Goal: Task Accomplishment & Management: Manage account settings

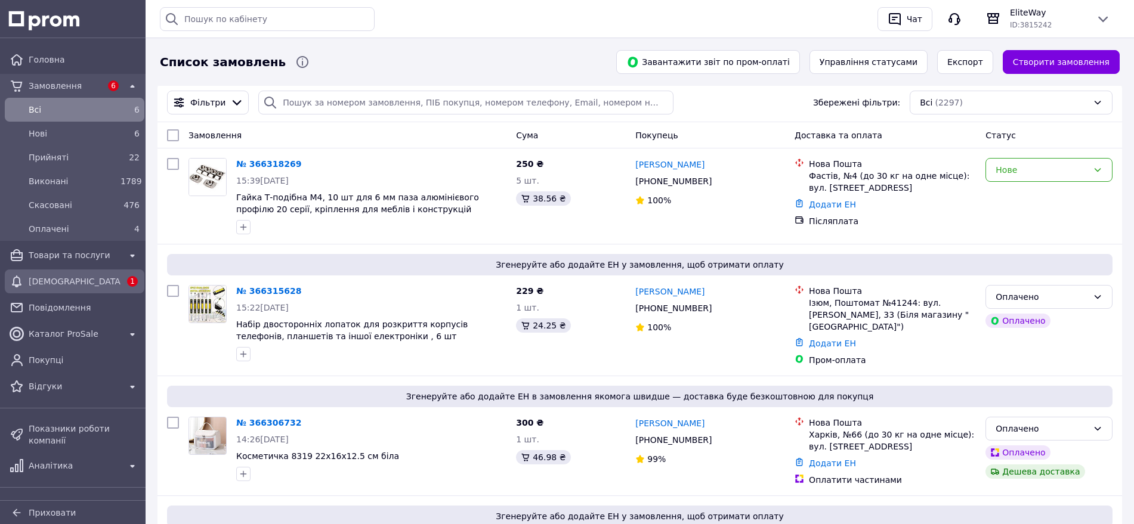
click at [98, 274] on div "[DEMOGRAPHIC_DATA]" at bounding box center [74, 281] width 97 height 17
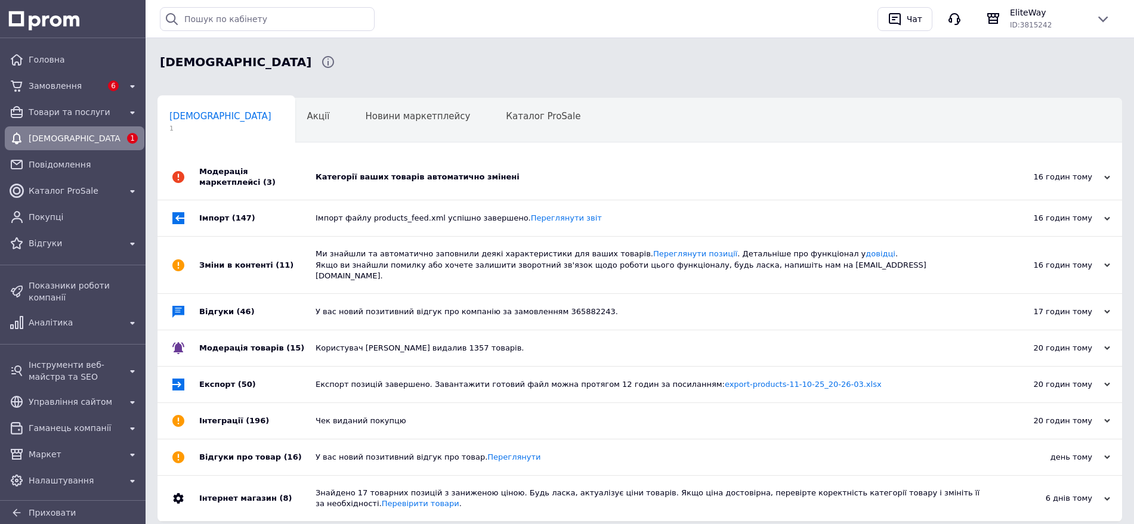
click at [368, 177] on div "Категорії ваших товарів автоматично змінені" at bounding box center [653, 177] width 675 height 11
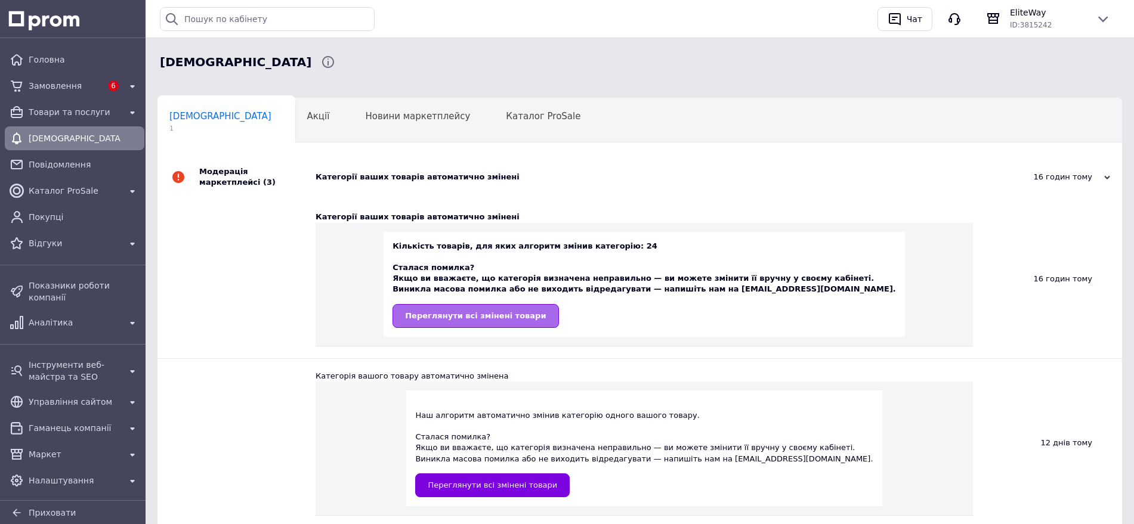
click at [520, 314] on link "Переглянути всі змінені товари" at bounding box center [476, 316] width 166 height 24
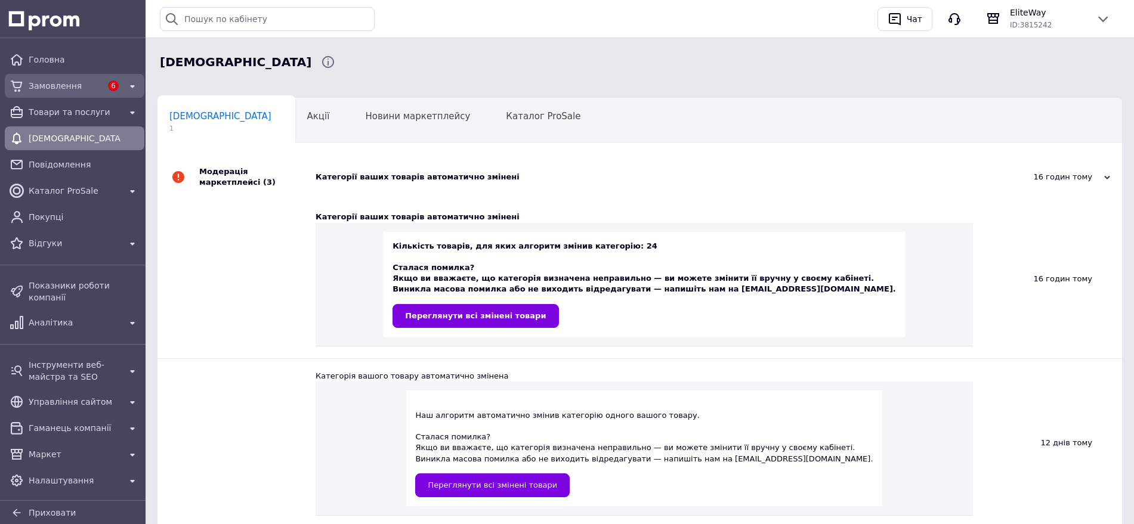
click at [63, 88] on span "Замовлення" at bounding box center [65, 86] width 73 height 12
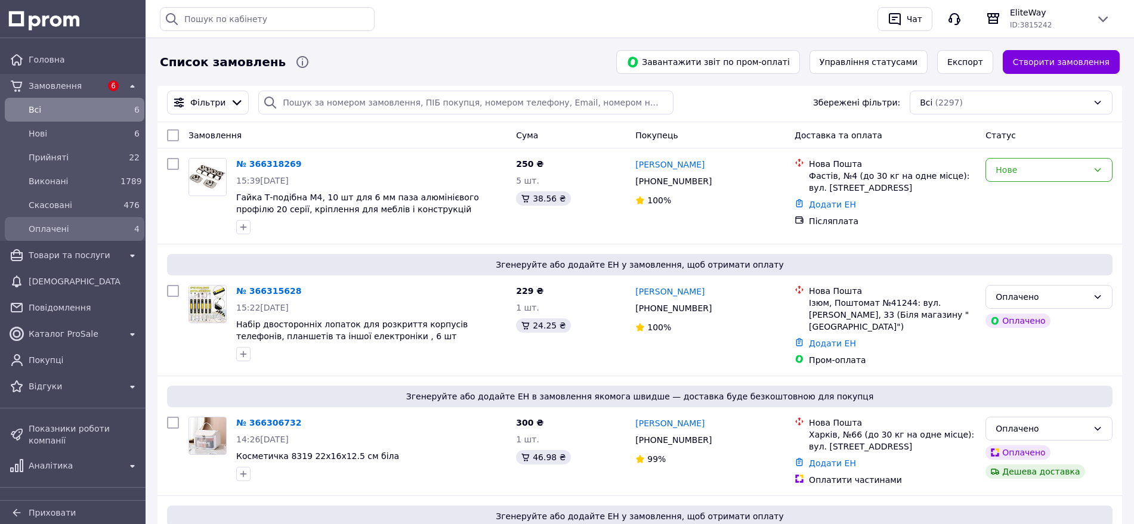
click at [61, 231] on span "Оплачені" at bounding box center [72, 229] width 87 height 12
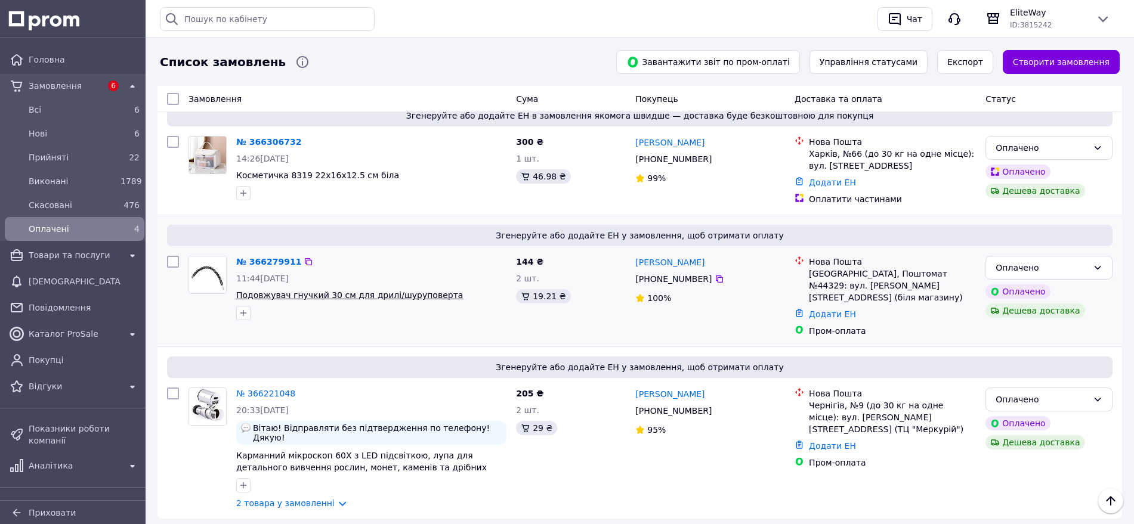
scroll to position [233, 0]
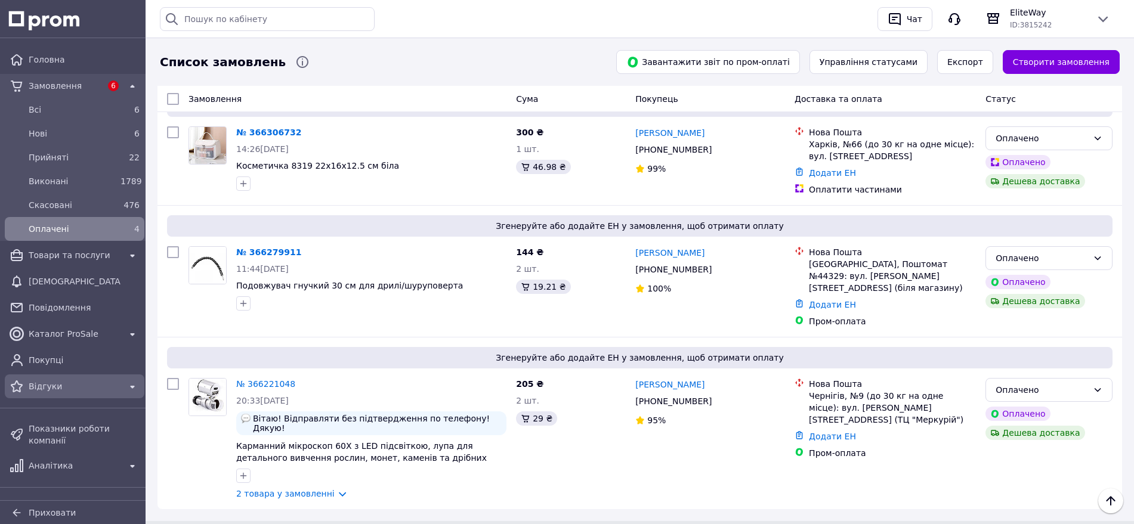
click at [43, 396] on link "Відгуки" at bounding box center [74, 387] width 149 height 24
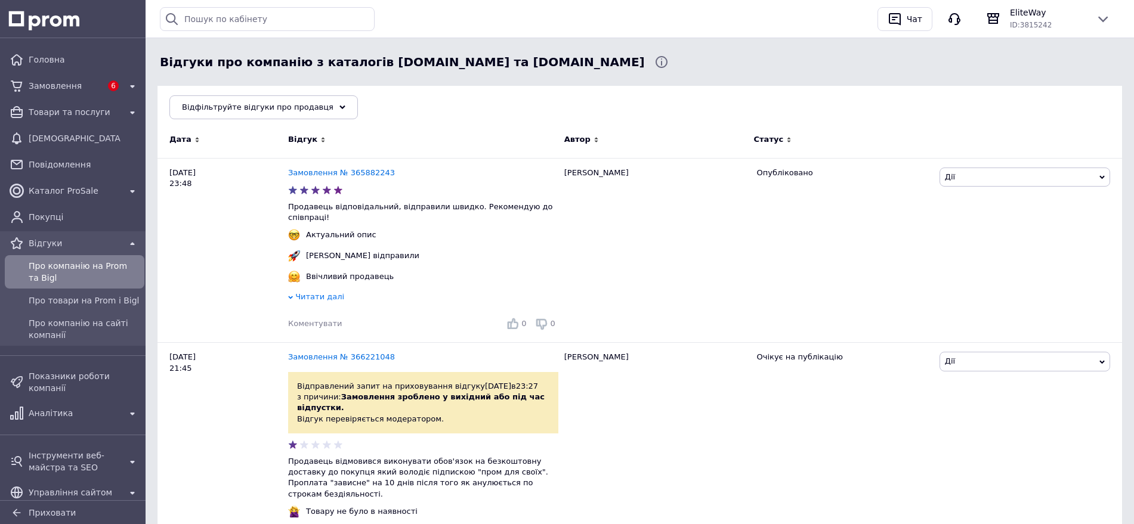
scroll to position [373, 0]
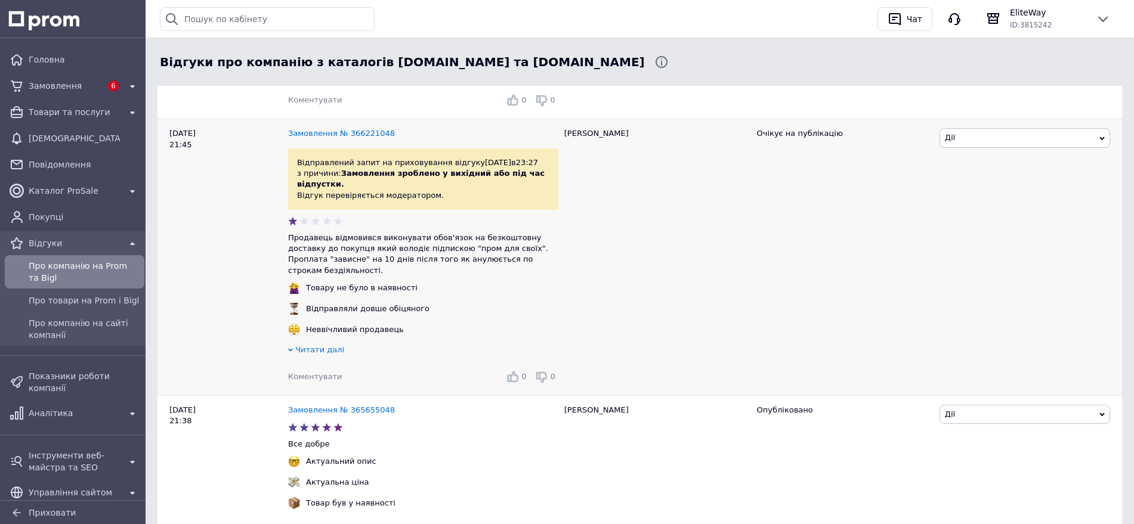
click at [312, 326] on div "Неввічливий продавець" at bounding box center [423, 334] width 270 height 21
click at [313, 345] on span "Читати далі" at bounding box center [319, 349] width 49 height 9
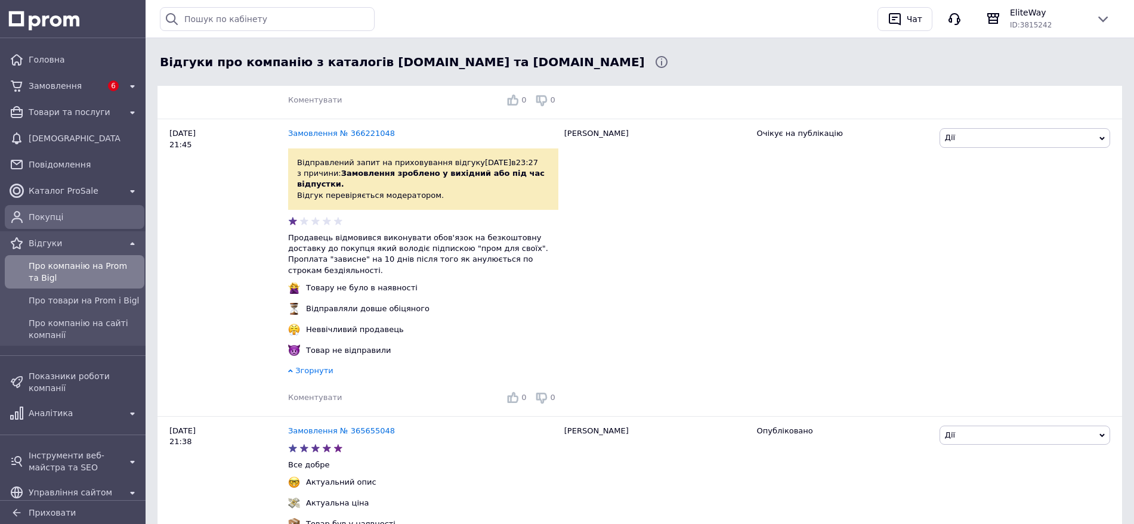
scroll to position [0, 0]
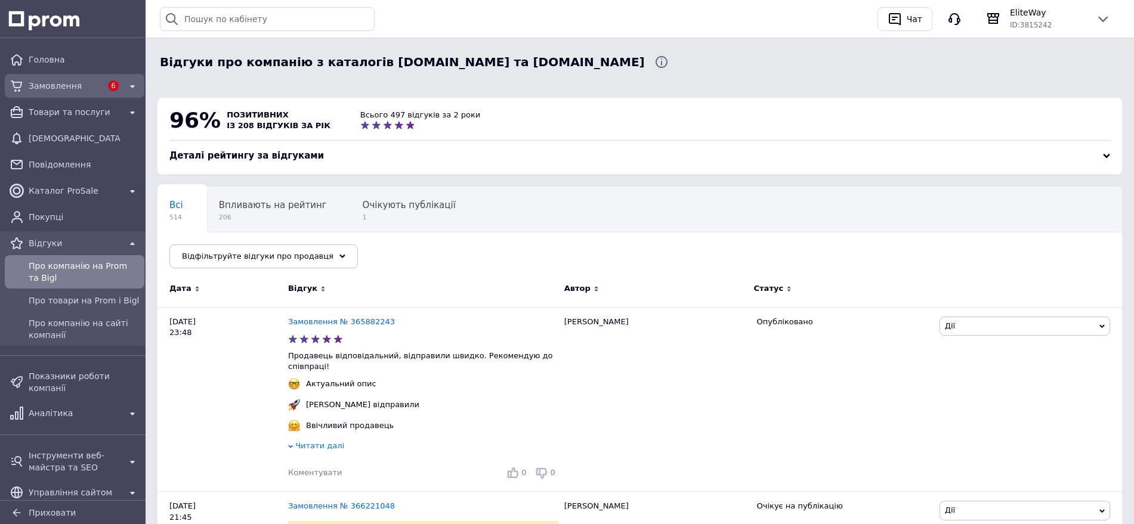
click at [76, 91] on span "Замовлення" at bounding box center [65, 86] width 73 height 12
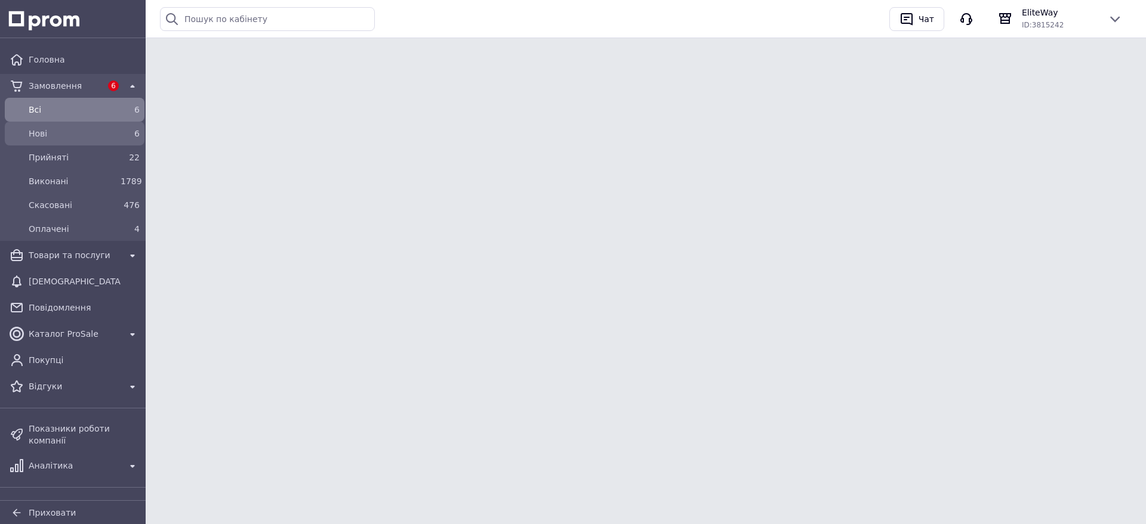
click at [99, 129] on span "Нові" at bounding box center [72, 134] width 87 height 12
click at [91, 239] on link "Оплачені 4" at bounding box center [74, 229] width 149 height 24
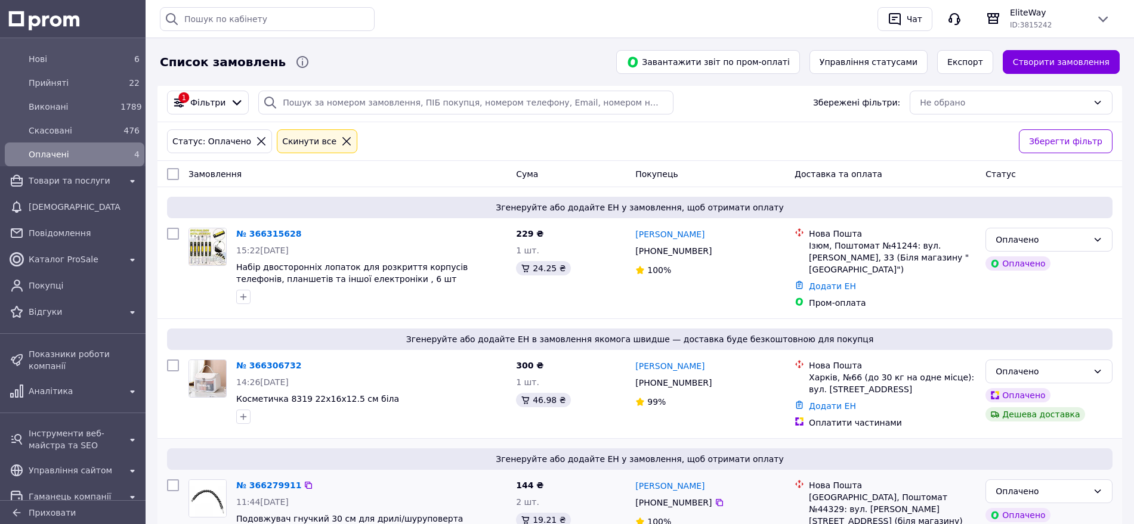
scroll to position [233, 0]
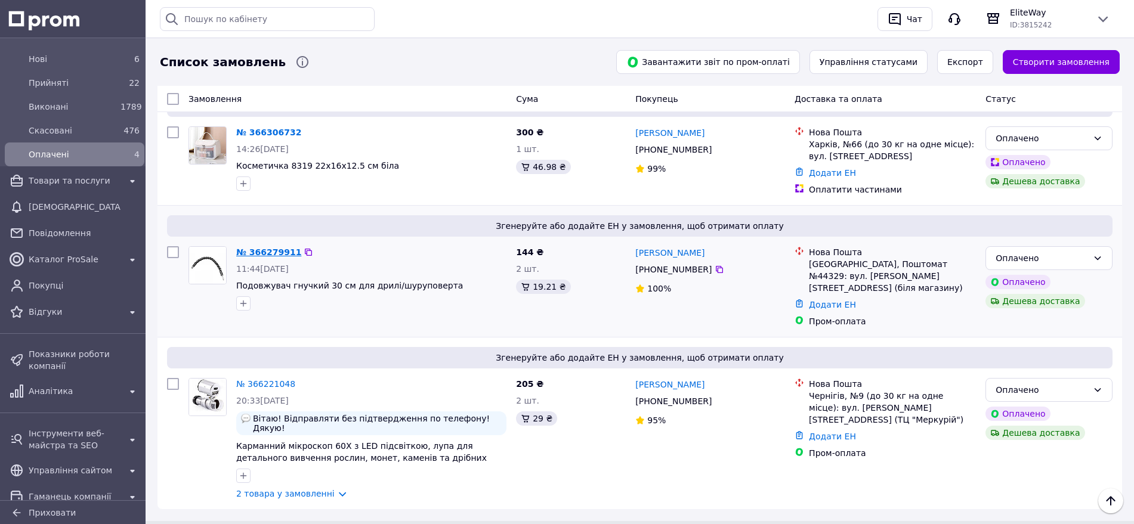
click at [257, 248] on link "№ 366279911" at bounding box center [268, 253] width 65 height 10
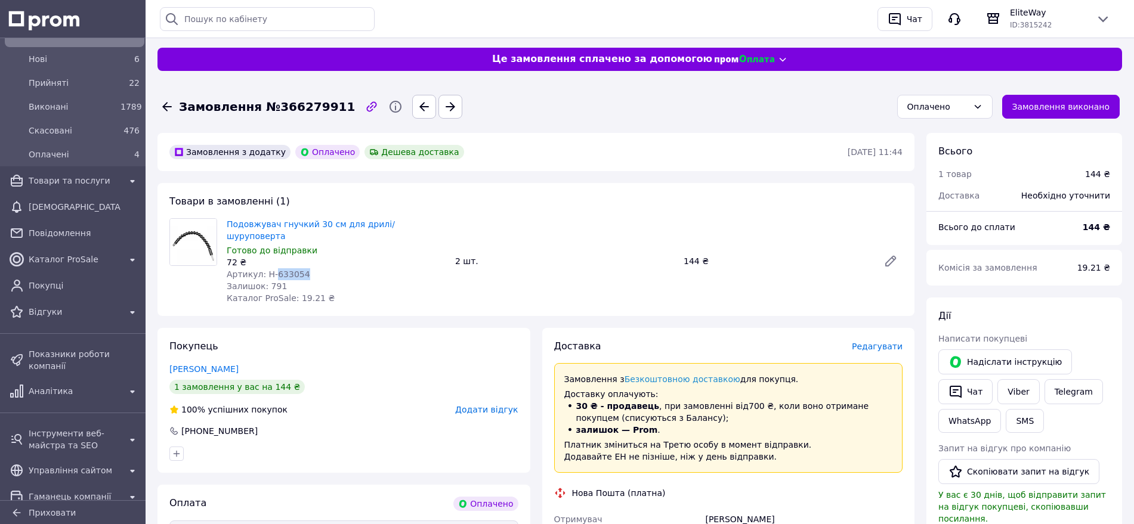
drag, startPoint x: 329, startPoint y: 265, endPoint x: 273, endPoint y: 260, distance: 56.3
click at [273, 268] on div "Артикул: H-633054" at bounding box center [336, 274] width 219 height 12
copy span "633054"
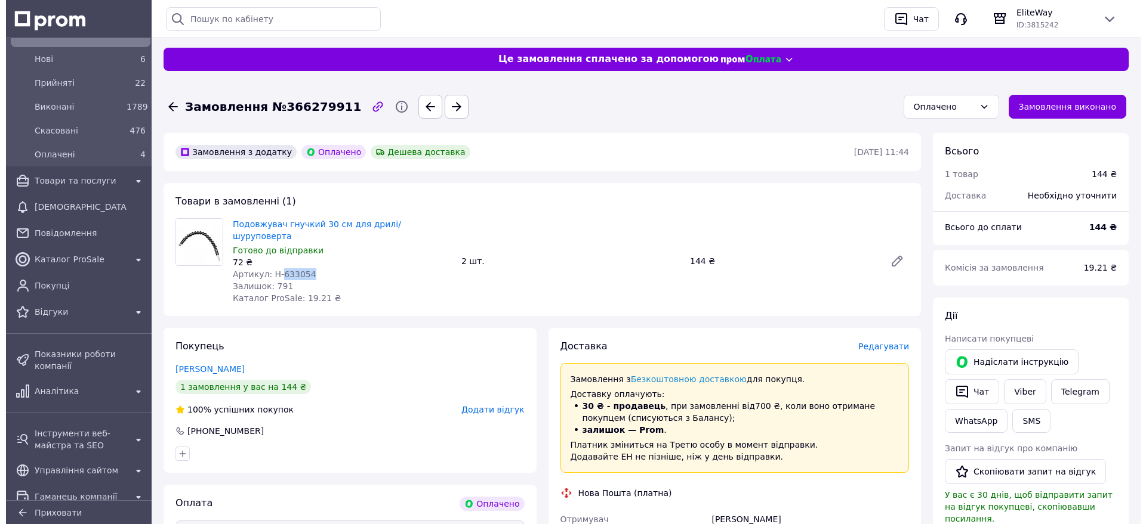
scroll to position [149, 0]
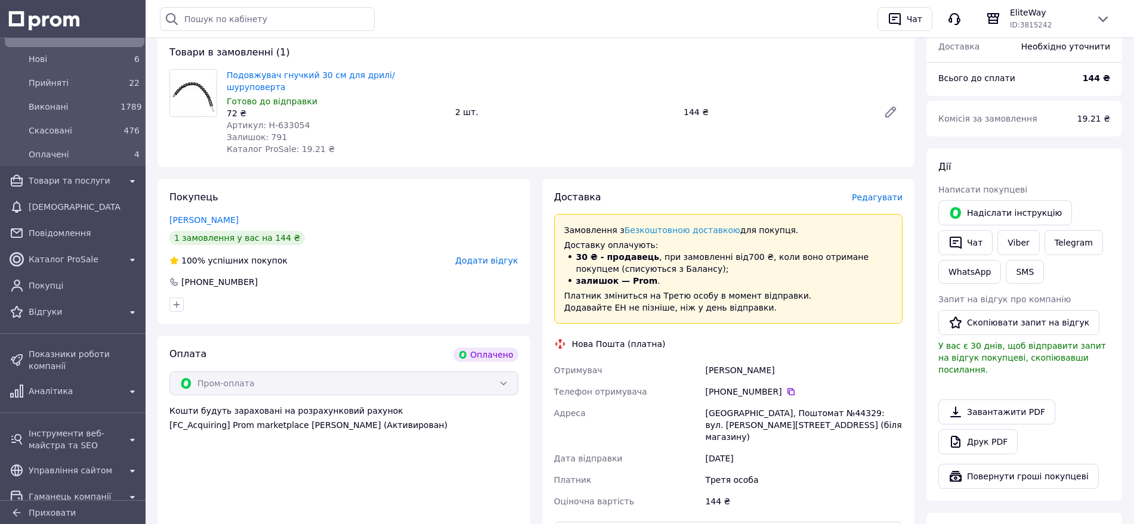
click at [867, 193] on span "Редагувати" at bounding box center [877, 198] width 51 height 10
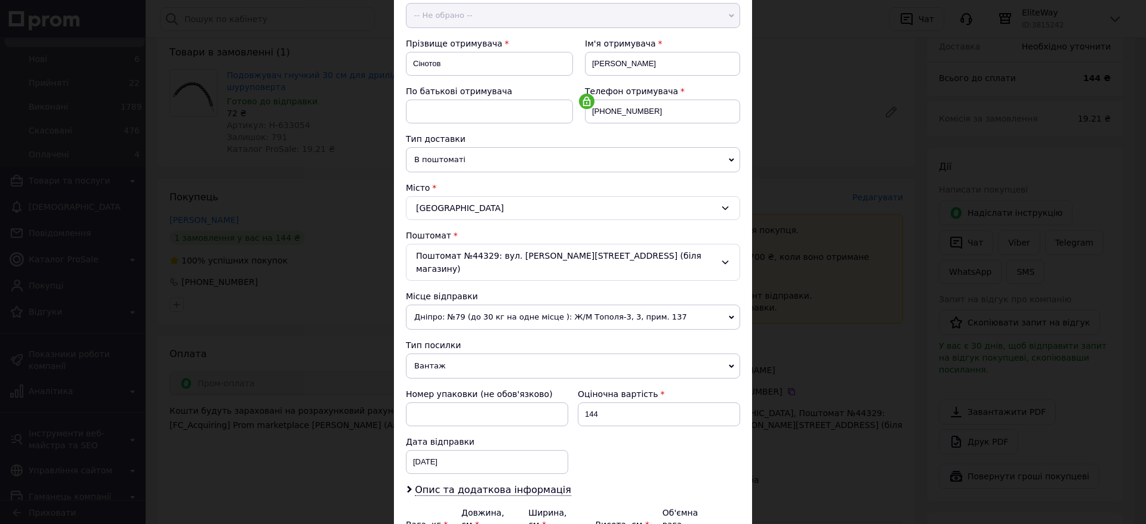
click at [580, 305] on span "Дніпро: №79 (до 30 кг на одне місце ): Ж/М Тополя-3, 3, прим. 137" at bounding box center [573, 317] width 334 height 25
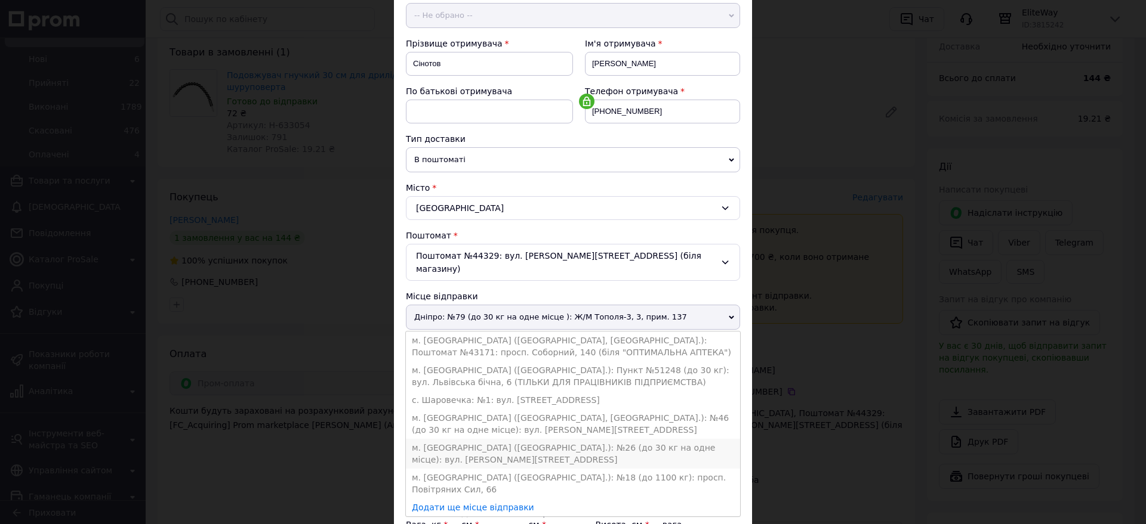
click at [544, 439] on li "м. [GEOGRAPHIC_DATA] ([GEOGRAPHIC_DATA].): №26 (до 30 кг на одне місце): вул. […" at bounding box center [573, 454] width 334 height 30
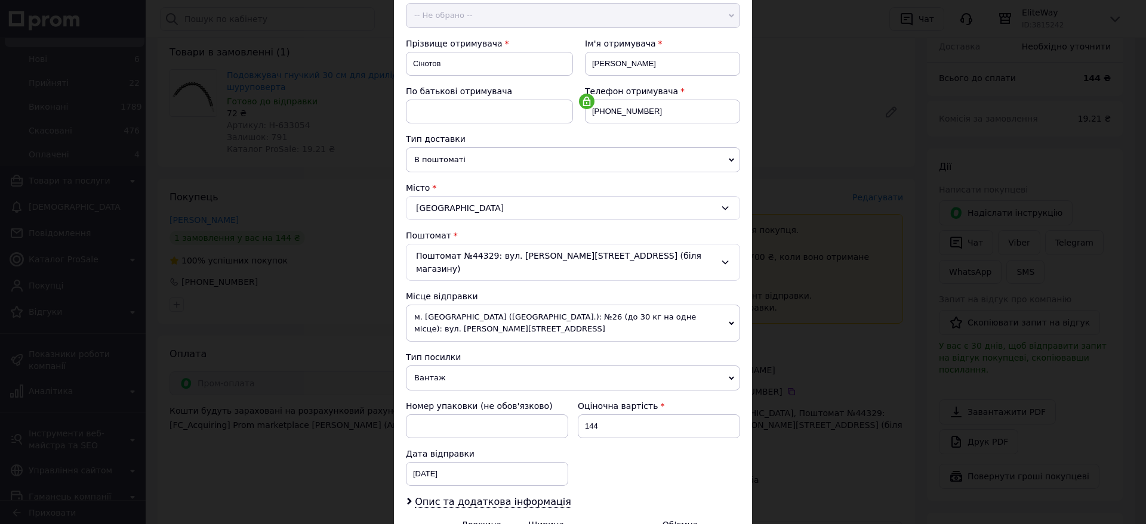
scroll to position [268, 0]
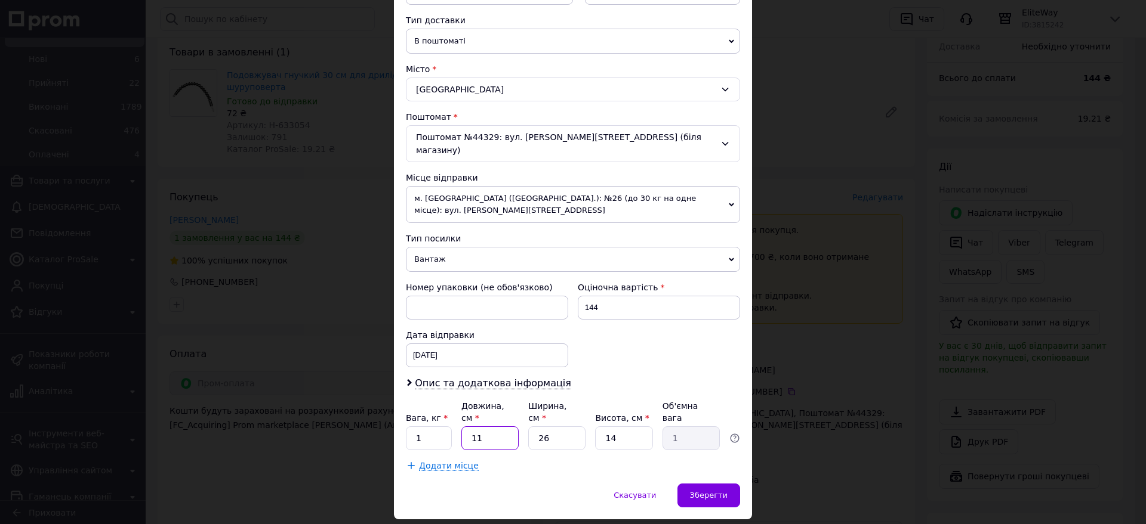
click at [455, 400] on div "Вага, кг * 1 Довжина, см * 11 Ширина, см * 26 Висота, см * 14 Об'ємна вага 1" at bounding box center [573, 425] width 334 height 50
type input "2"
type input "0.18"
type input "20"
type input "1.82"
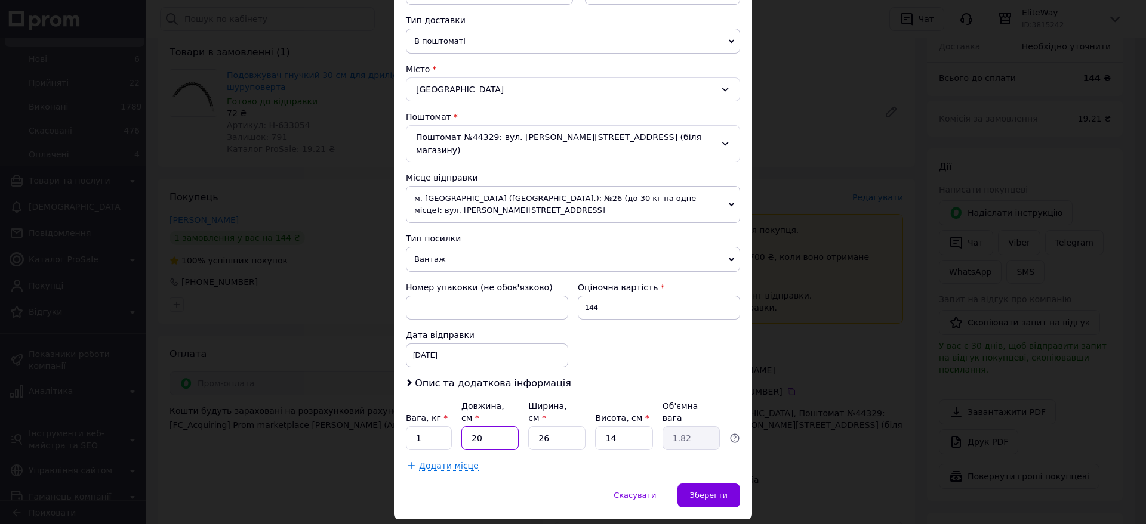
scroll to position [0, 0]
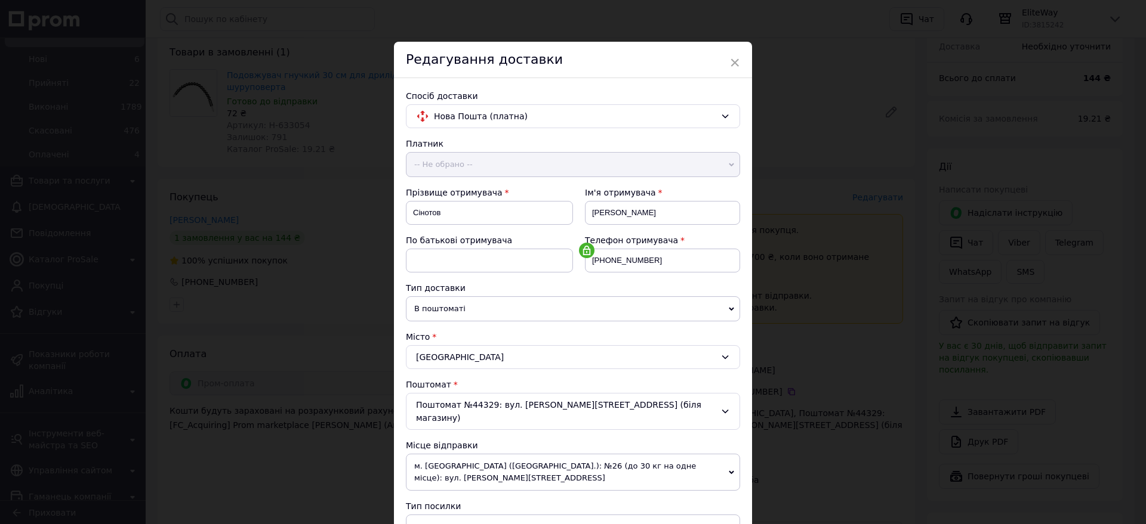
type input "20"
click at [684, 329] on div "Платник -- Не обрано -- Відправник Отримувач Прізвище отримувача Сінотов Ім'я о…" at bounding box center [573, 439] width 334 height 602
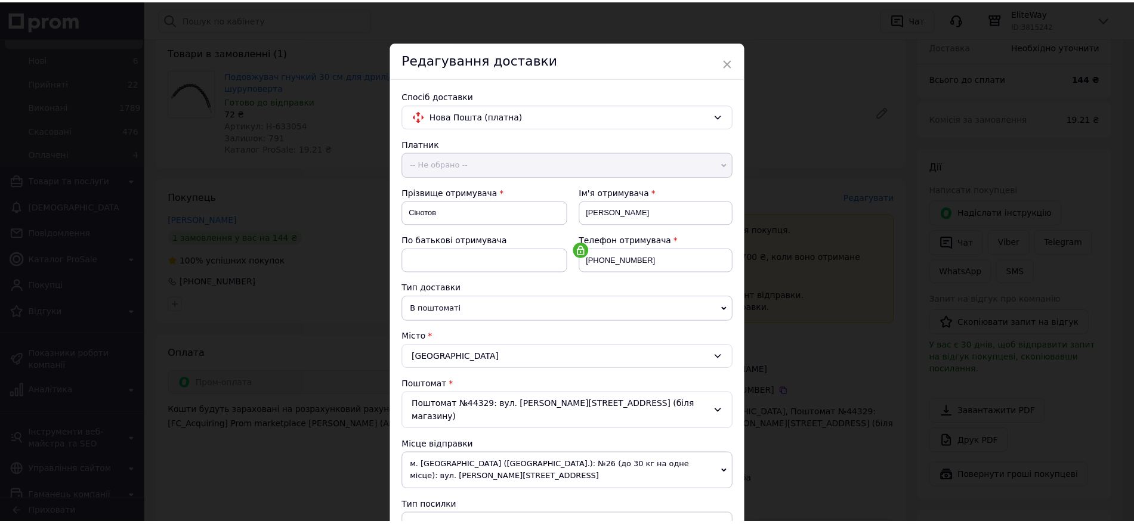
scroll to position [268, 0]
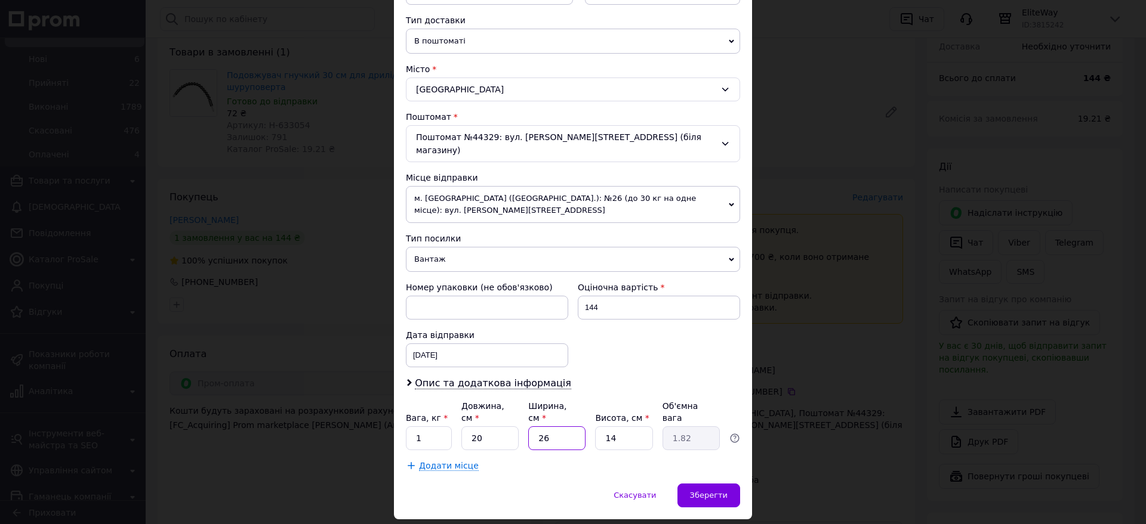
drag, startPoint x: 538, startPoint y: 403, endPoint x: 521, endPoint y: 403, distance: 16.7
click at [521, 403] on div "Вага, кг * 1 Довжина, см * 20 Ширина, см * 26 Висота, см * 14 Об'ємна вага 1.82" at bounding box center [573, 425] width 334 height 50
type input "1"
type input "0.1"
type input "15"
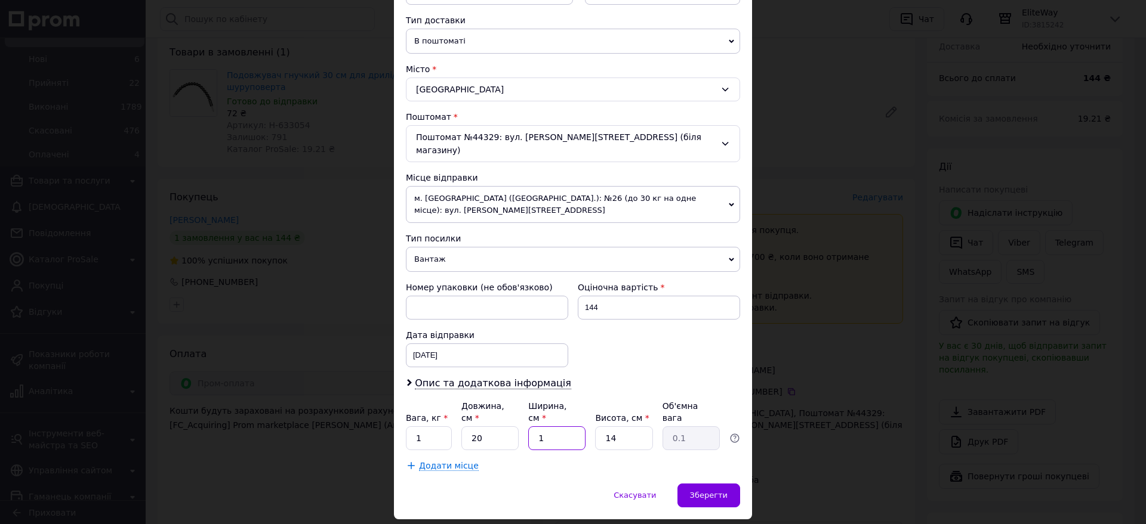
type input "1.05"
type input "15"
drag, startPoint x: 626, startPoint y: 404, endPoint x: 594, endPoint y: 399, distance: 32.1
click at [595, 427] on input "14" at bounding box center [623, 439] width 57 height 24
type input "1"
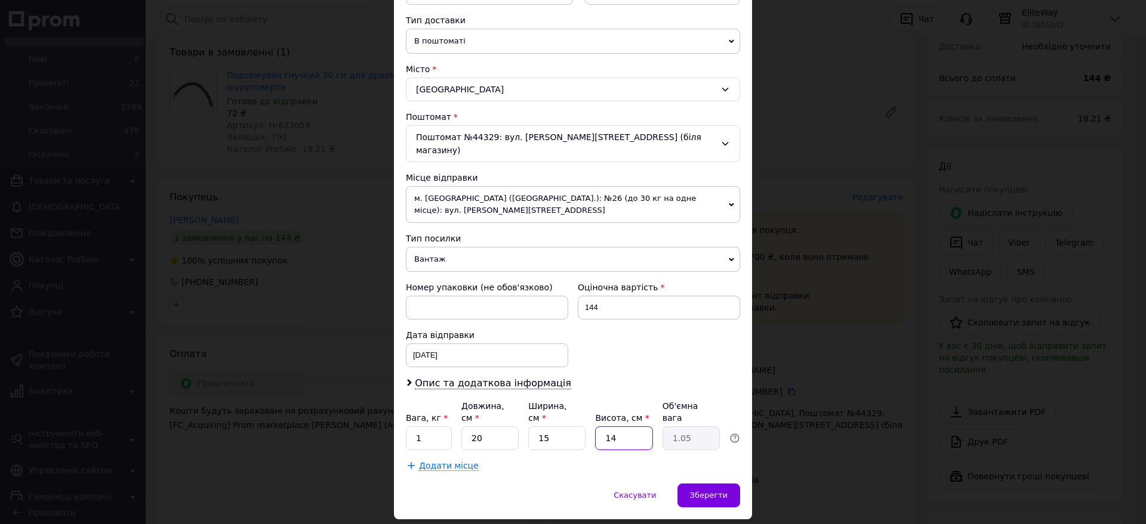
type input "0.1"
type input "15"
type input "1.13"
type input "15"
click at [717, 484] on div "Зберегти" at bounding box center [708, 496] width 63 height 24
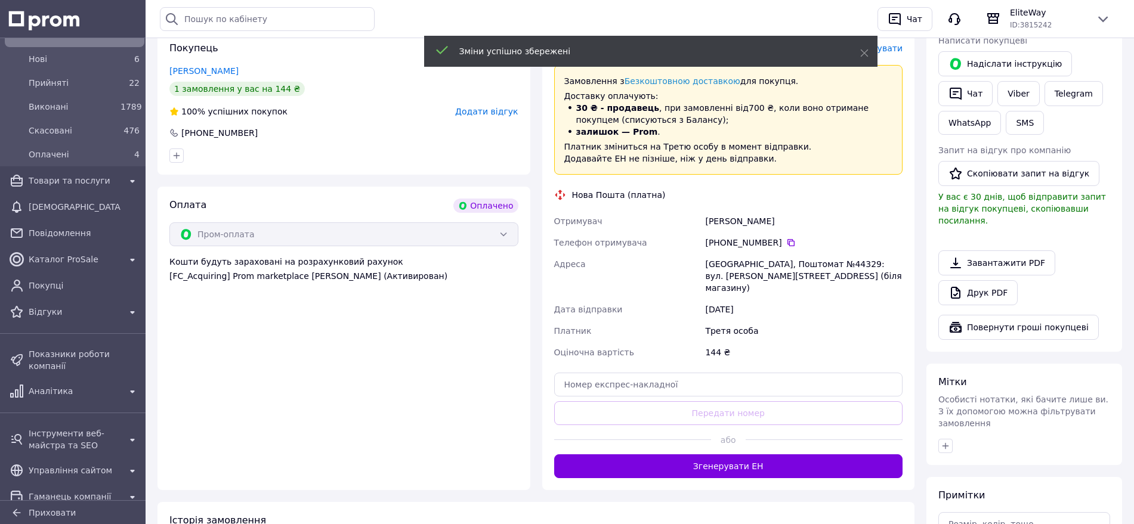
scroll to position [373, 0]
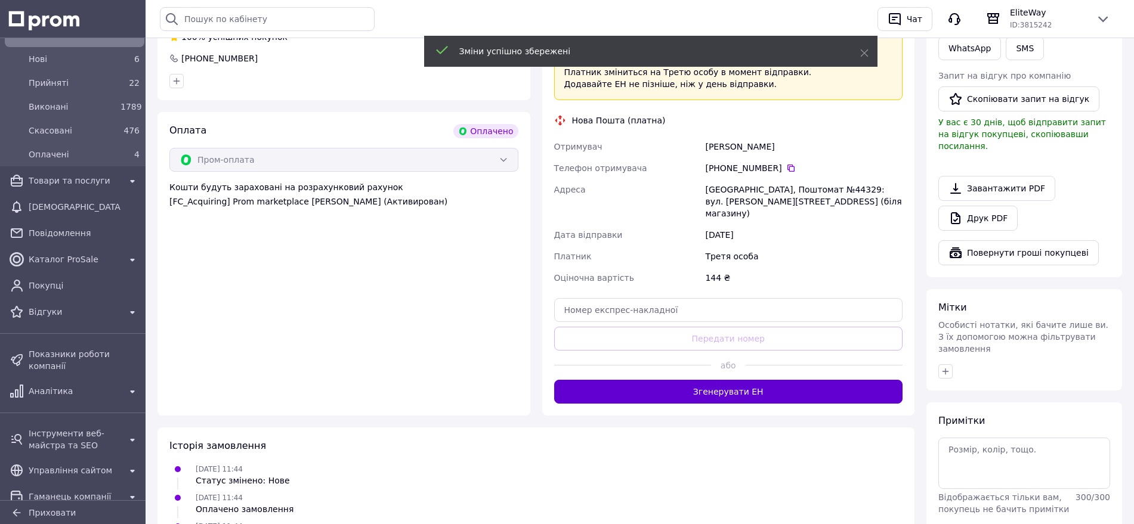
click at [768, 380] on button "Згенерувати ЕН" at bounding box center [728, 392] width 349 height 24
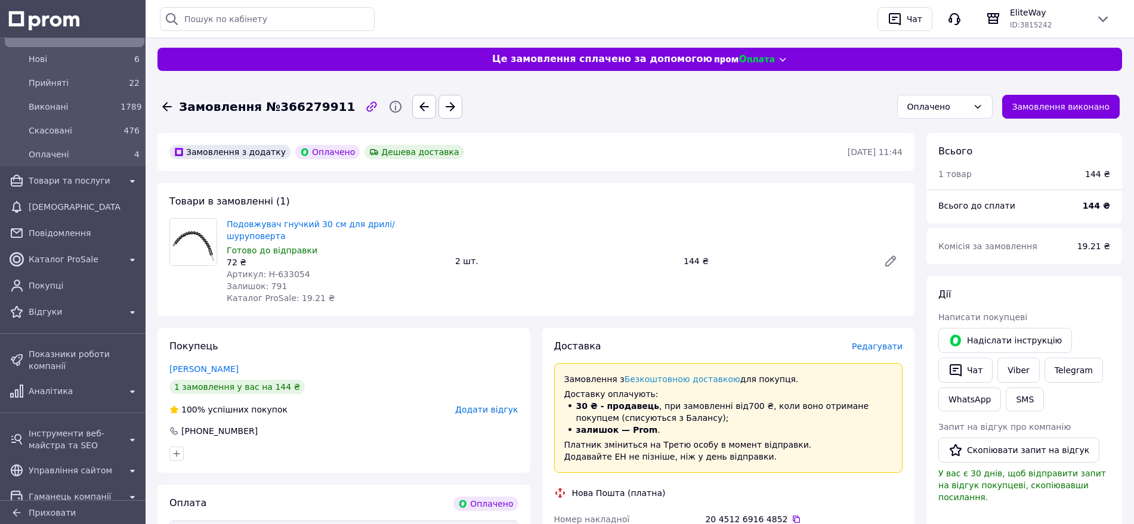
scroll to position [149, 0]
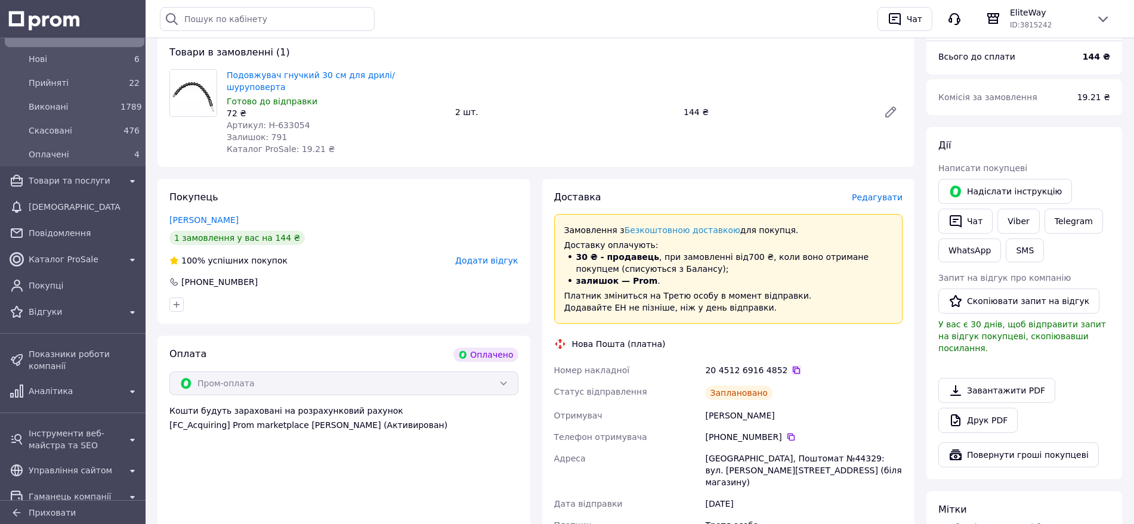
click at [793, 367] on icon at bounding box center [796, 370] width 7 height 7
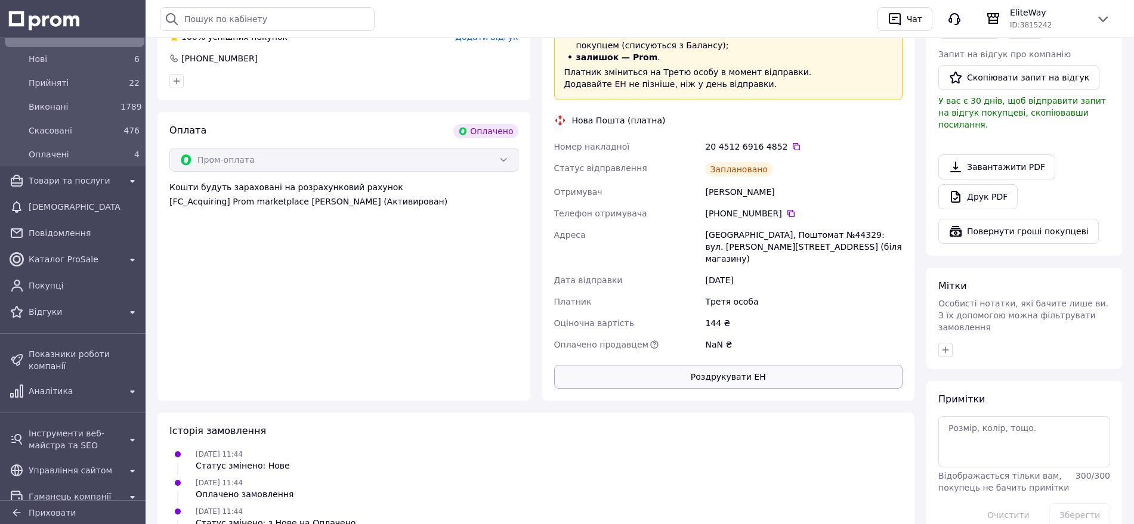
click at [813, 365] on button "Роздрукувати ЕН" at bounding box center [728, 377] width 349 height 24
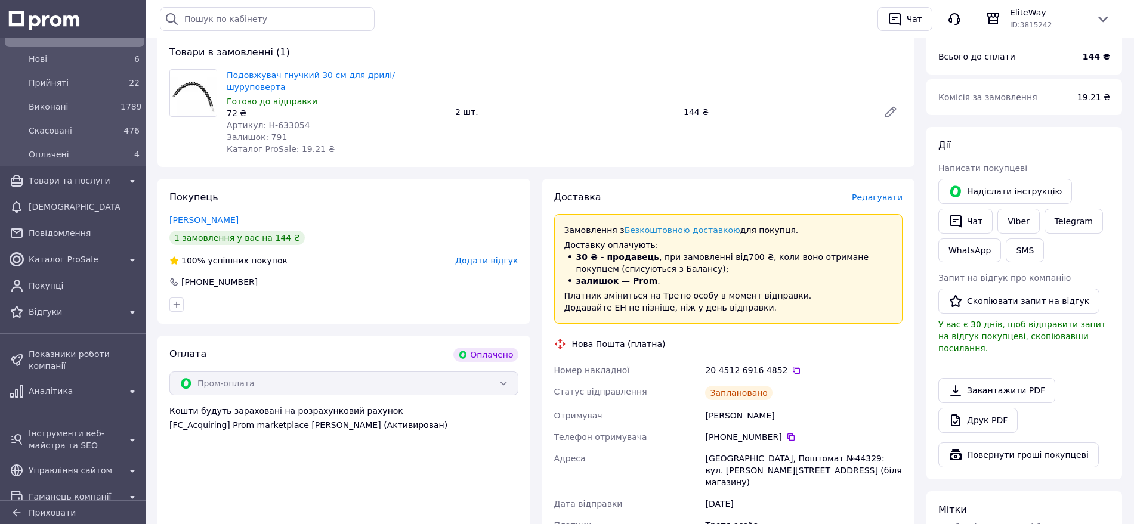
scroll to position [447, 0]
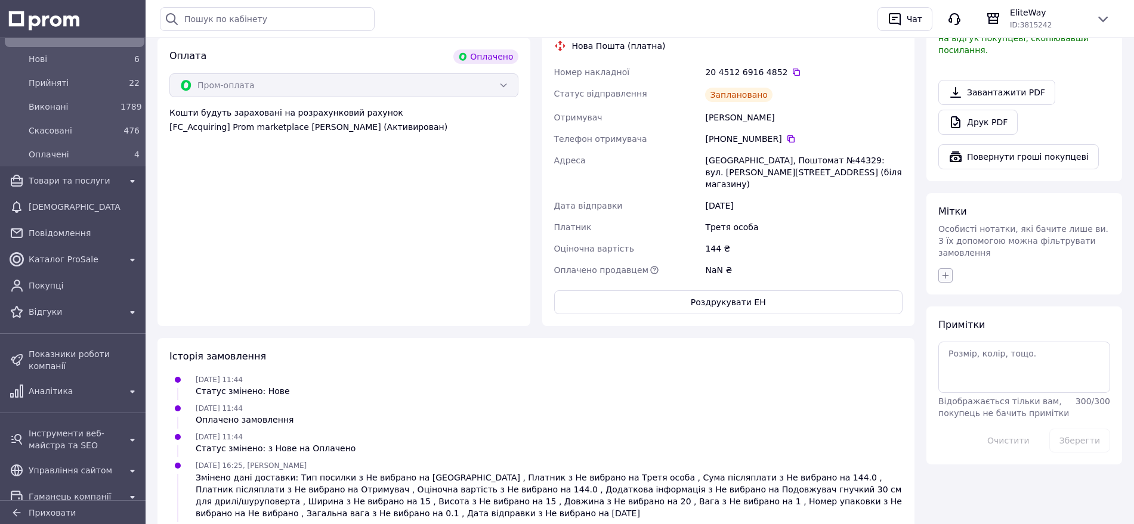
click at [950, 271] on icon "button" at bounding box center [946, 276] width 10 height 10
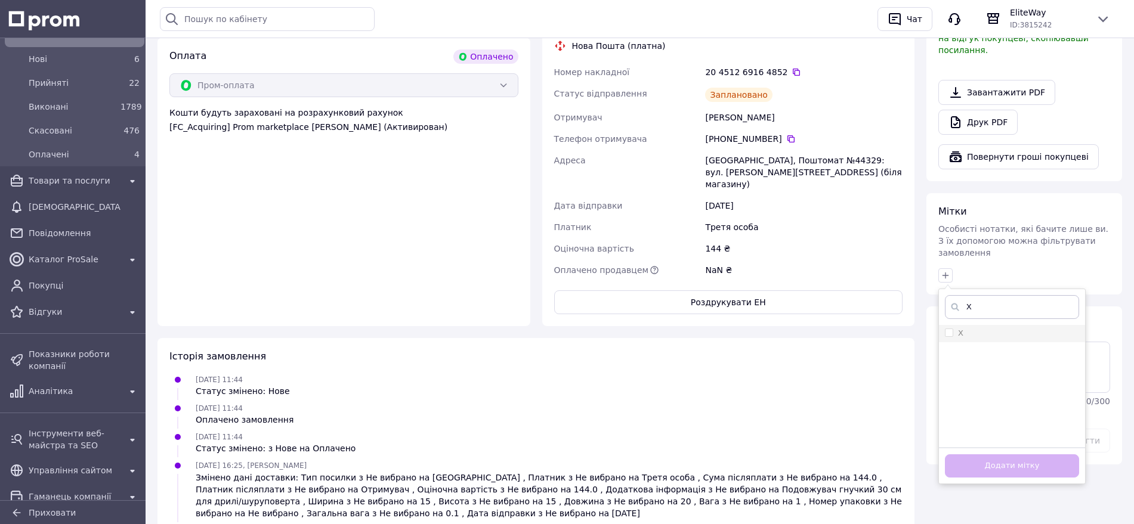
type input "Х"
drag, startPoint x: 944, startPoint y: 311, endPoint x: 956, endPoint y: 361, distance: 51.7
click at [944, 325] on li "Х" at bounding box center [1012, 333] width 146 height 17
checkbox input "true"
click at [975, 455] on button "Додати мітку" at bounding box center [1012, 466] width 134 height 23
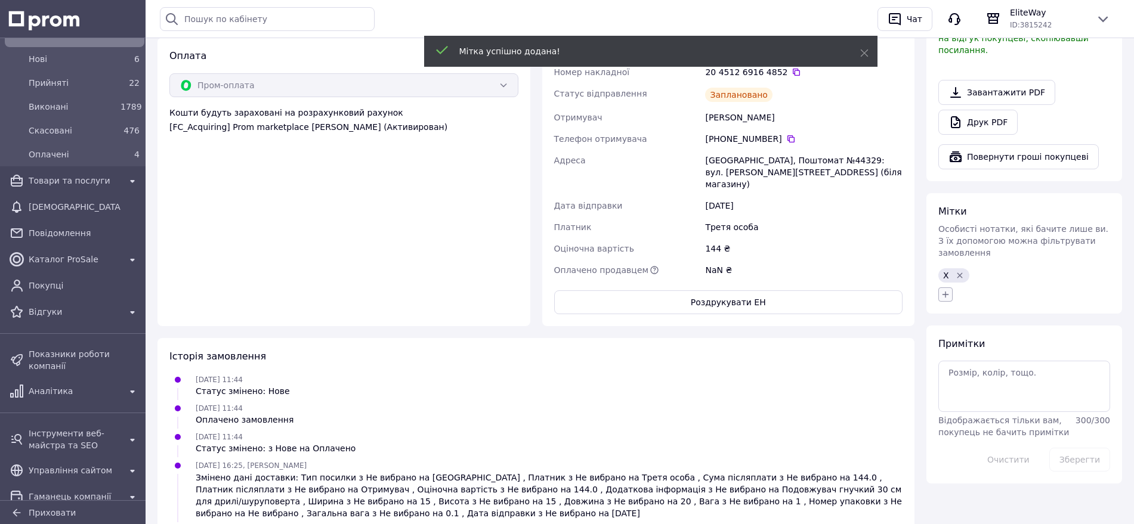
click at [947, 290] on icon "button" at bounding box center [946, 295] width 10 height 10
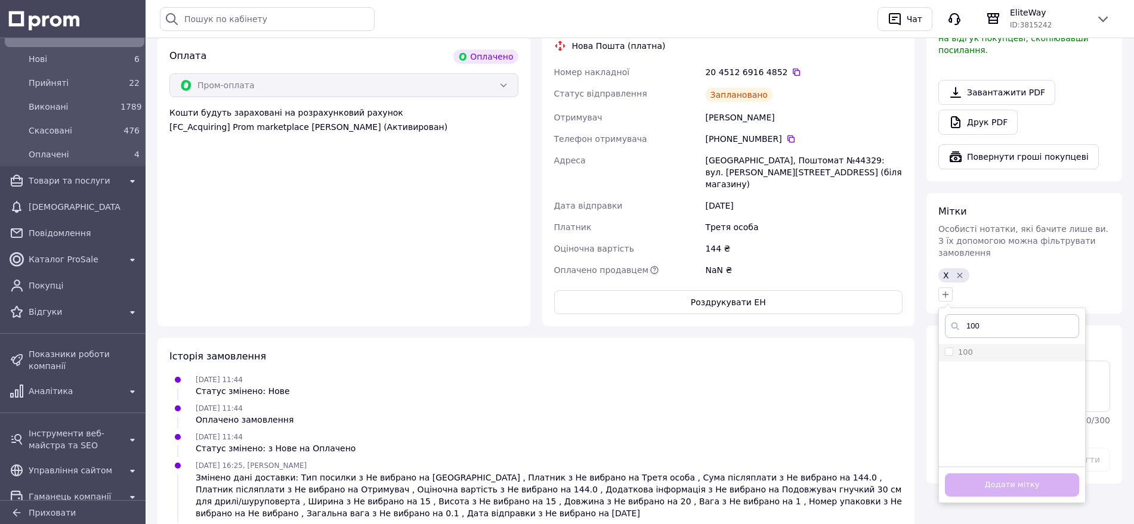
type input "100"
click at [950, 348] on input "100" at bounding box center [949, 352] width 8 height 8
checkbox input "true"
click at [961, 474] on button "Додати мітку" at bounding box center [1012, 485] width 134 height 23
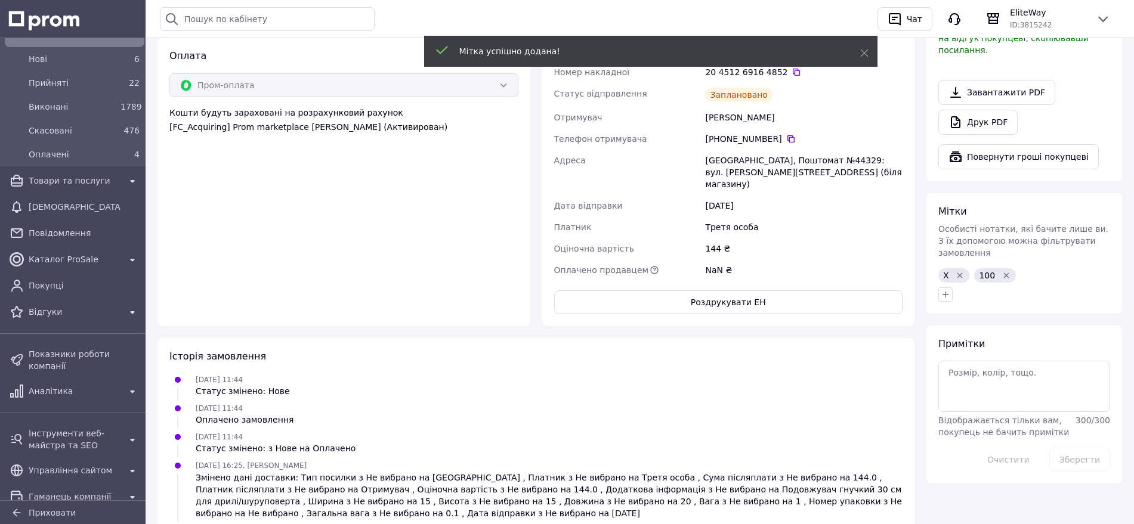
scroll to position [0, 0]
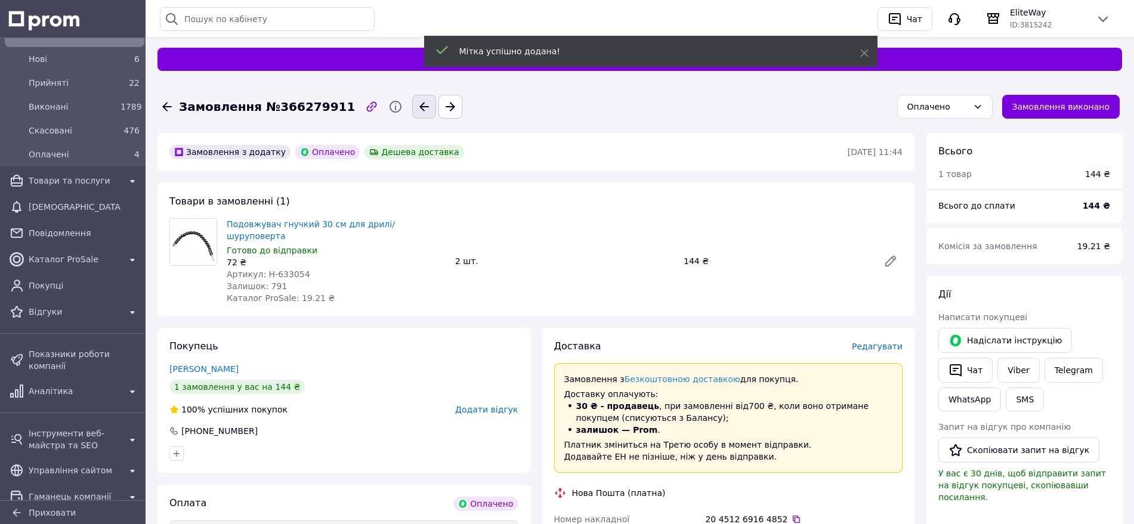
click at [417, 108] on icon "button" at bounding box center [424, 107] width 14 height 14
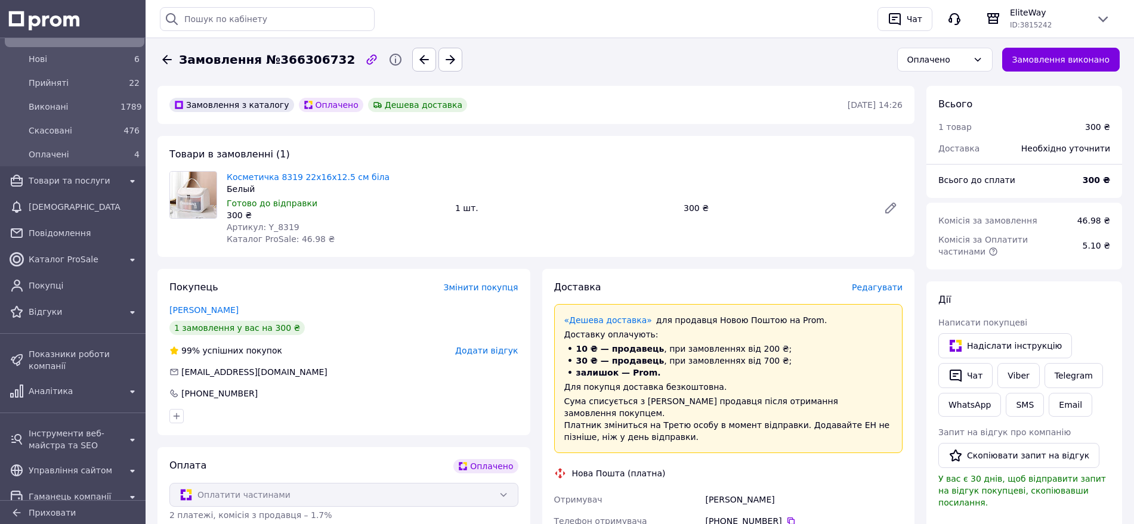
click at [273, 230] on span "Артикул: Y_8319" at bounding box center [263, 228] width 73 height 10
copy span "Y_8319"
click at [288, 222] on div "Артикул: Y_8319" at bounding box center [336, 227] width 219 height 12
click at [283, 225] on span "Артикул: Y_8319" at bounding box center [263, 228] width 73 height 10
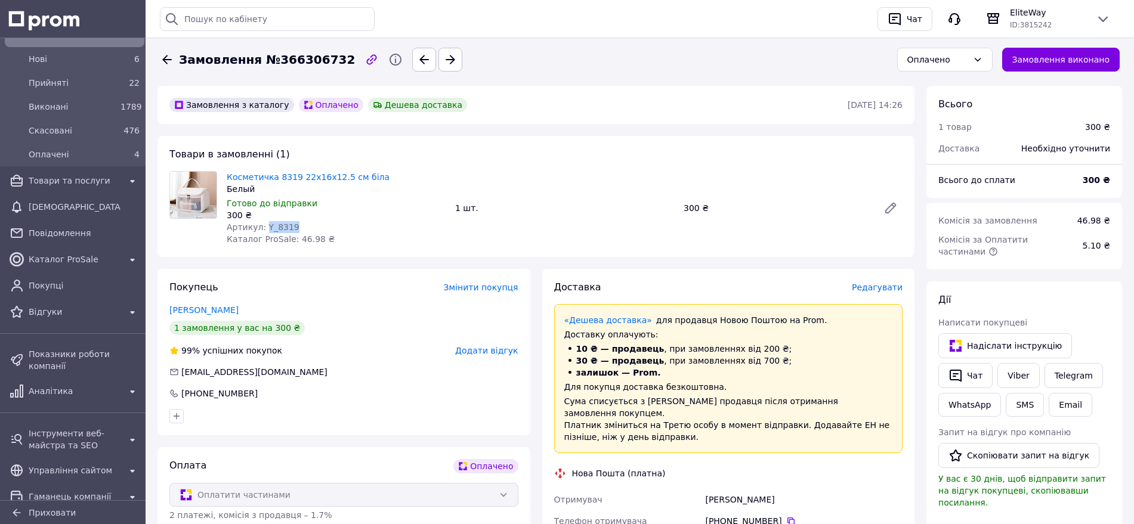
click at [283, 225] on span "Артикул: Y_8319" at bounding box center [263, 228] width 73 height 10
click at [307, 226] on div "Артикул: Y_8319" at bounding box center [336, 227] width 219 height 12
drag, startPoint x: 297, startPoint y: 223, endPoint x: 271, endPoint y: 223, distance: 26.3
click at [271, 223] on div "Артикул: Y_8319" at bounding box center [336, 227] width 219 height 12
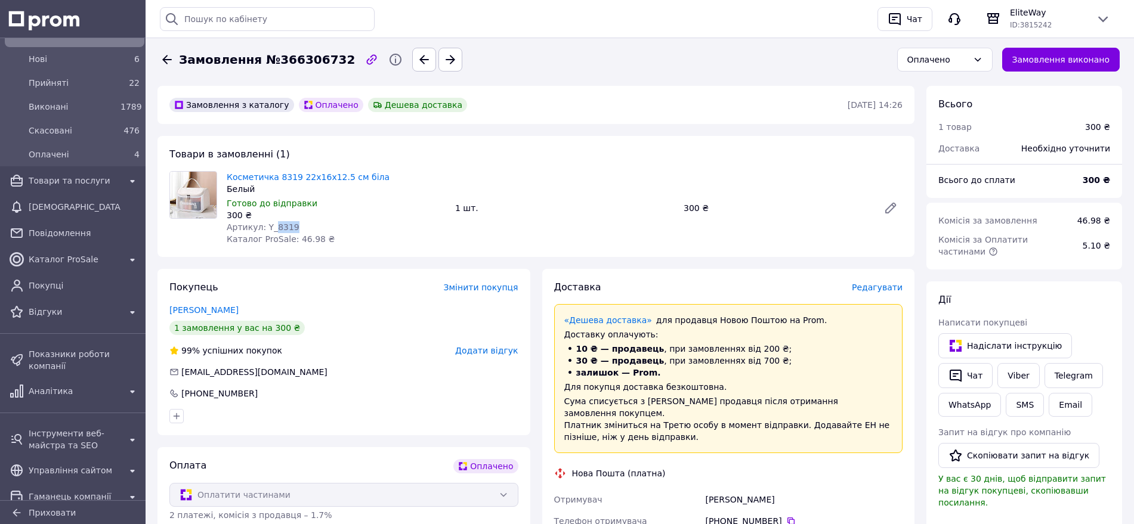
copy span "8319"
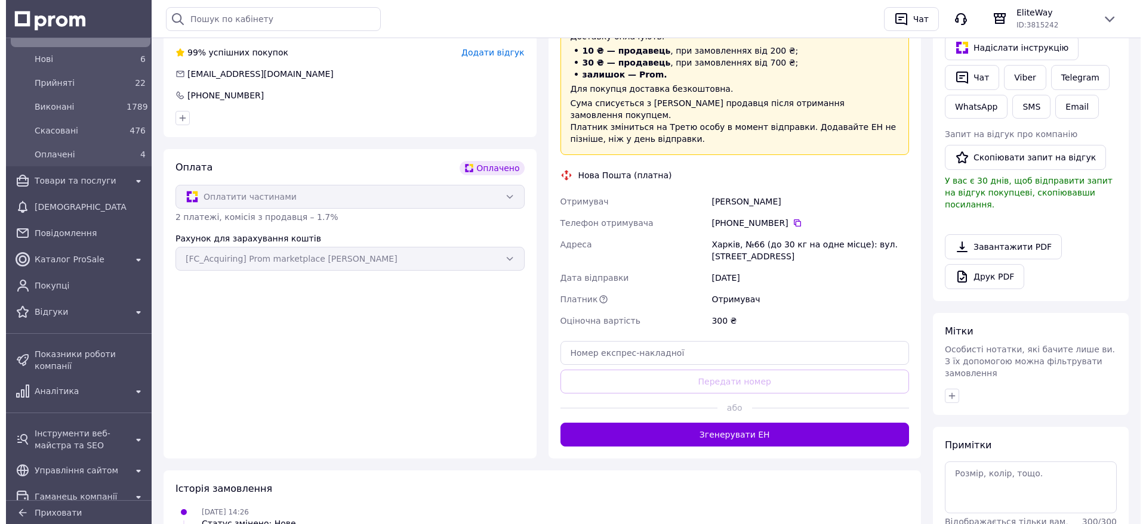
scroll to position [224, 0]
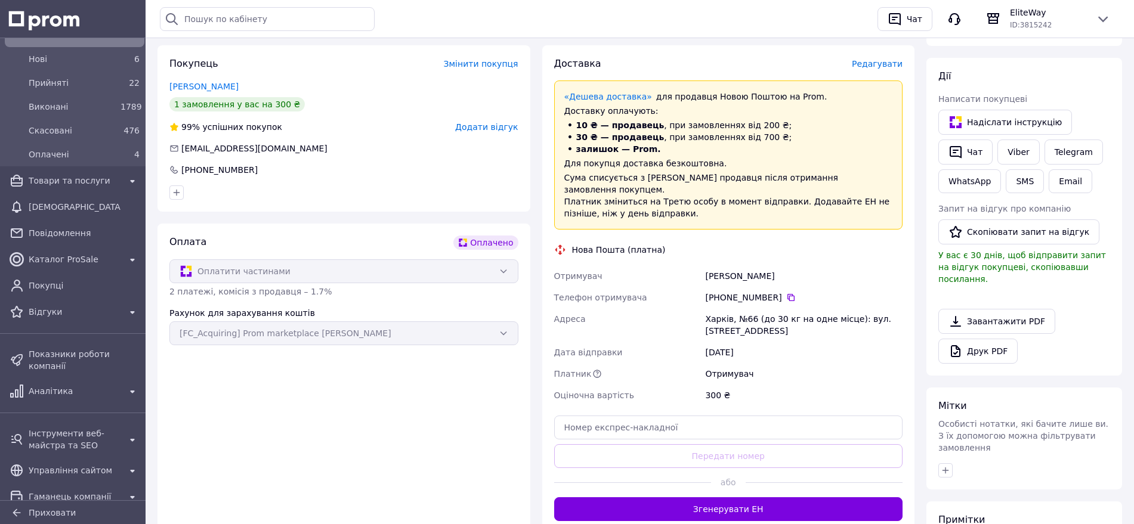
click at [897, 64] on span "Редагувати" at bounding box center [877, 64] width 51 height 10
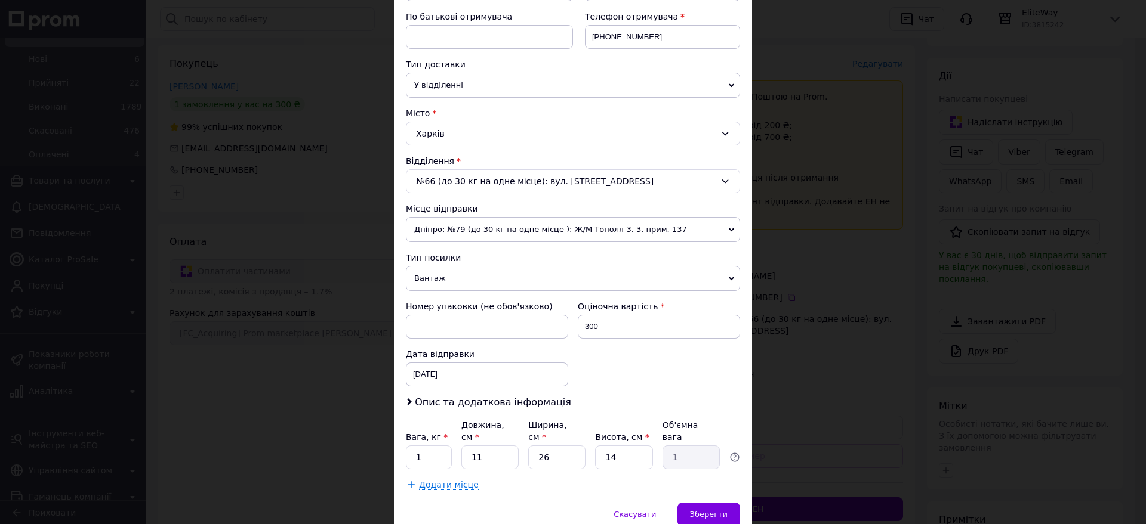
click at [518, 231] on span "Дніпро: №79 (до 30 кг на одне місце ): Ж/М Тополя-3, 3, прим. 137" at bounding box center [573, 229] width 334 height 25
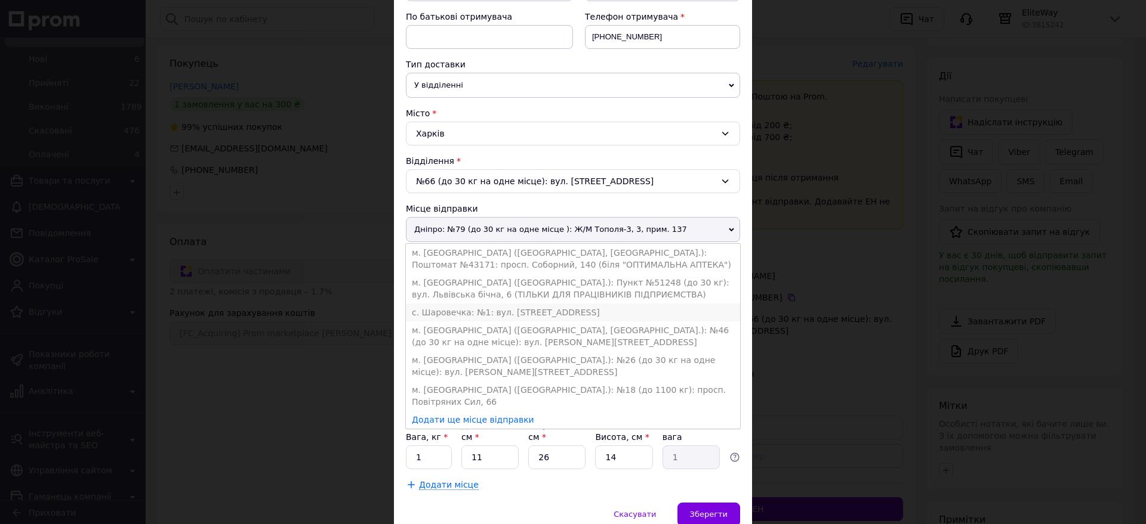
click at [498, 304] on li "с. Шаровечка: №1: вул. [STREET_ADDRESS]" at bounding box center [573, 313] width 334 height 18
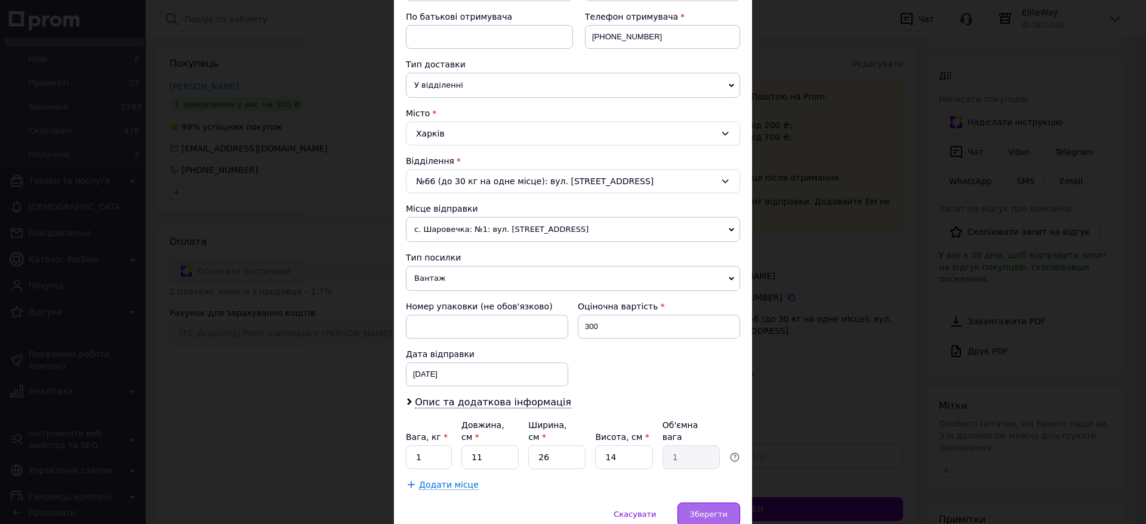
click at [716, 510] on div "Зберегти" at bounding box center [708, 515] width 63 height 24
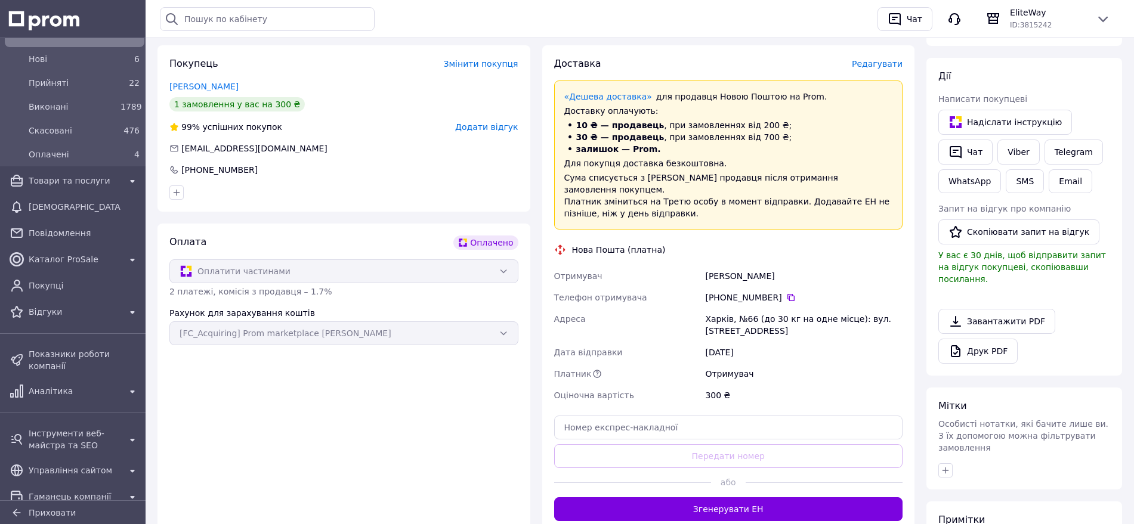
click at [882, 61] on span "Редагувати" at bounding box center [877, 64] width 51 height 10
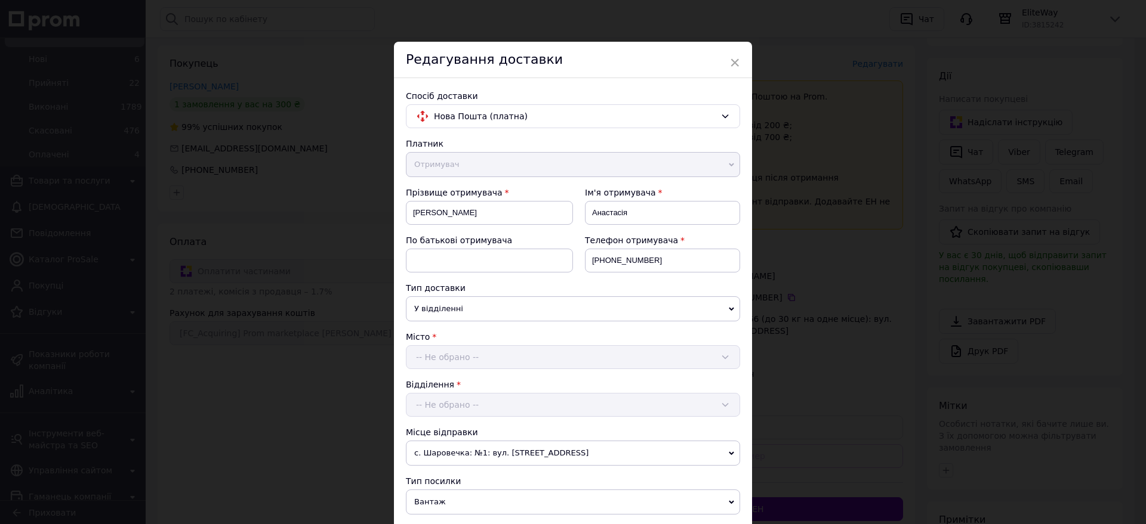
scroll to position [268, 0]
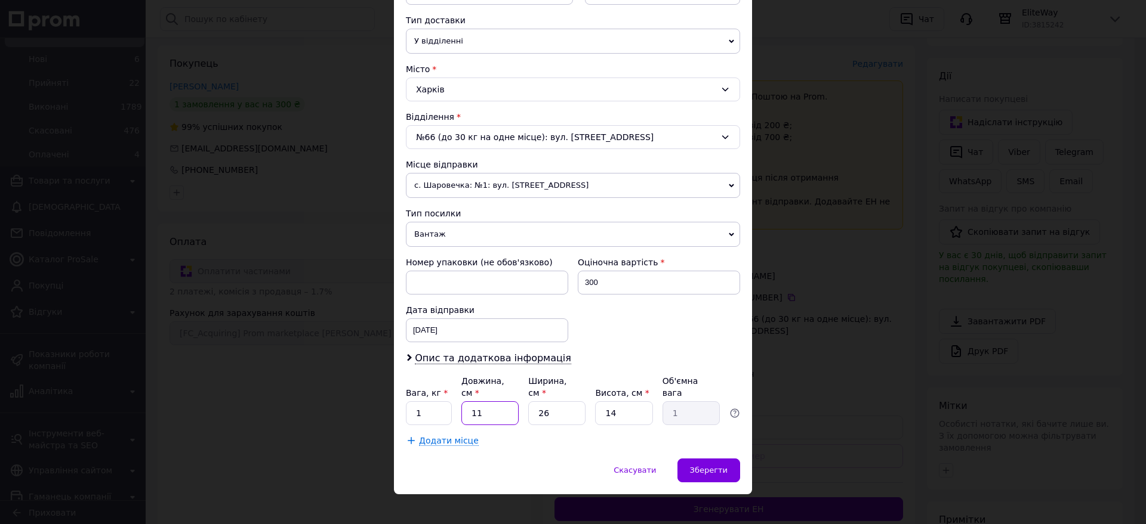
drag, startPoint x: 501, startPoint y: 402, endPoint x: 465, endPoint y: 388, distance: 38.1
click at [465, 388] on div "Вага, кг * 1 Довжина, см * 11 Ширина, см * 26 Висота, см * 14 Об'ємна вага 1" at bounding box center [573, 400] width 334 height 50
type input "2"
type input "0.18"
type input "23"
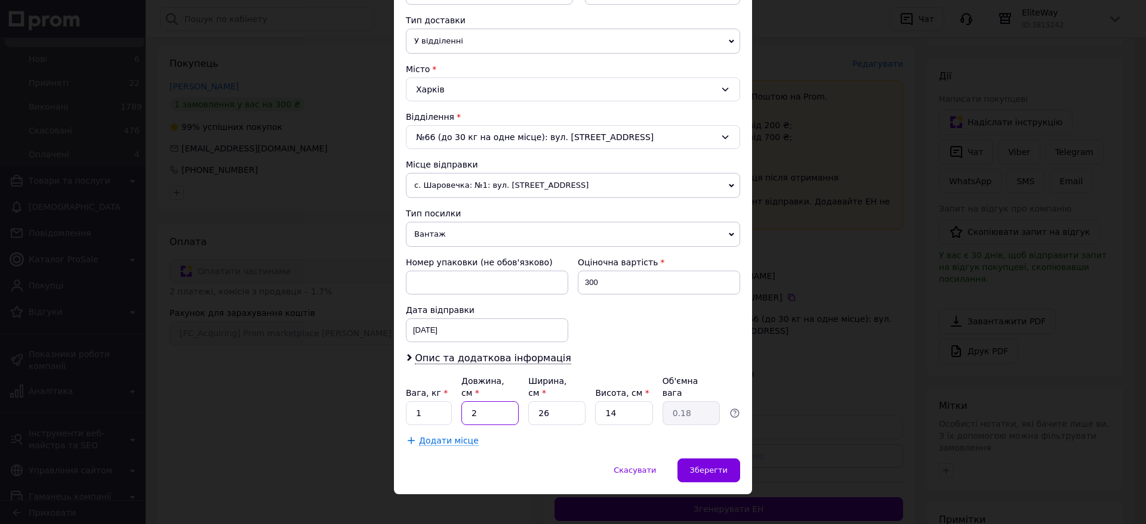
type input "2.09"
type input "23"
drag, startPoint x: 570, startPoint y: 400, endPoint x: 522, endPoint y: 397, distance: 48.4
click at [522, 397] on div "Вага, кг * 1 Довжина, см * 23 Ширина, см * 26 Висота, см * 14 Об'ємна вага 2.09" at bounding box center [573, 400] width 334 height 50
type input "1"
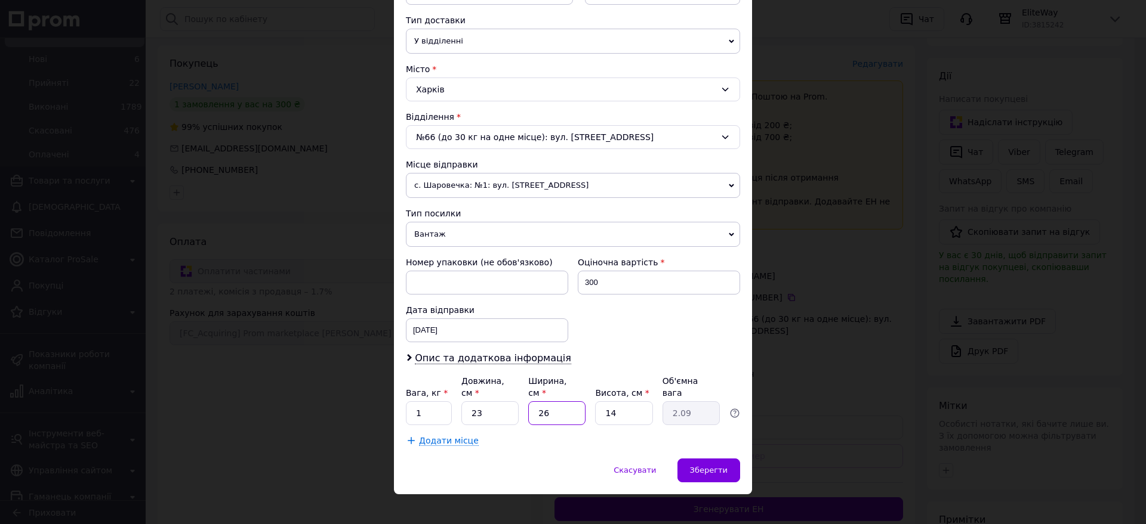
type input "0.1"
type input "16"
type input "1.29"
type input "1"
type input "0.1"
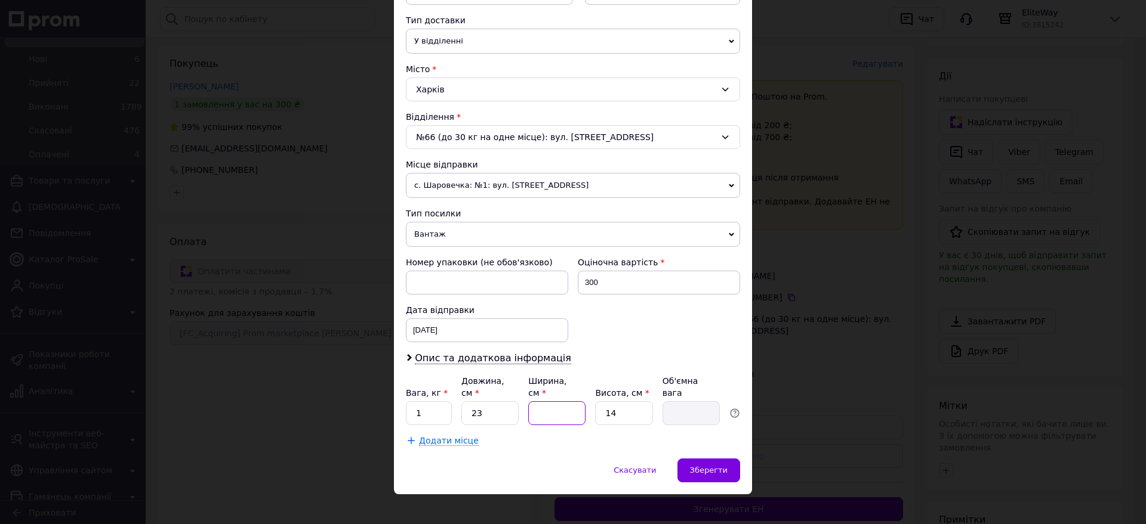
type input "8"
type input "0.64"
type input "1"
type input "0.1"
type input "18"
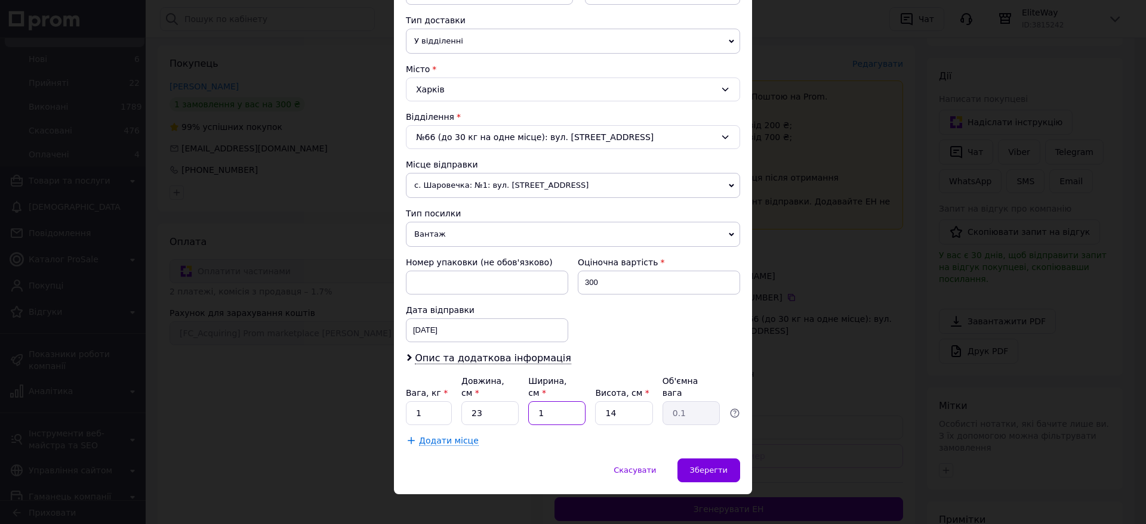
type input "1.45"
type input "18"
drag, startPoint x: 625, startPoint y: 393, endPoint x: 595, endPoint y: 387, distance: 30.4
click at [595, 387] on div "Вага, кг * 1 Довжина, см * 23 Ширина, см * 18 Висота, см * 14 Об'ємна вага 1.45" at bounding box center [573, 400] width 334 height 50
type input "1"
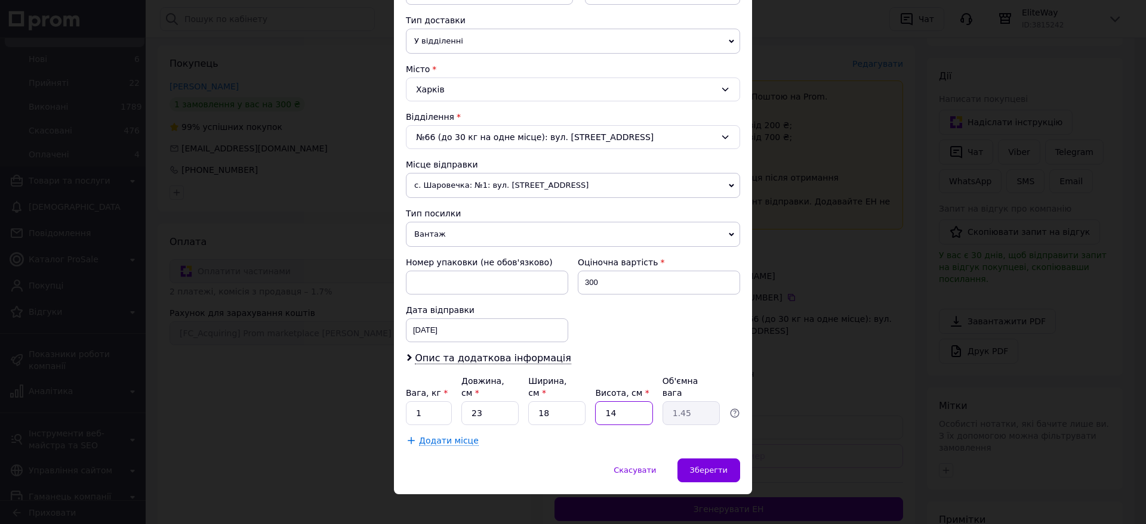
type input "0.1"
type input "10"
type input "1.03"
type input "10"
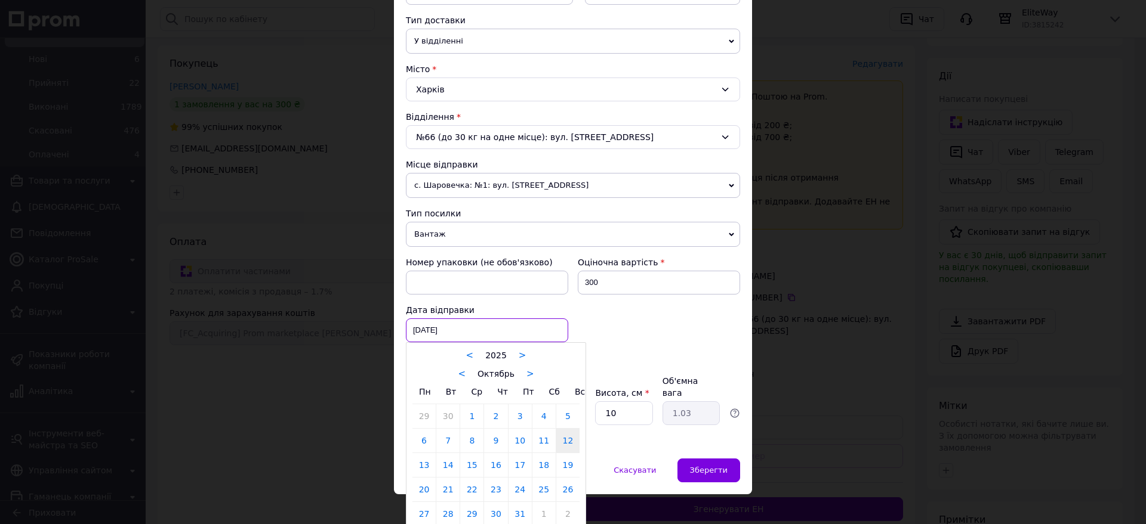
click at [470, 338] on div "12.10.2025 < 2025 > < Октябрь > Пн Вт Ср Чт Пт Сб Вс 29 30 1 2 3 4 5 6 7 8 9 10…" at bounding box center [487, 331] width 162 height 24
click at [420, 466] on link "13" at bounding box center [423, 465] width 23 height 24
type input "13.10.2025"
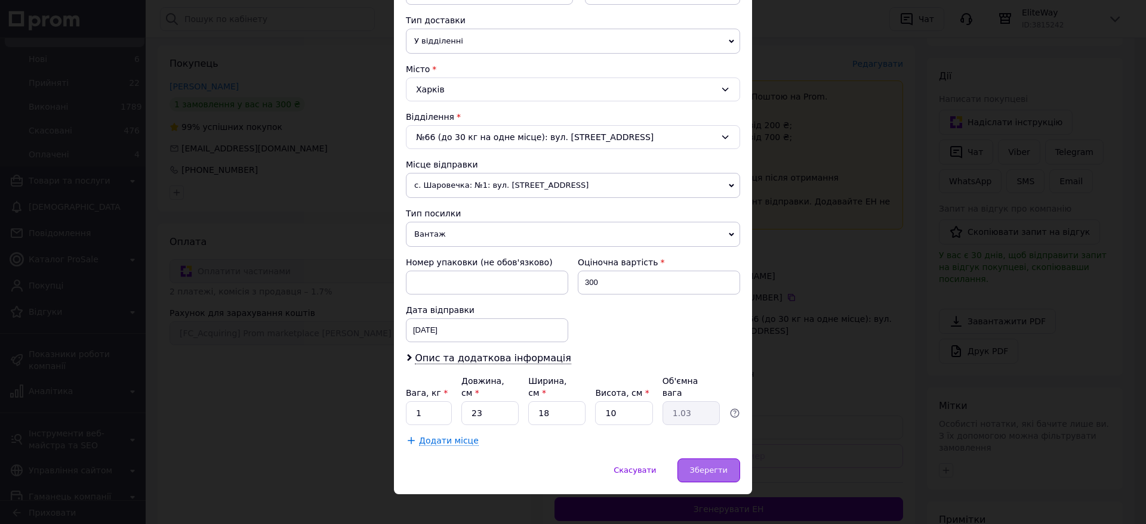
click at [714, 466] on span "Зберегти" at bounding box center [709, 470] width 38 height 9
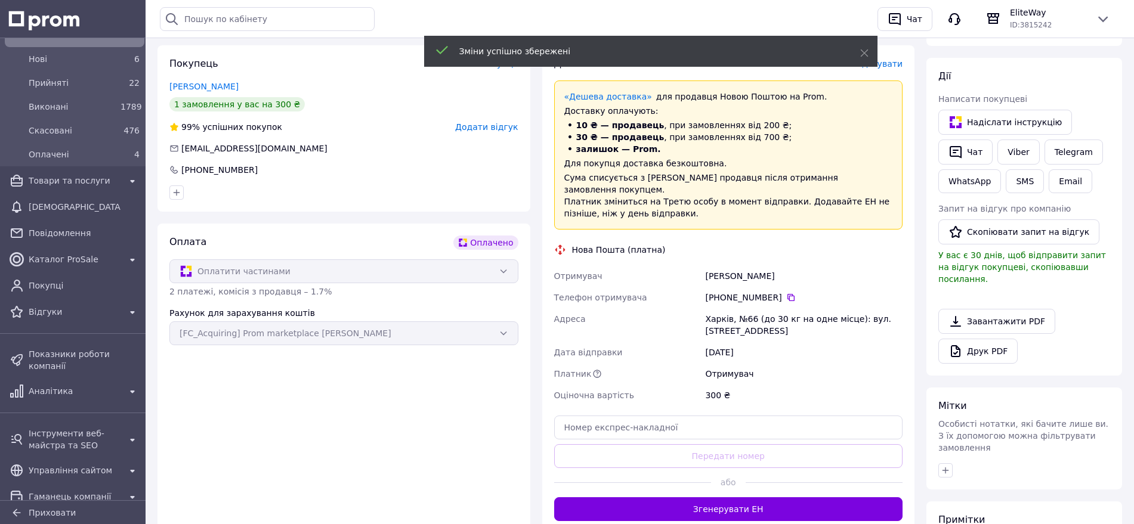
click at [754, 498] on button "Згенерувати ЕН" at bounding box center [728, 510] width 349 height 24
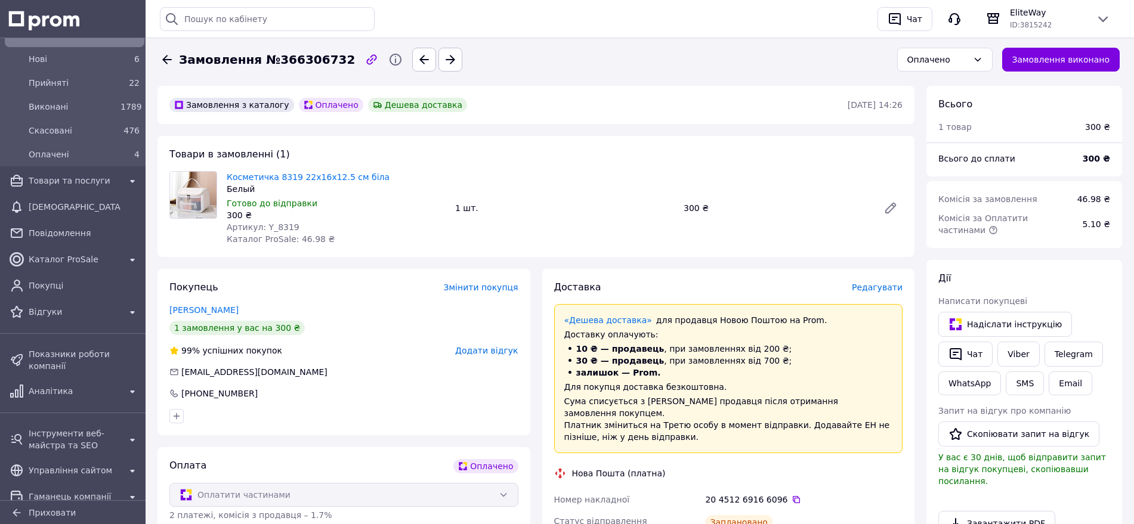
scroll to position [224, 0]
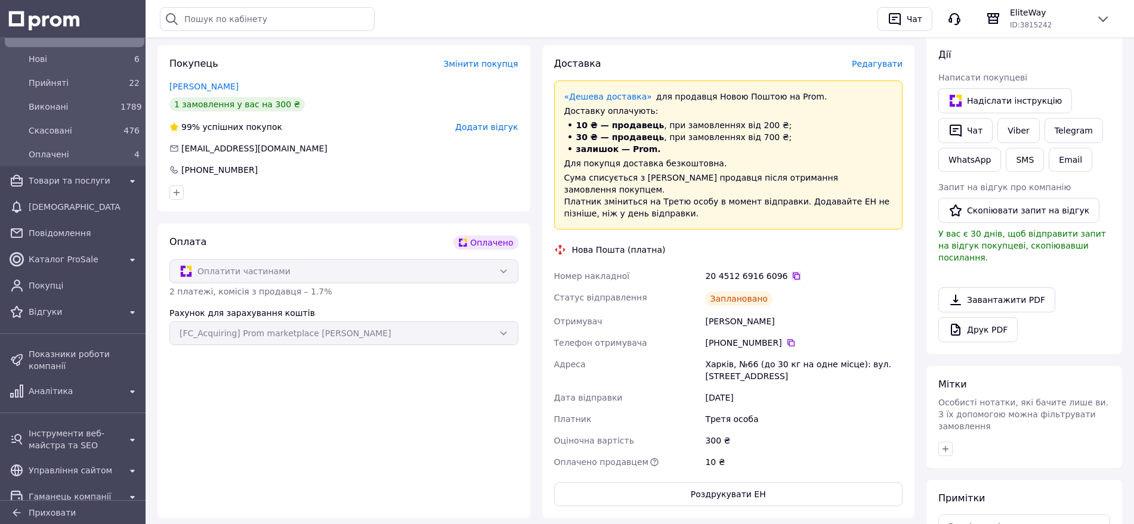
click at [792, 271] on icon at bounding box center [797, 276] width 10 height 10
click at [788, 339] on icon at bounding box center [791, 342] width 7 height 7
drag, startPoint x: 791, startPoint y: 310, endPoint x: 680, endPoint y: 312, distance: 111.0
click at [680, 312] on div "Номер накладної 20 4512 6916 6096   Статус відправлення Заплановано Отримувач Б…" at bounding box center [729, 369] width 354 height 208
copy div "Отримувач Беседіна Анастасія"
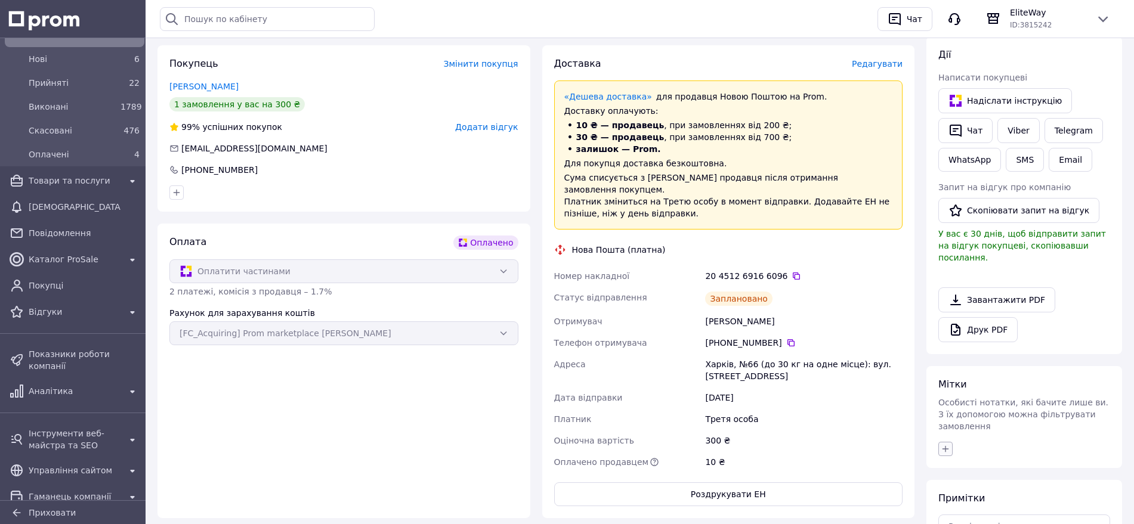
click at [951, 442] on button "button" at bounding box center [945, 449] width 14 height 14
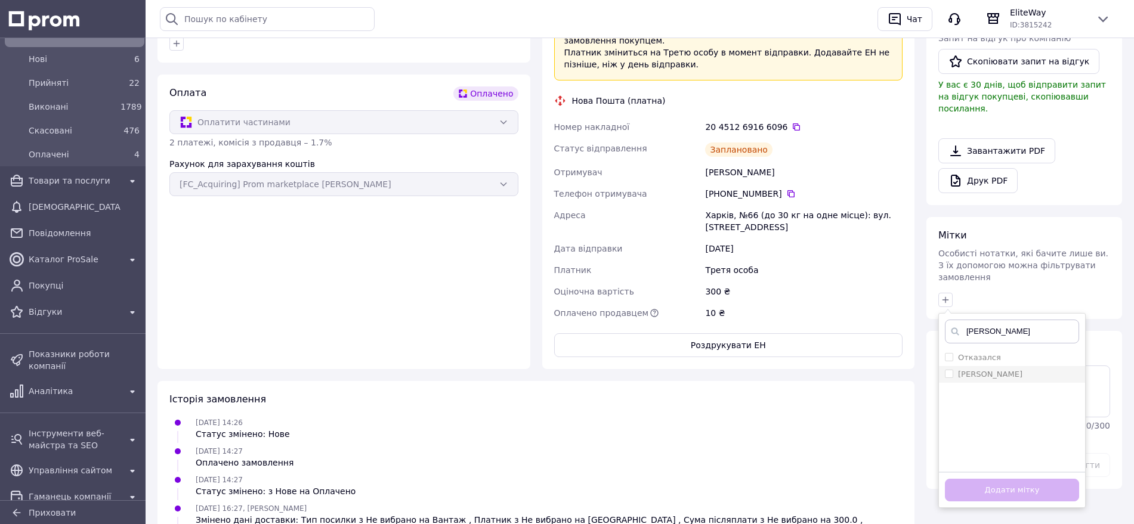
type input "Я"
click at [947, 370] on input "Я" at bounding box center [949, 374] width 8 height 8
checkbox input "true"
click at [982, 479] on button "Додати мітку" at bounding box center [1012, 490] width 134 height 23
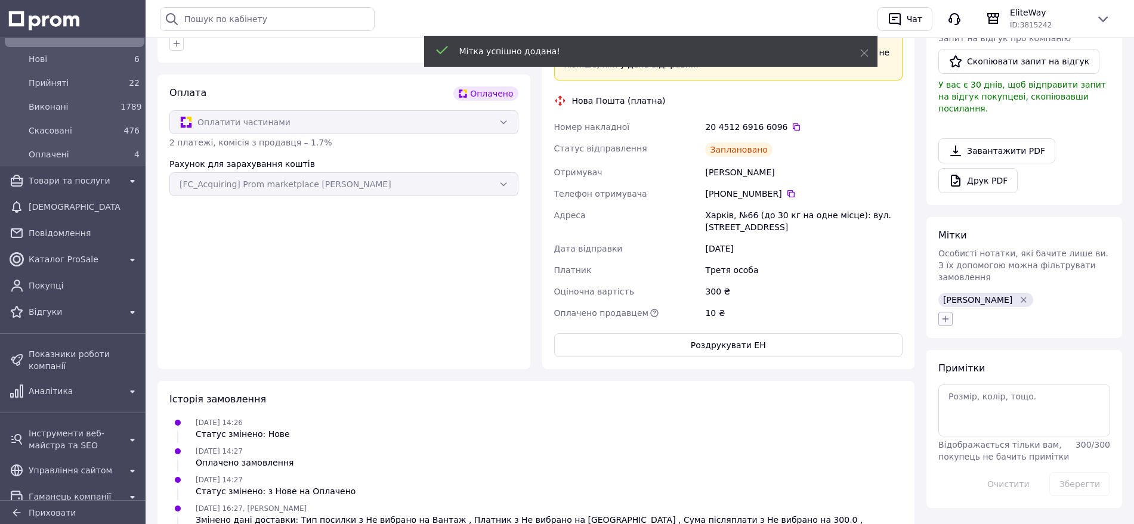
click at [948, 314] on icon "button" at bounding box center [946, 319] width 10 height 10
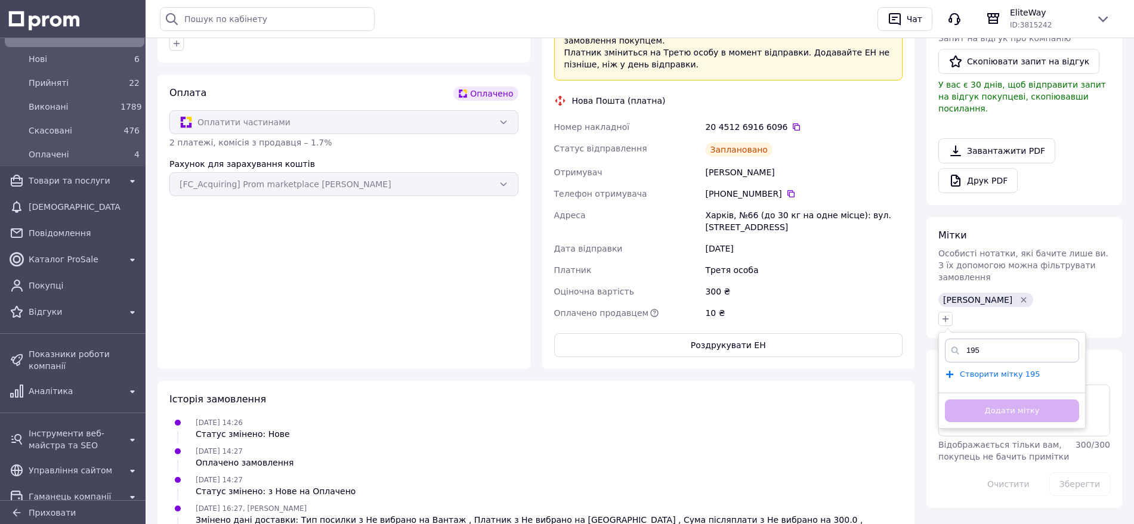
type input "195"
click at [986, 370] on span "Створити мітку 195" at bounding box center [1000, 375] width 81 height 10
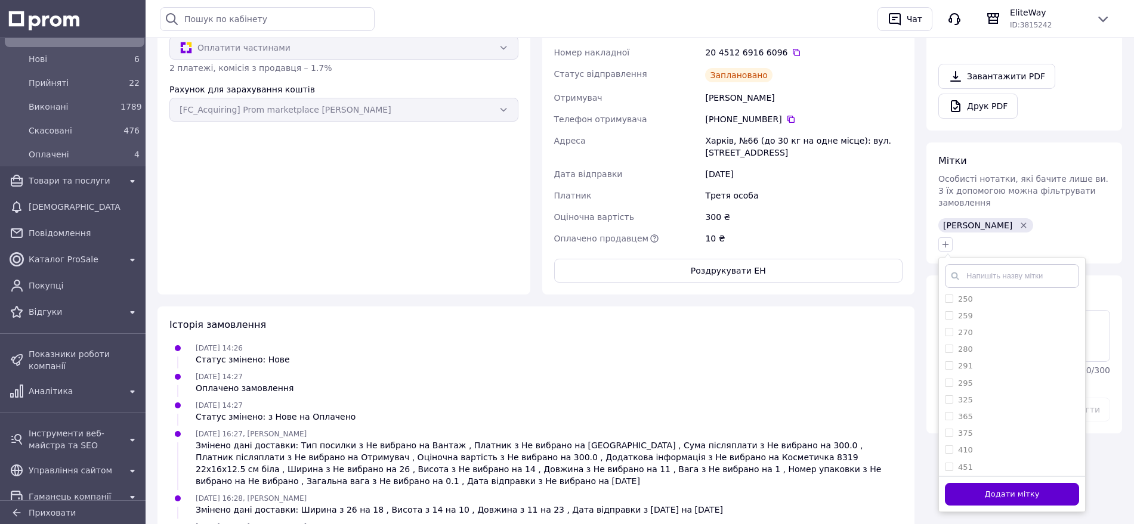
click at [1024, 483] on button "Додати мітку" at bounding box center [1012, 494] width 134 height 23
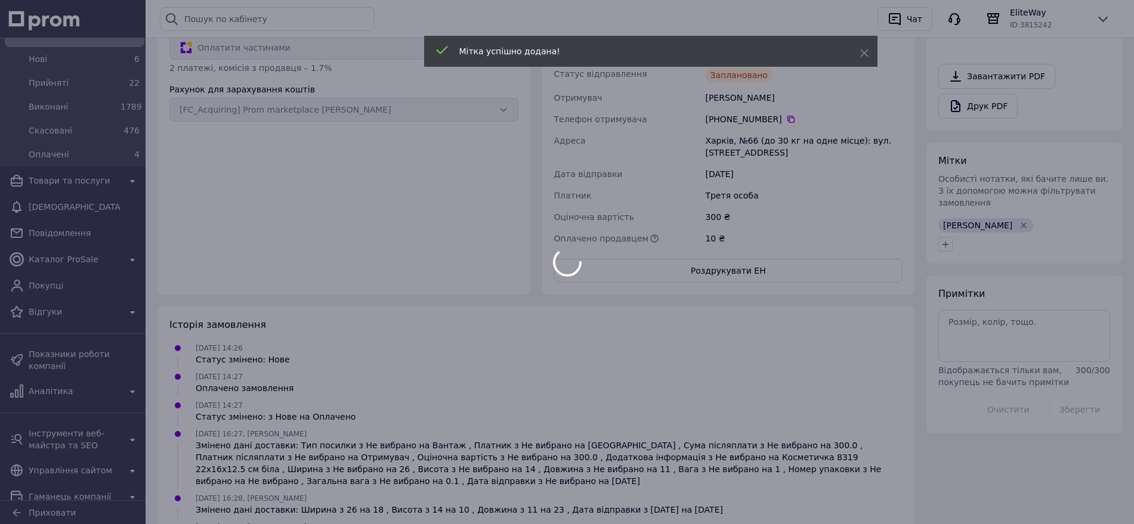
scroll to position [0, 0]
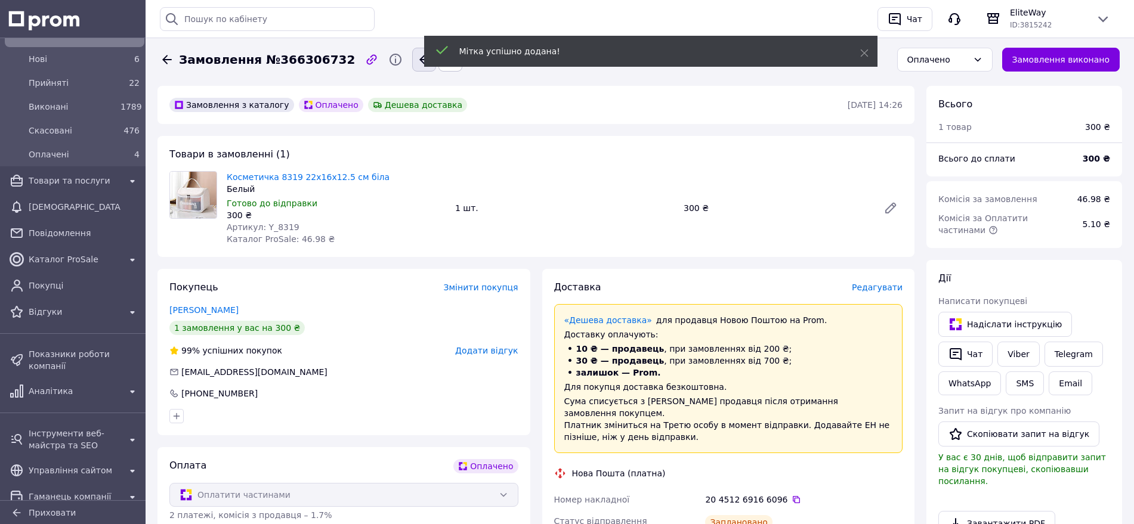
click at [419, 61] on icon "button" at bounding box center [424, 59] width 10 height 9
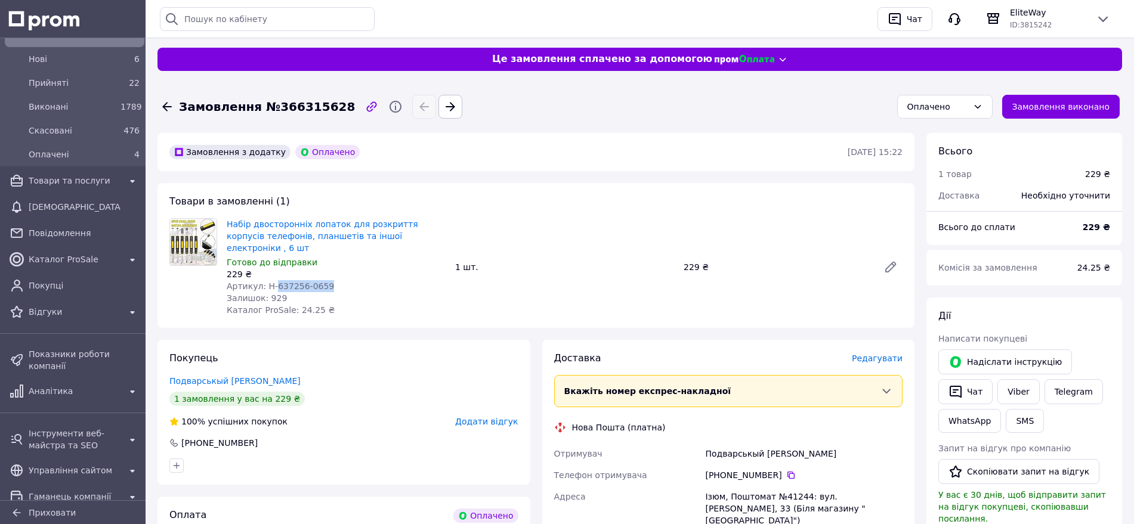
drag, startPoint x: 328, startPoint y: 274, endPoint x: 273, endPoint y: 277, distance: 54.9
click at [273, 280] on div "Артикул: H-637256-0659" at bounding box center [336, 286] width 219 height 12
copy span "637256-0659"
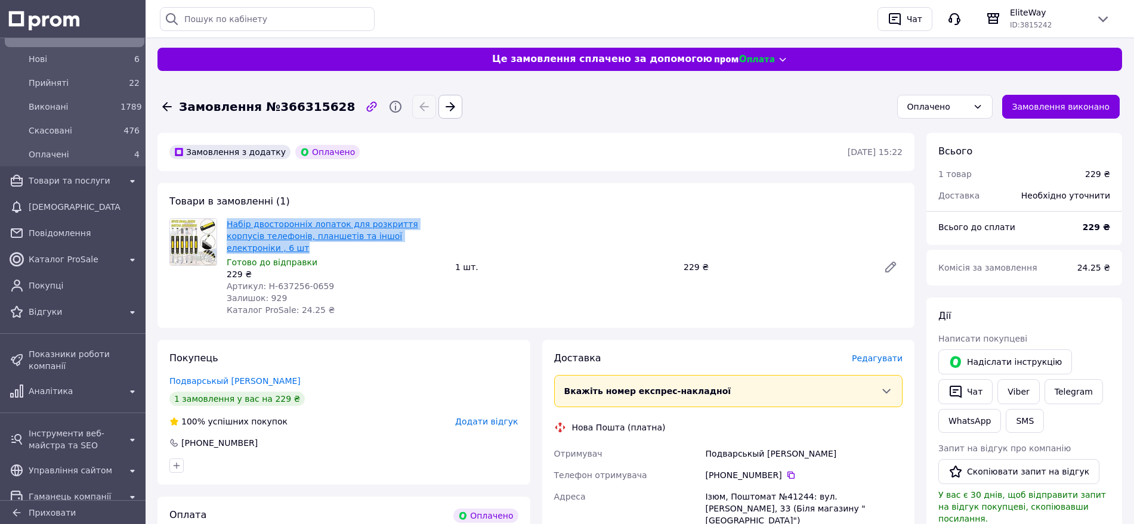
drag, startPoint x: 424, startPoint y: 233, endPoint x: 227, endPoint y: 220, distance: 196.7
click at [227, 220] on span "Набір двосторонніх лопаток для розкриття корпусів телефонів, планшетів та іншої…" at bounding box center [336, 236] width 219 height 36
copy link "Набір двосторонніх лопаток для розкриття корпусів телефонів, планшетів та іншої…"
click at [869, 354] on span "Редагувати" at bounding box center [877, 359] width 51 height 10
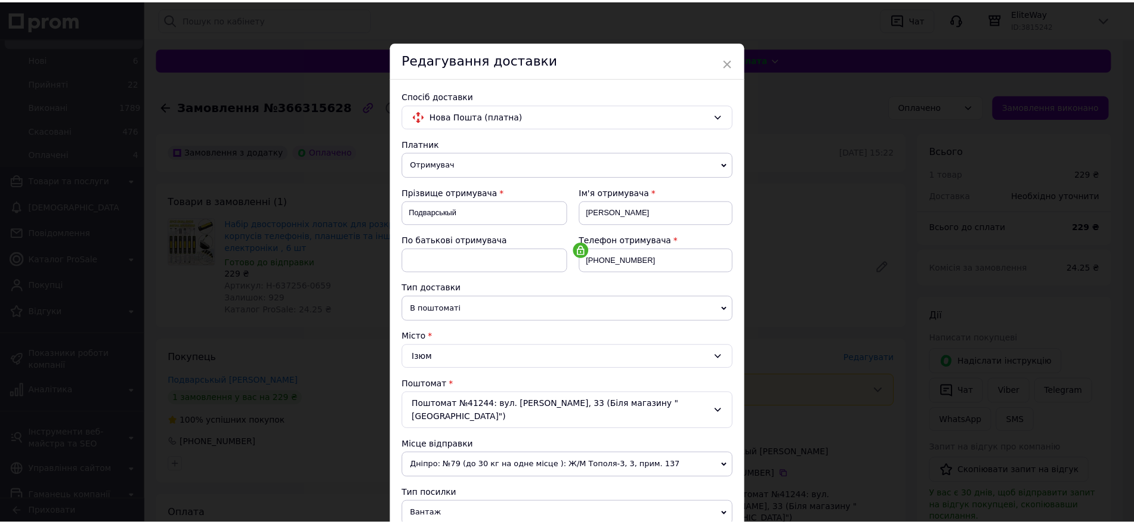
scroll to position [373, 0]
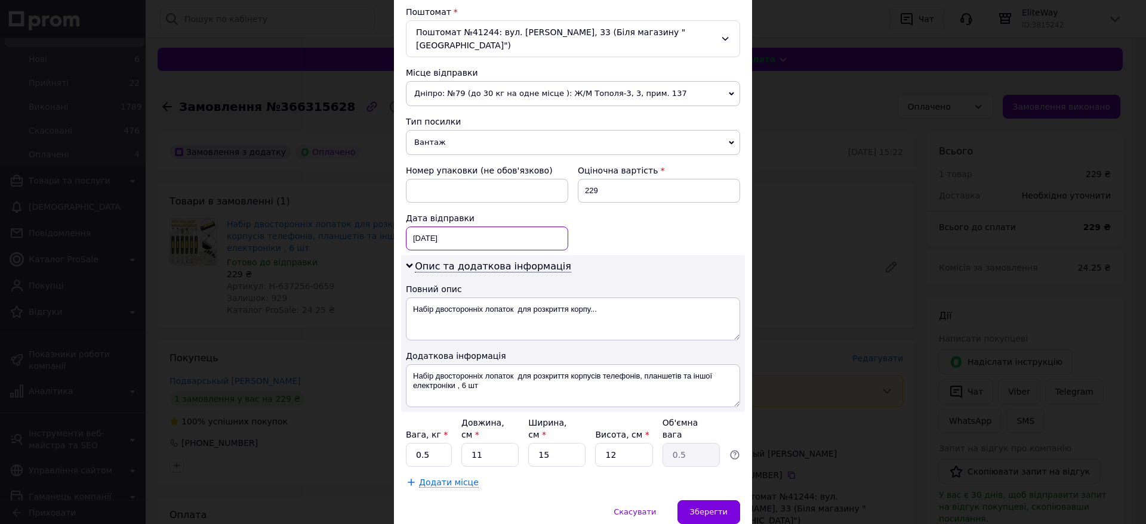
click at [450, 227] on div "12.10.2025 < 2025 > < Октябрь > Пн Вт Ср Чт Пт Сб Вс 29 30 1 2 3 4 5 6 7 8 9 10…" at bounding box center [487, 239] width 162 height 24
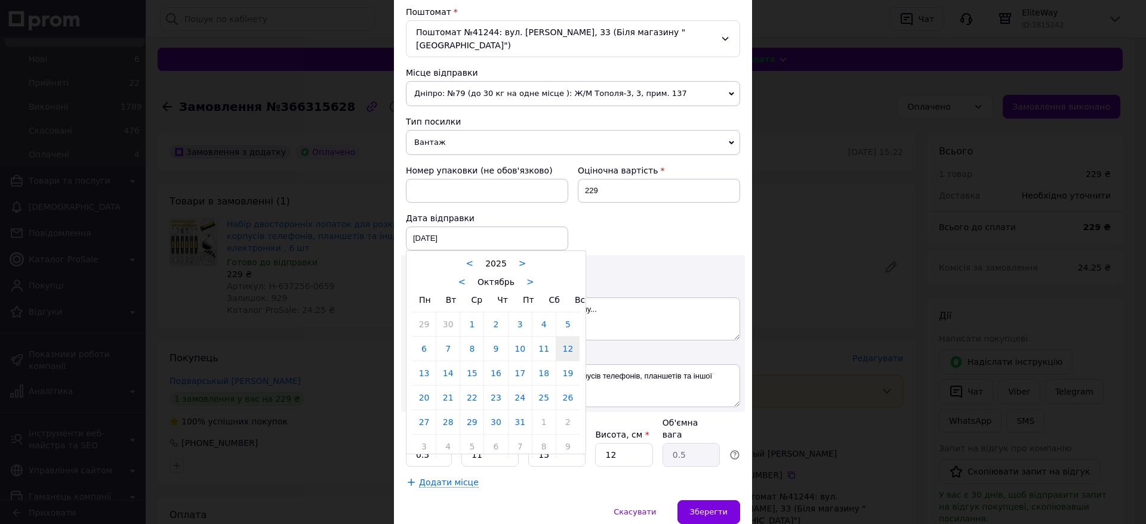
click at [418, 362] on link "13" at bounding box center [423, 374] width 23 height 24
type input "13.10.2025"
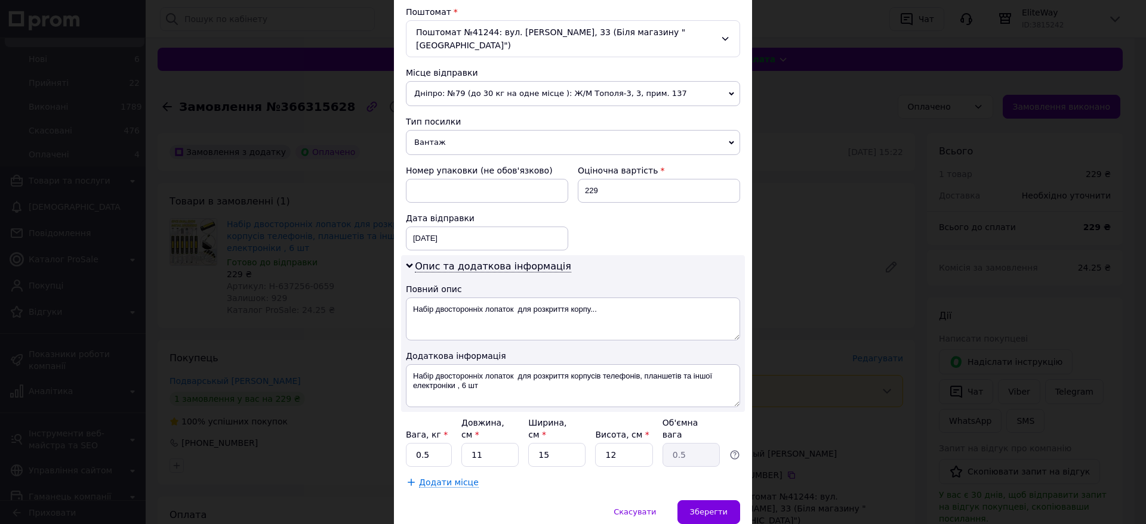
click at [434, 81] on span "Дніпро: №79 (до 30 кг на одне місце ): Ж/М Тополя-3, 3, прим. 137" at bounding box center [573, 93] width 334 height 25
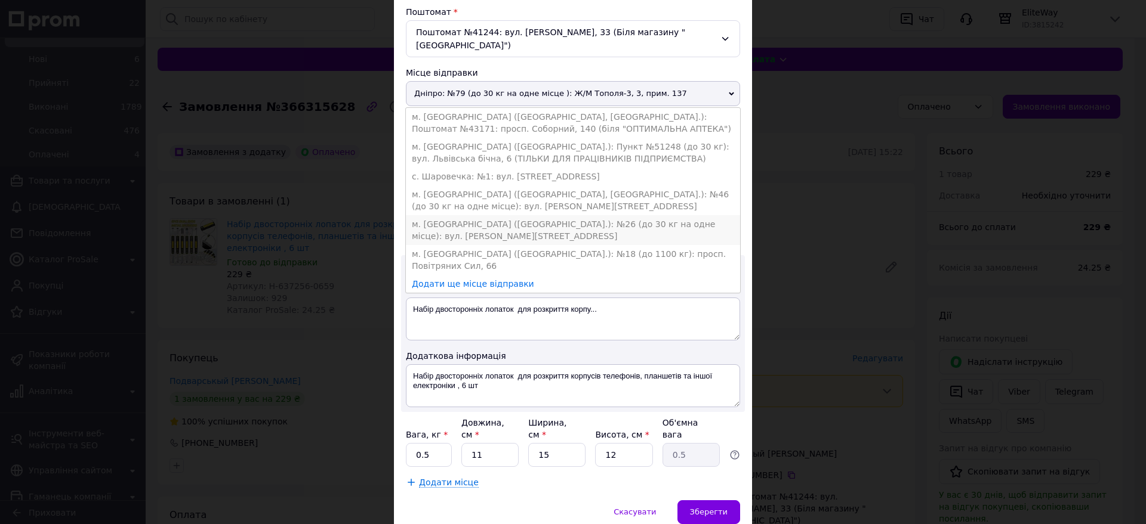
click at [444, 215] on li "м. [GEOGRAPHIC_DATA] ([GEOGRAPHIC_DATA].): №26 (до 30 кг на одне місце): вул. […" at bounding box center [573, 230] width 334 height 30
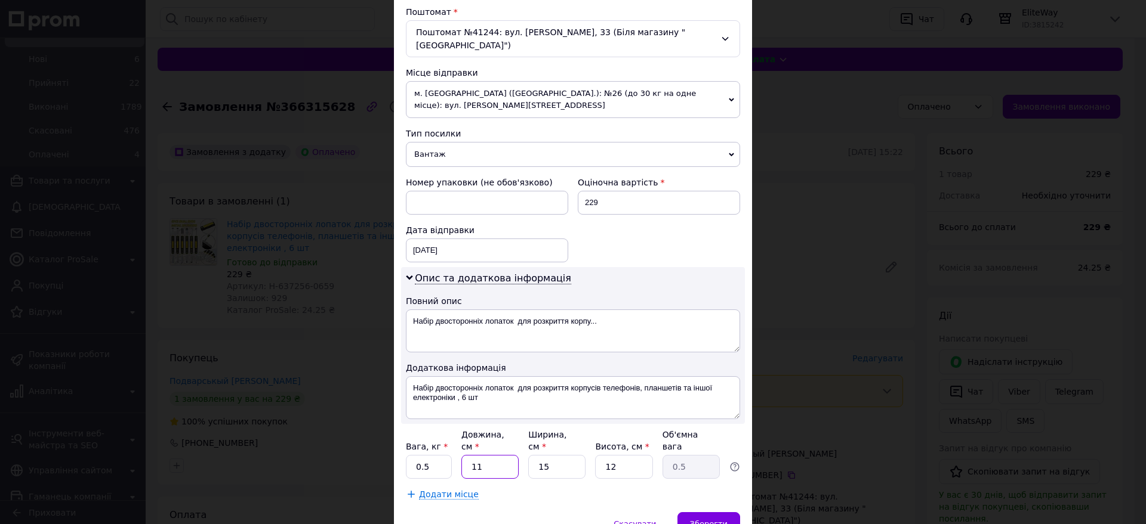
drag, startPoint x: 505, startPoint y: 432, endPoint x: 458, endPoint y: 424, distance: 47.9
click at [458, 429] on div "Вага, кг * 0.5 Довжина, см * 11 Ширина, см * 15 Висота, см * 12 Об'ємна вага 0.5" at bounding box center [573, 454] width 334 height 50
type input "2"
type input "0.1"
type input "20"
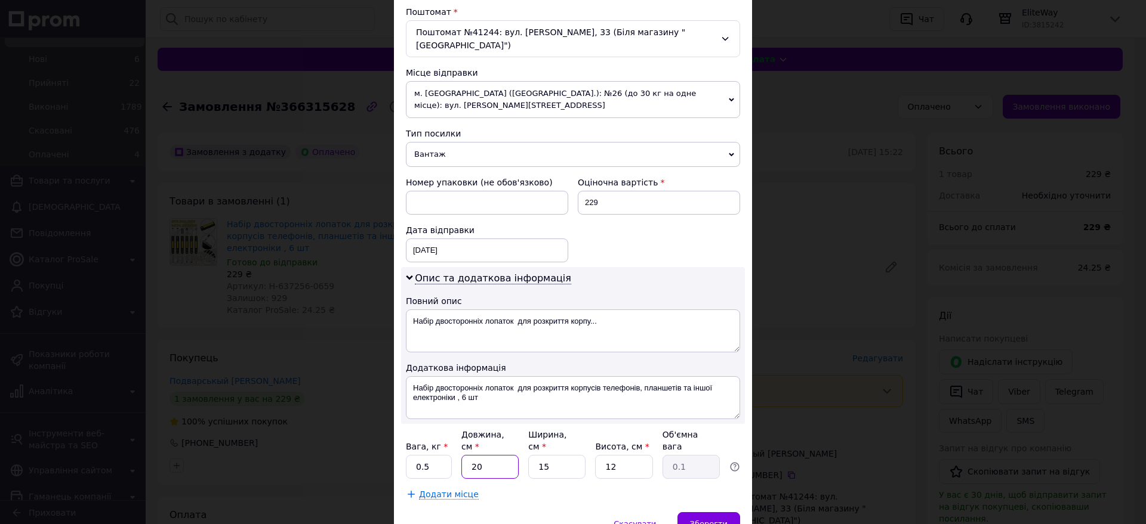
type input "0.9"
type input "20"
click at [644, 455] on input "12" at bounding box center [623, 467] width 57 height 24
type input "1"
type input "0.1"
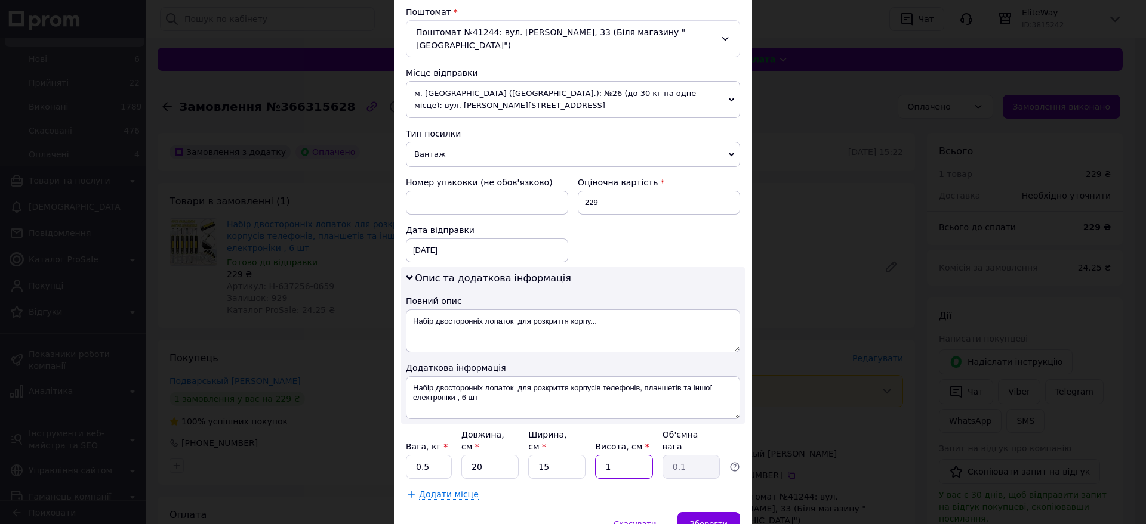
type input "15"
type input "1.13"
type input "15"
click at [721, 512] on div "Зберегти" at bounding box center [708, 524] width 63 height 24
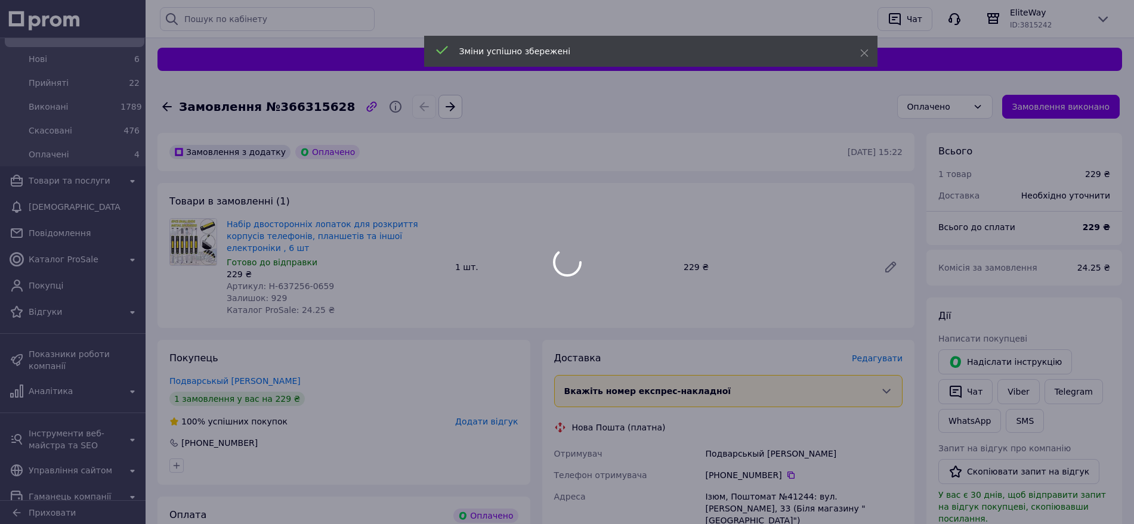
scroll to position [224, 0]
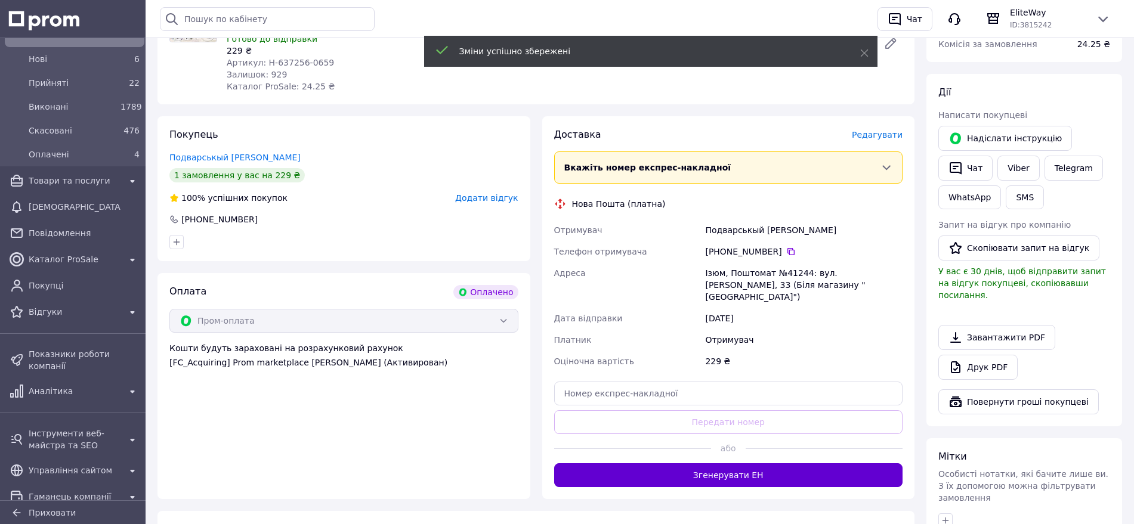
click at [777, 464] on button "Згенерувати ЕН" at bounding box center [728, 476] width 349 height 24
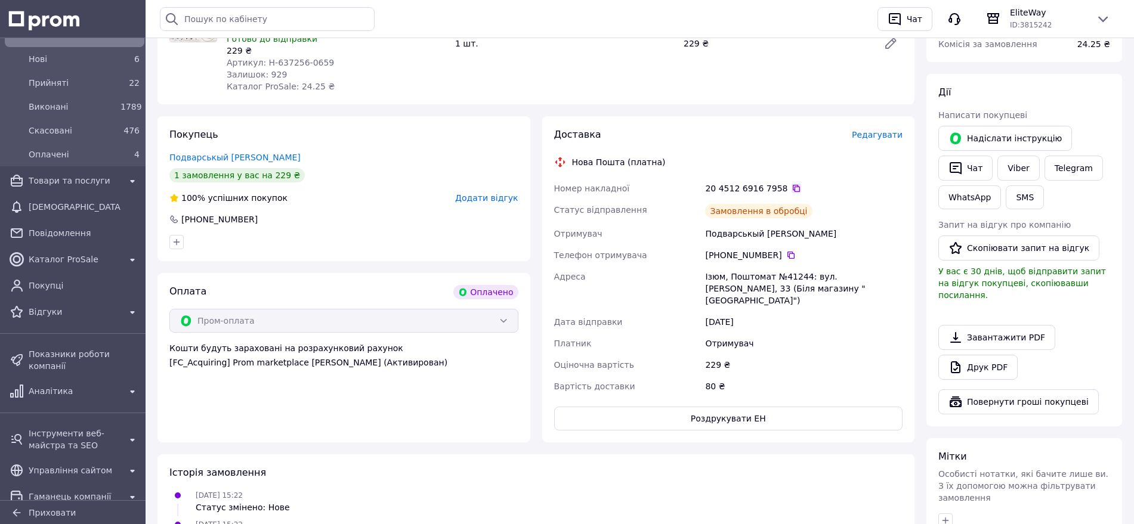
click at [792, 184] on icon at bounding box center [797, 189] width 10 height 10
click at [949, 516] on icon "button" at bounding box center [946, 521] width 10 height 10
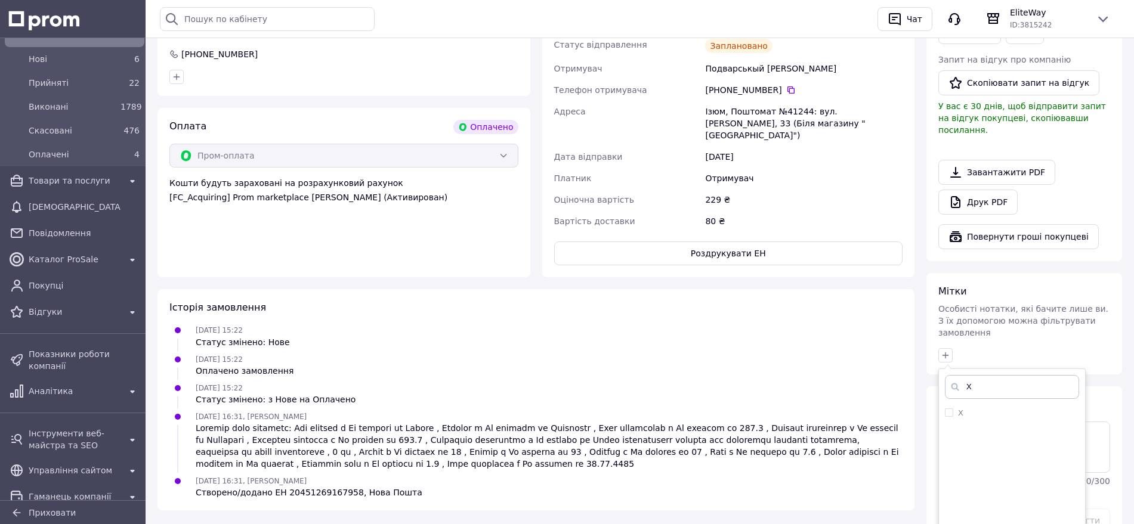
scroll to position [421, 0]
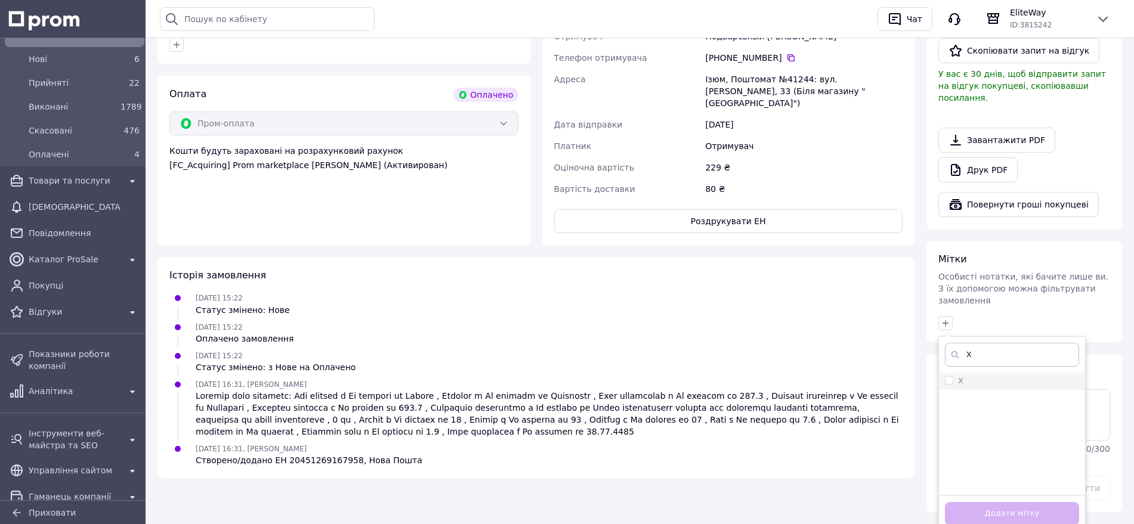
type input "Х"
click at [953, 376] on label "Х" at bounding box center [954, 381] width 18 height 11
click at [953, 376] on input "Х" at bounding box center [949, 380] width 8 height 8
click at [953, 376] on span at bounding box center [949, 380] width 8 height 8
click at [953, 376] on input "Х" at bounding box center [949, 380] width 8 height 8
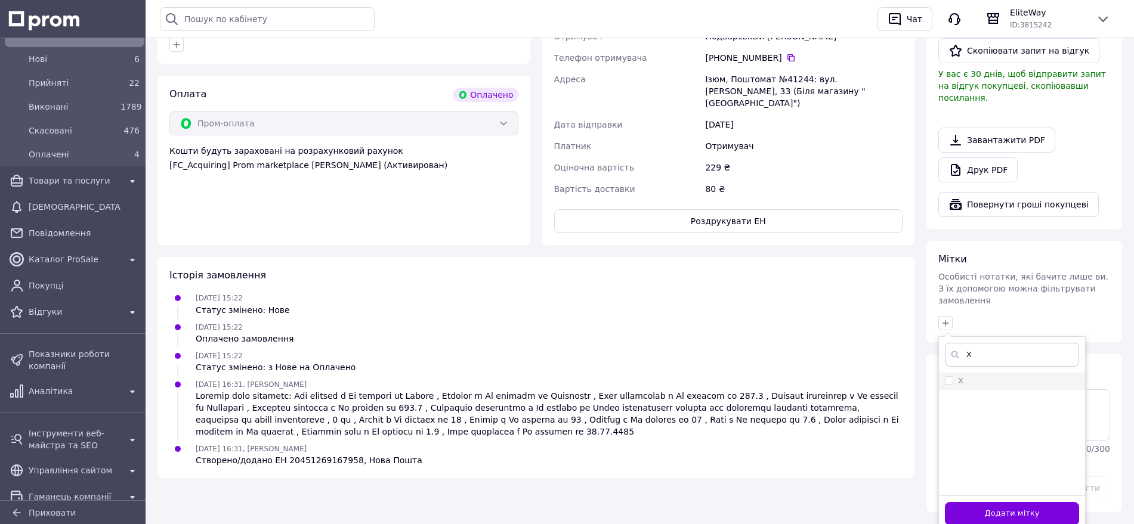
click at [946, 376] on input "Х" at bounding box center [949, 380] width 8 height 8
checkbox input "true"
click at [1011, 502] on button "Додати мітку" at bounding box center [1012, 513] width 134 height 23
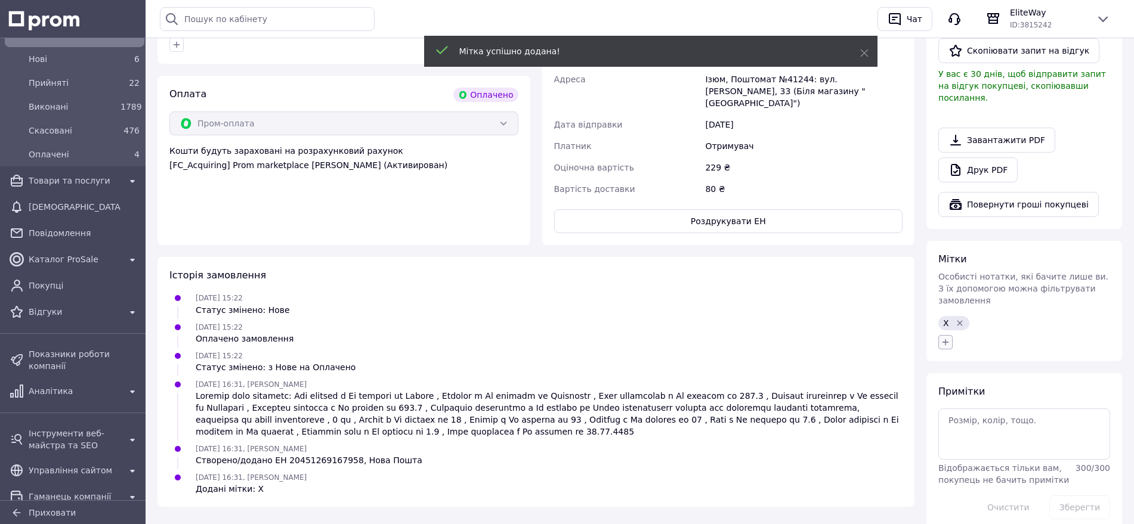
click at [943, 338] on icon "button" at bounding box center [946, 343] width 10 height 10
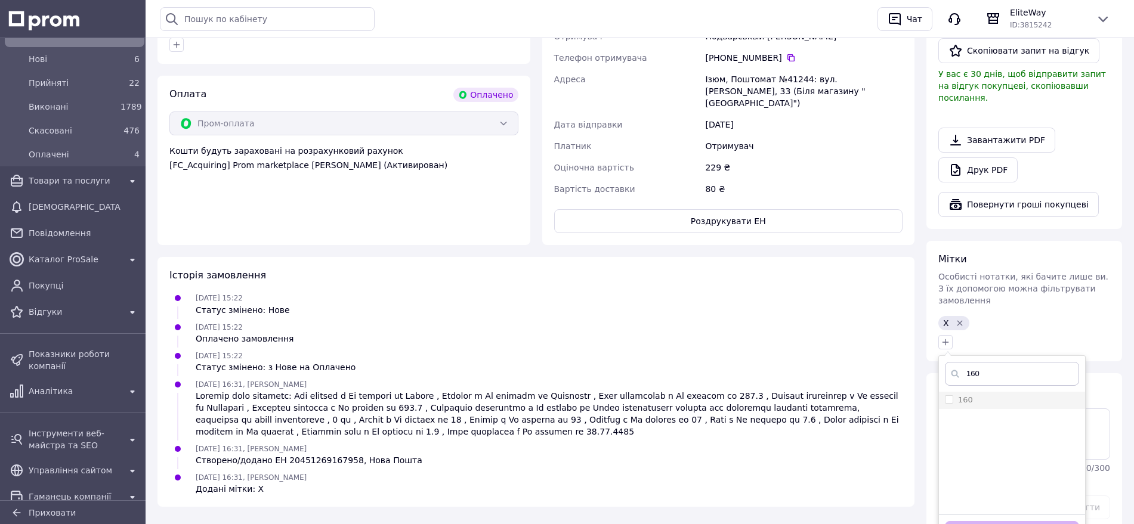
type input "160"
click at [945, 396] on input "160" at bounding box center [949, 400] width 8 height 8
checkbox input "true"
click at [1018, 521] on button "Додати мітку" at bounding box center [1012, 532] width 134 height 23
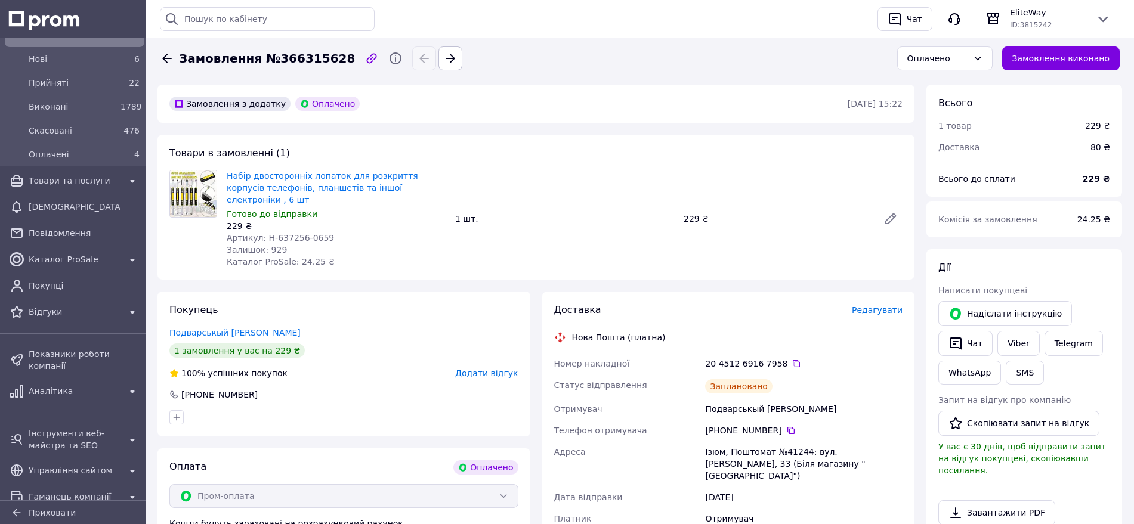
scroll to position [347, 0]
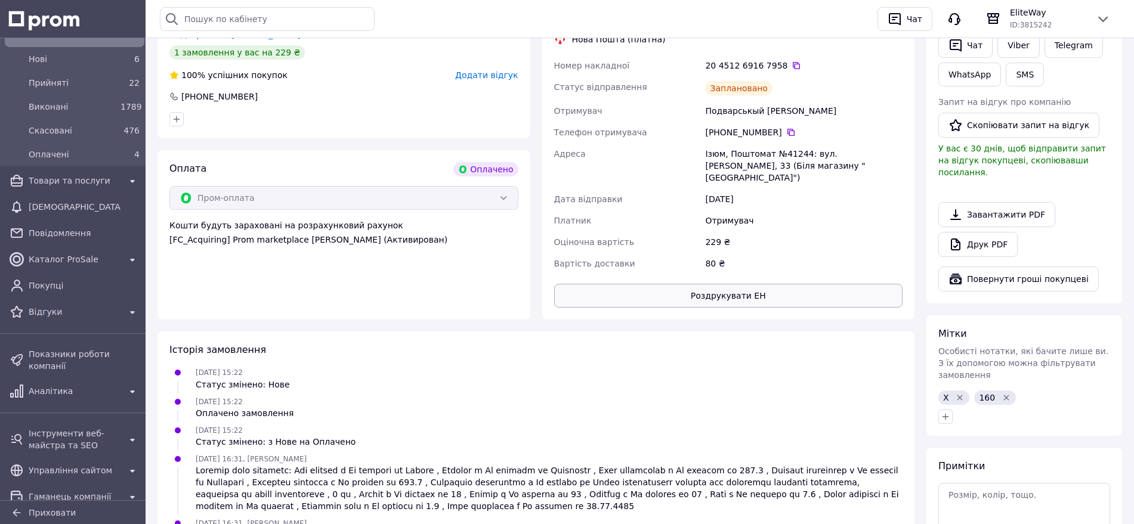
click at [702, 284] on button "Роздрукувати ЕН" at bounding box center [728, 296] width 349 height 24
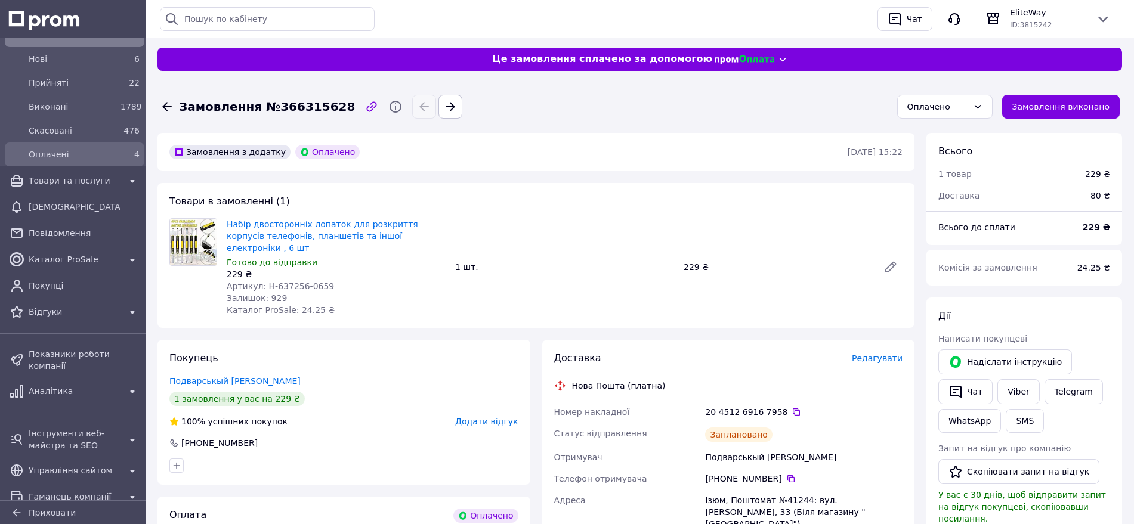
click at [49, 156] on span "Оплачені" at bounding box center [72, 155] width 87 height 12
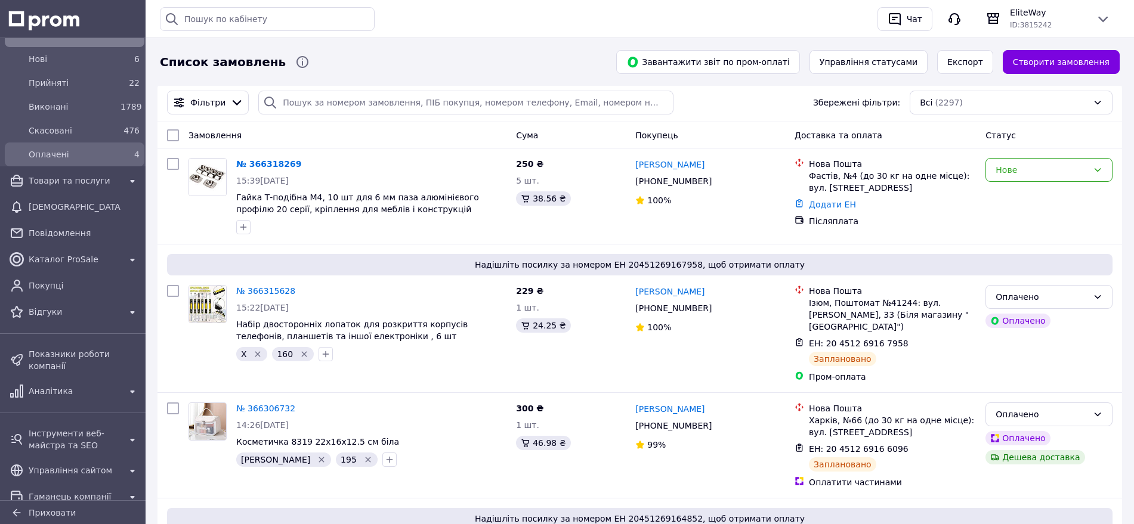
click at [66, 153] on span "Оплачені" at bounding box center [72, 155] width 87 height 12
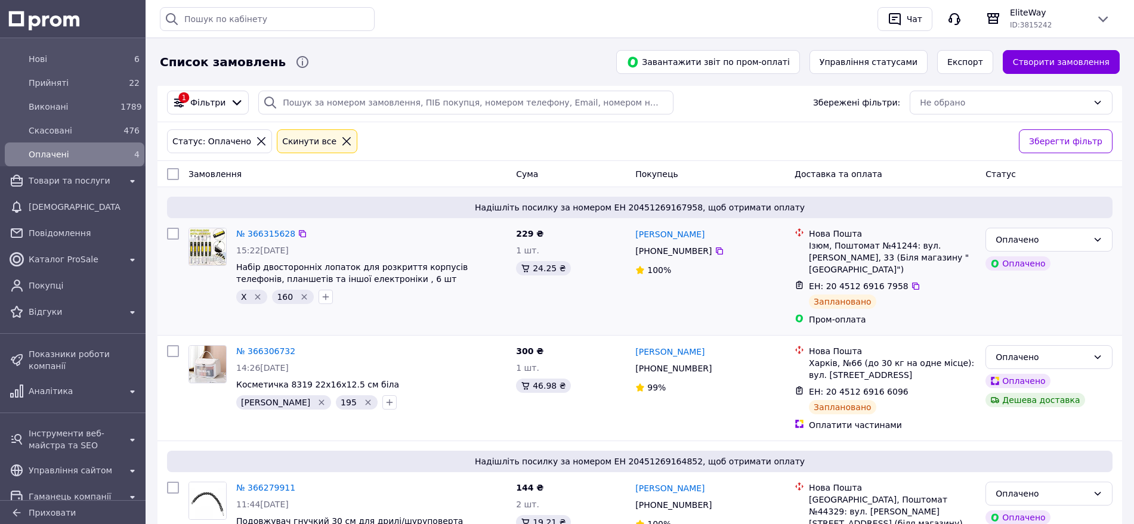
scroll to position [252, 0]
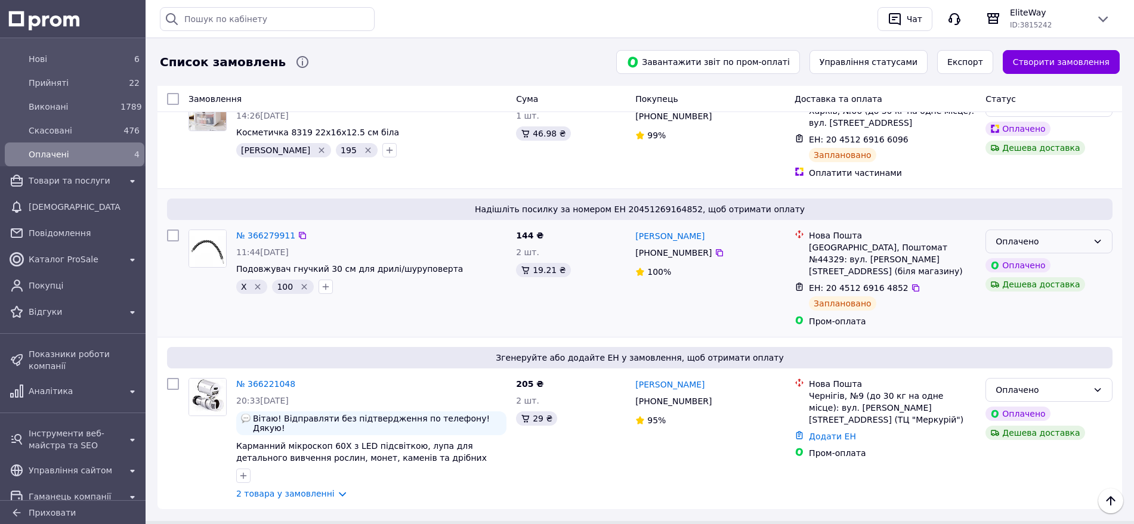
click at [1045, 239] on div "Оплачено" at bounding box center [1042, 241] width 92 height 13
click at [1036, 263] on li "Прийнято" at bounding box center [1049, 267] width 126 height 21
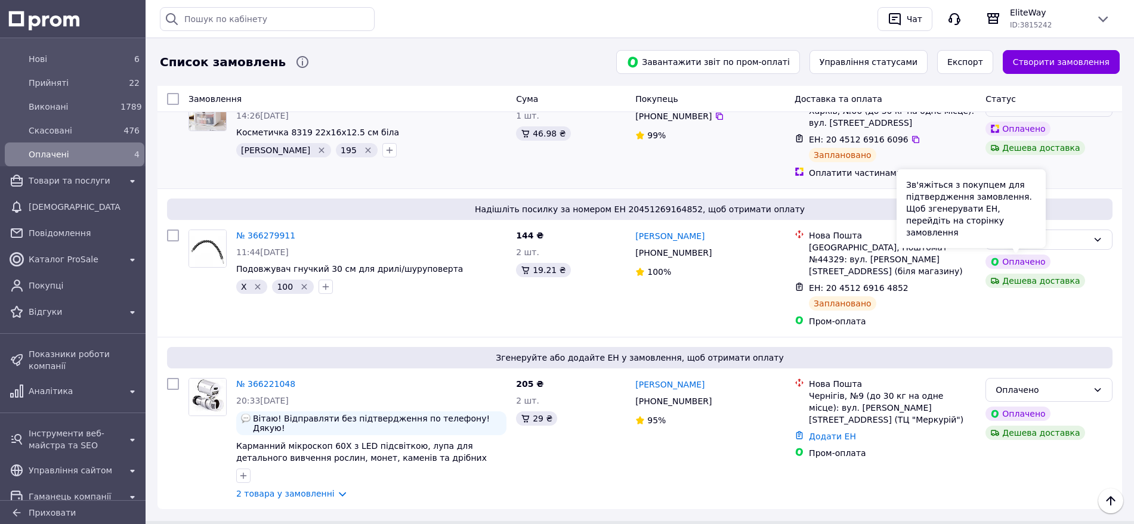
scroll to position [103, 0]
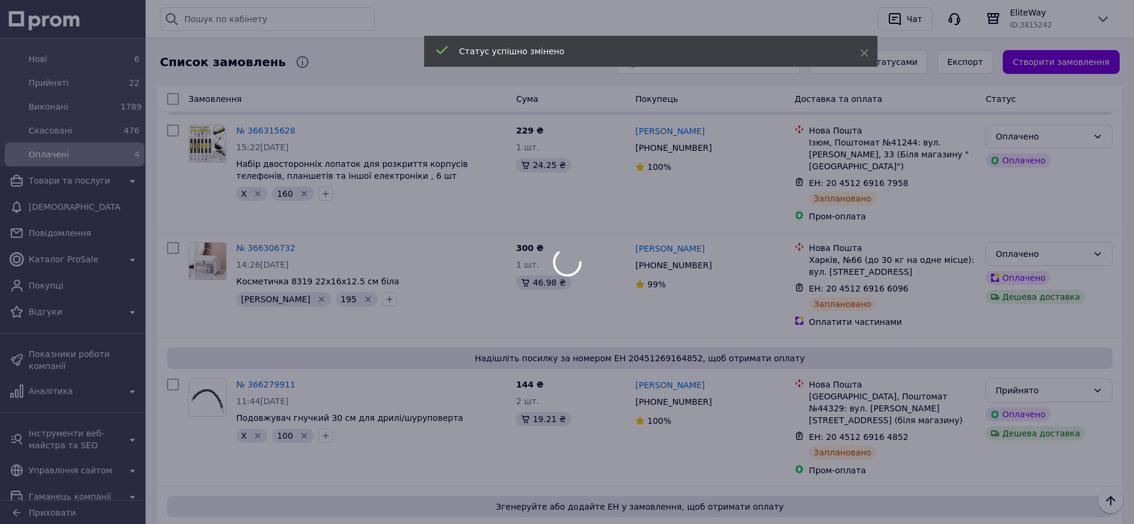
click at [1079, 256] on div at bounding box center [567, 262] width 1134 height 524
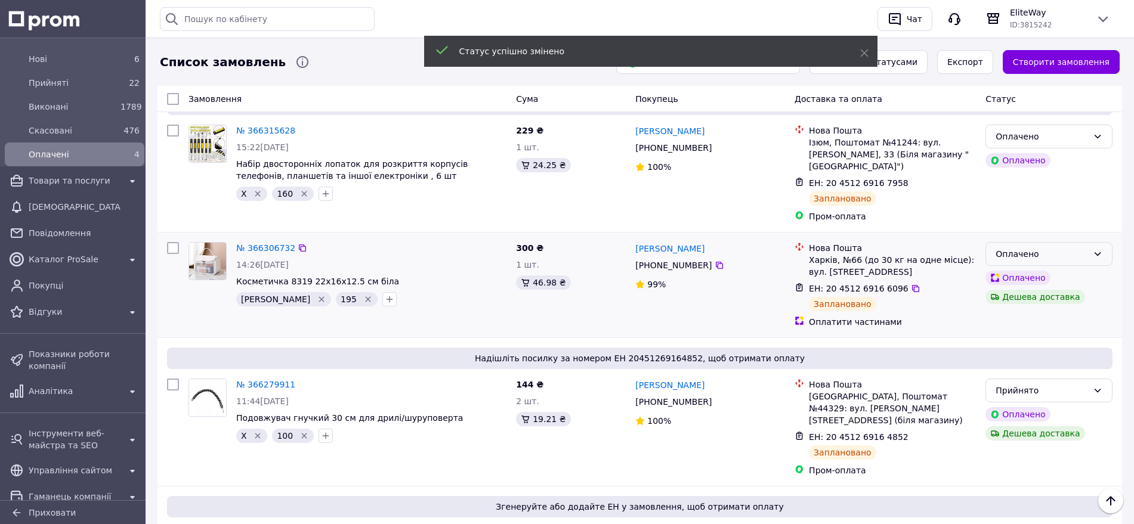
click at [1077, 252] on div "Оплачено" at bounding box center [1042, 254] width 92 height 13
click at [1029, 279] on li "Прийнято" at bounding box center [1049, 280] width 126 height 21
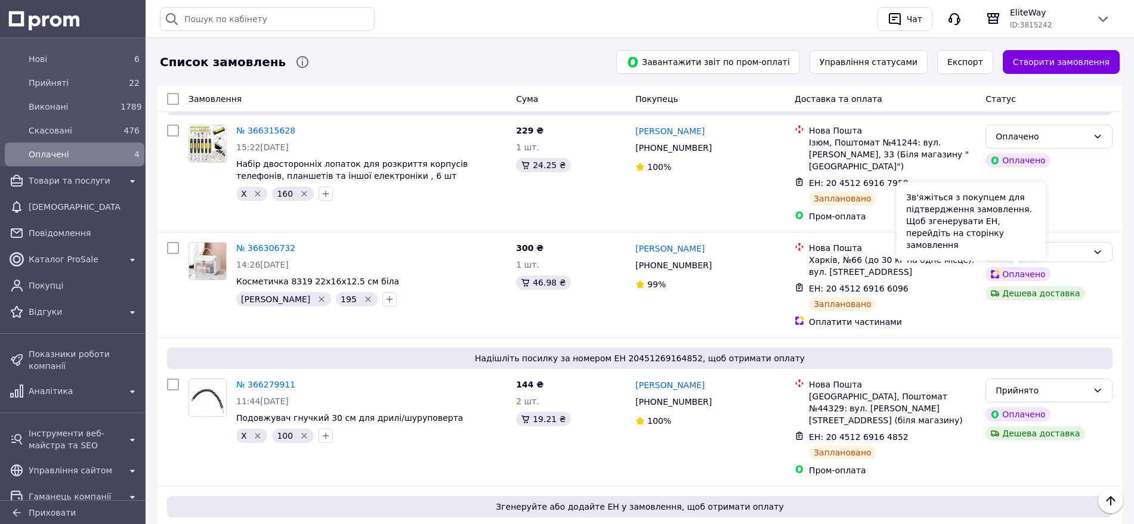
scroll to position [0, 0]
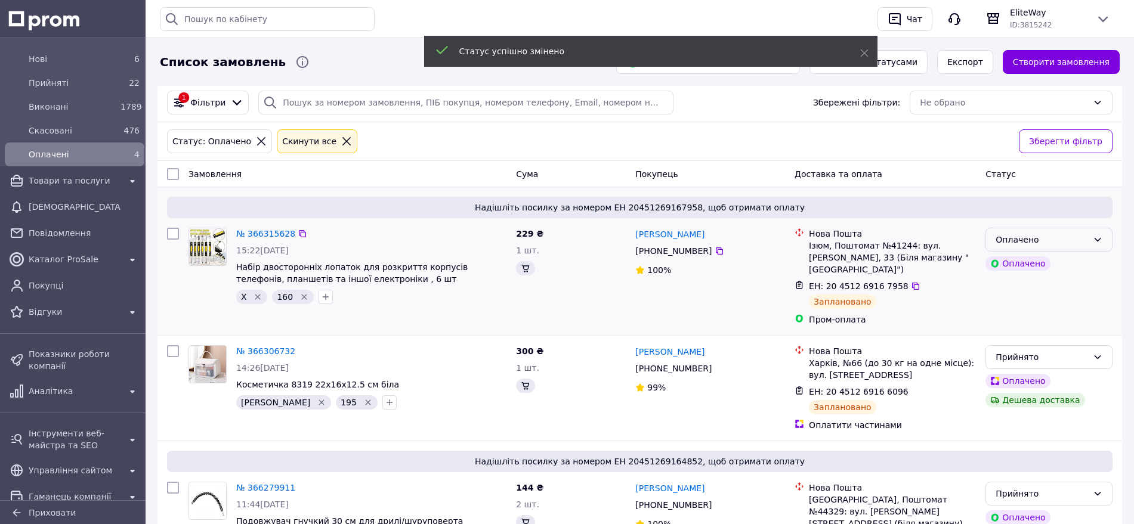
click at [1092, 239] on div "Оплачено" at bounding box center [1049, 240] width 127 height 24
click at [1088, 255] on div "Прийнято Виконано Скасовано" at bounding box center [1049, 288] width 127 height 66
click at [1089, 261] on li "Прийнято" at bounding box center [1049, 265] width 126 height 21
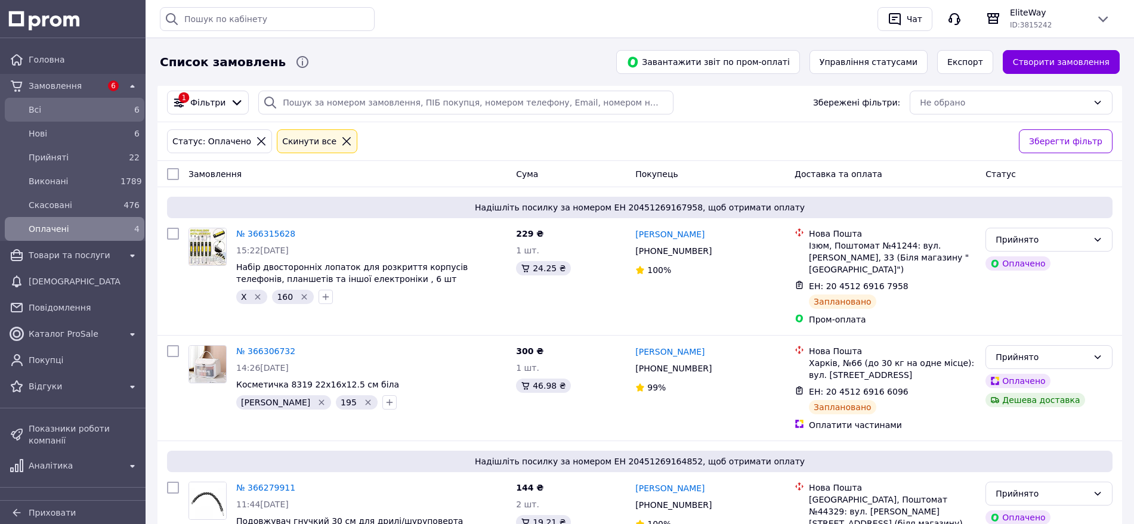
click at [51, 115] on span "Всi" at bounding box center [72, 110] width 87 height 12
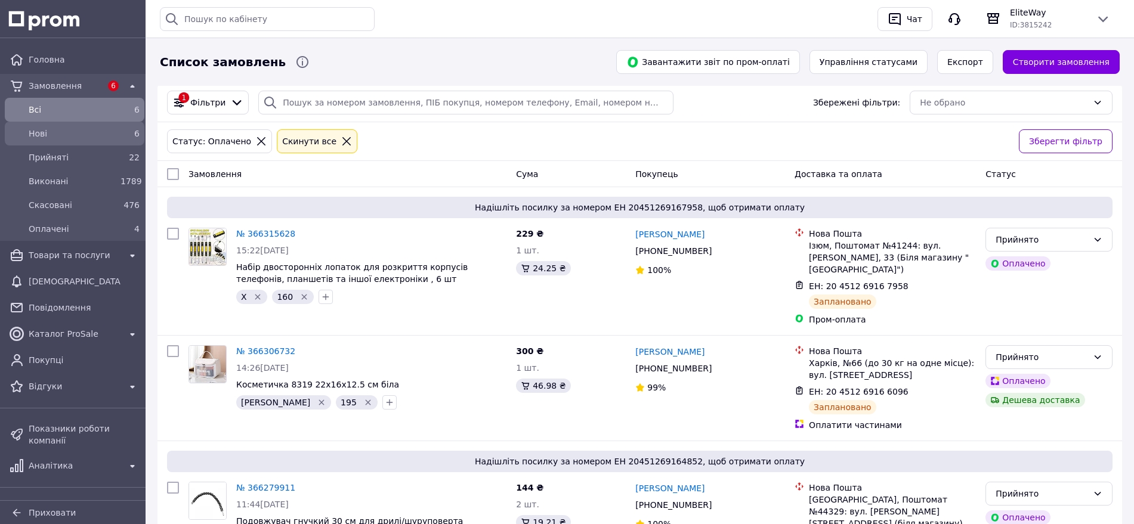
click at [54, 132] on span "Нові" at bounding box center [72, 134] width 87 height 12
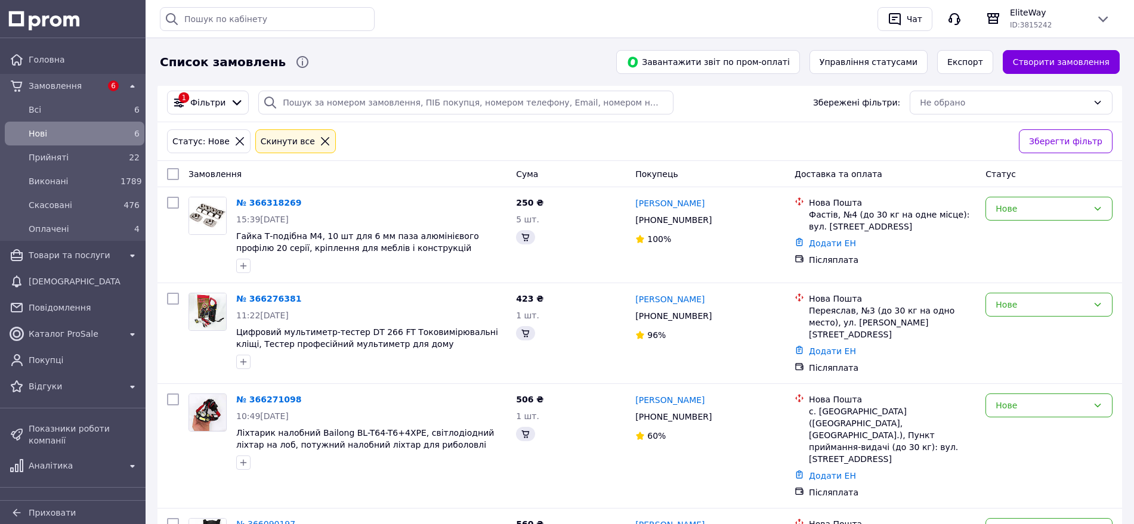
click at [54, 130] on span "Нові" at bounding box center [72, 134] width 87 height 12
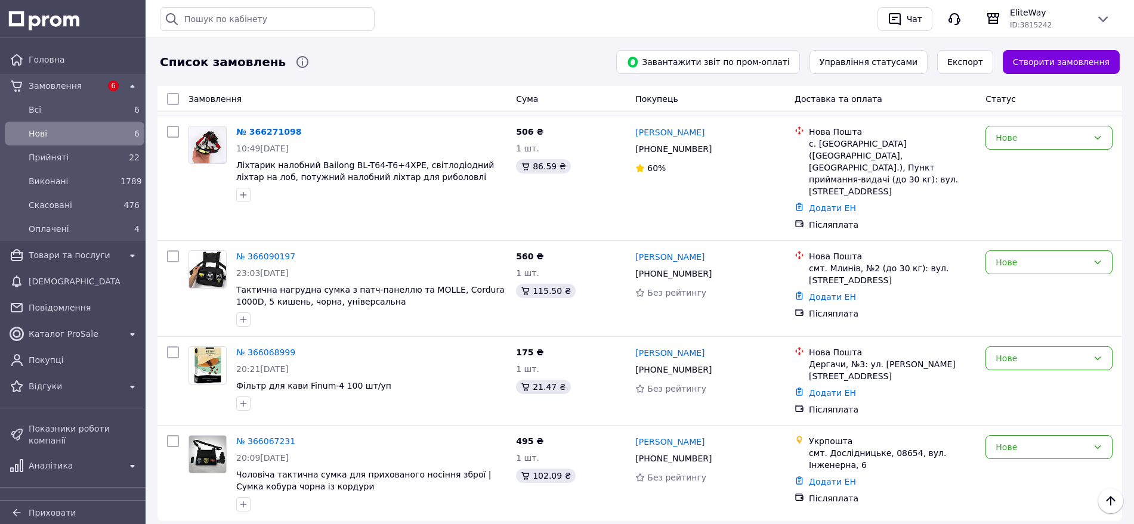
scroll to position [119, 0]
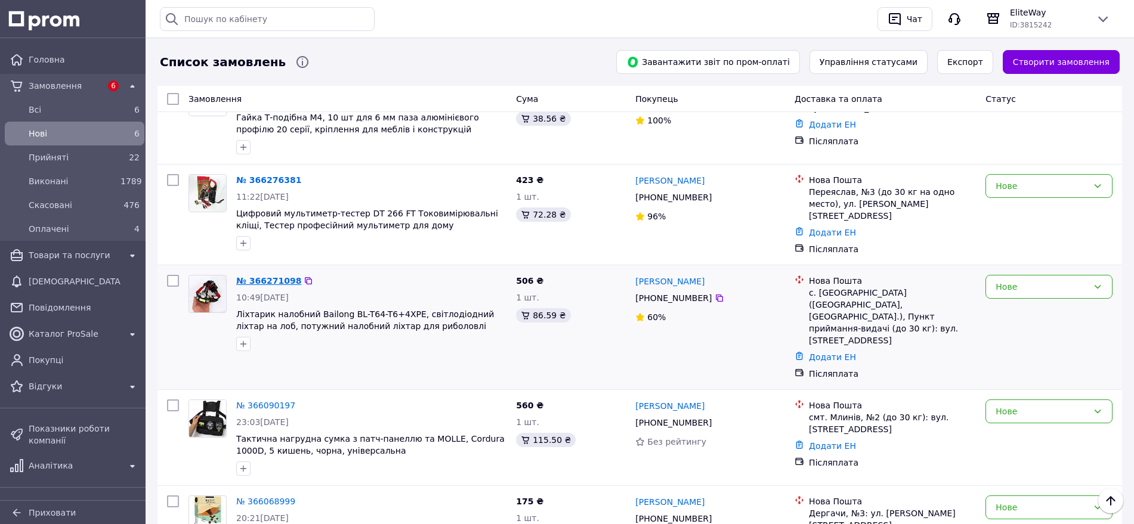
click at [267, 280] on link "№ 366271098" at bounding box center [268, 281] width 65 height 10
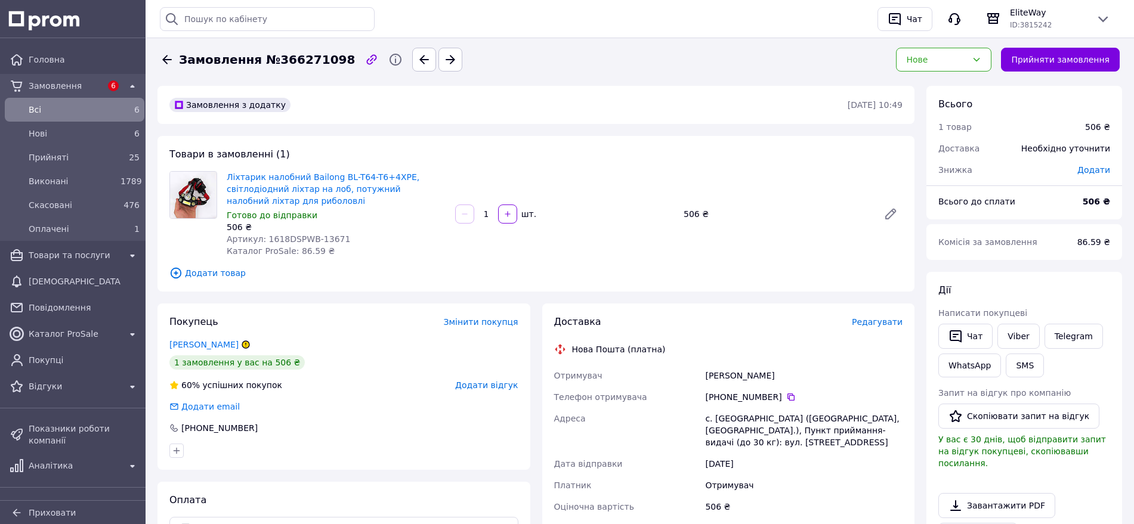
click at [326, 236] on span "Артикул: 1618DSPWB-13671" at bounding box center [289, 239] width 124 height 10
copy span "13671"
click at [1015, 332] on link "Viber" at bounding box center [1019, 336] width 42 height 25
drag, startPoint x: 301, startPoint y: 200, endPoint x: 230, endPoint y: 174, distance: 75.9
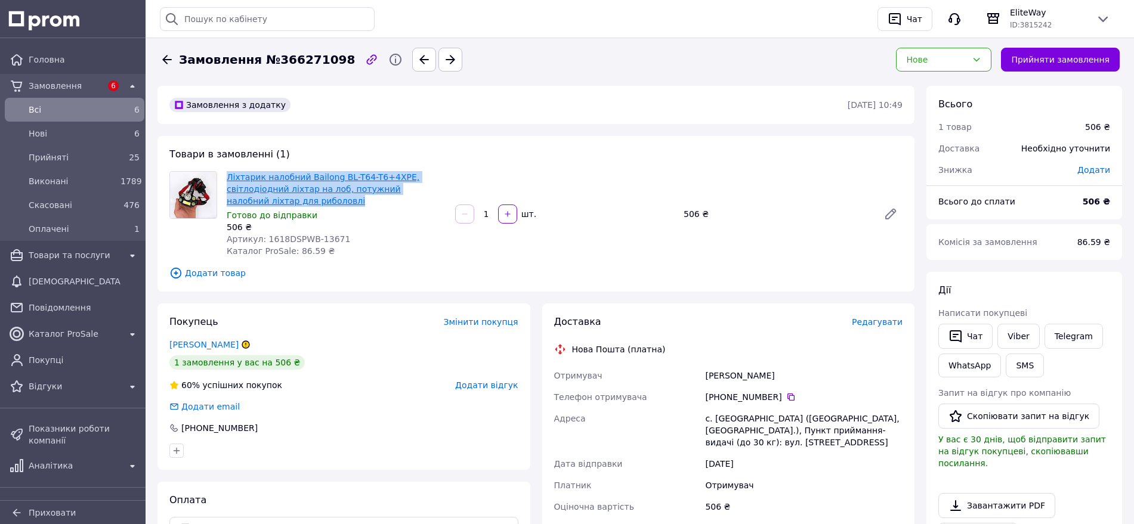
click at [229, 174] on span "Ліхтарик налобний Bailong BL-T64-T6+4XPE, світлодіодний ліхтар на лоб, потужний…" at bounding box center [336, 189] width 219 height 36
copy link "Ліхтарик налобний Bailong BL-T64-T6+4XPE, світлодіодний ліхтар на лоб, потужний…"
click at [412, 63] on button "button" at bounding box center [424, 60] width 24 height 24
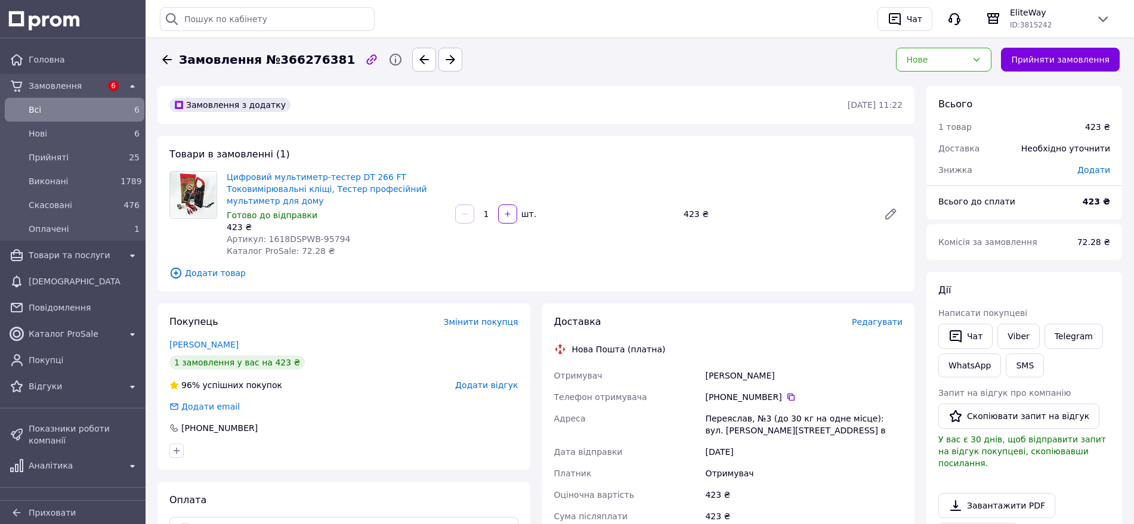
click at [331, 236] on span "Артикул: 1618DSPWB-95794" at bounding box center [289, 239] width 124 height 10
copy span "95794"
click at [860, 333] on div "Доставка Редагувати Нова Пошта (платна) Отримувач Кашпур Андрій Телефон отримув…" at bounding box center [728, 501] width 349 height 370
click at [852, 317] on div "Доставка" at bounding box center [703, 323] width 298 height 14
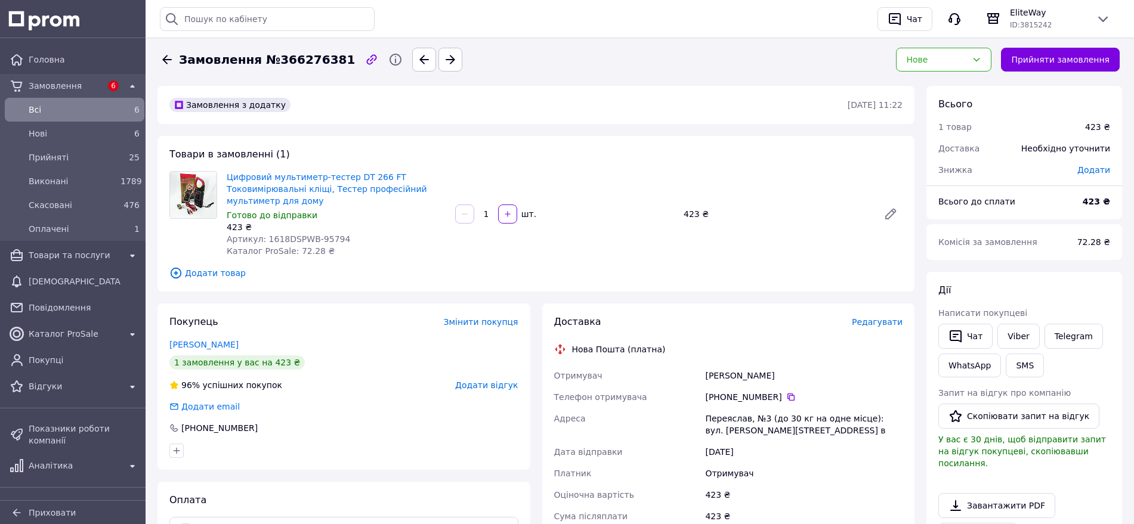
click at [873, 329] on div "Доставка Редагувати Нова Пошта (платна) Отримувач Кашпур Андрій Телефон отримув…" at bounding box center [728, 501] width 349 height 370
click at [890, 322] on span "Редагувати" at bounding box center [877, 322] width 51 height 10
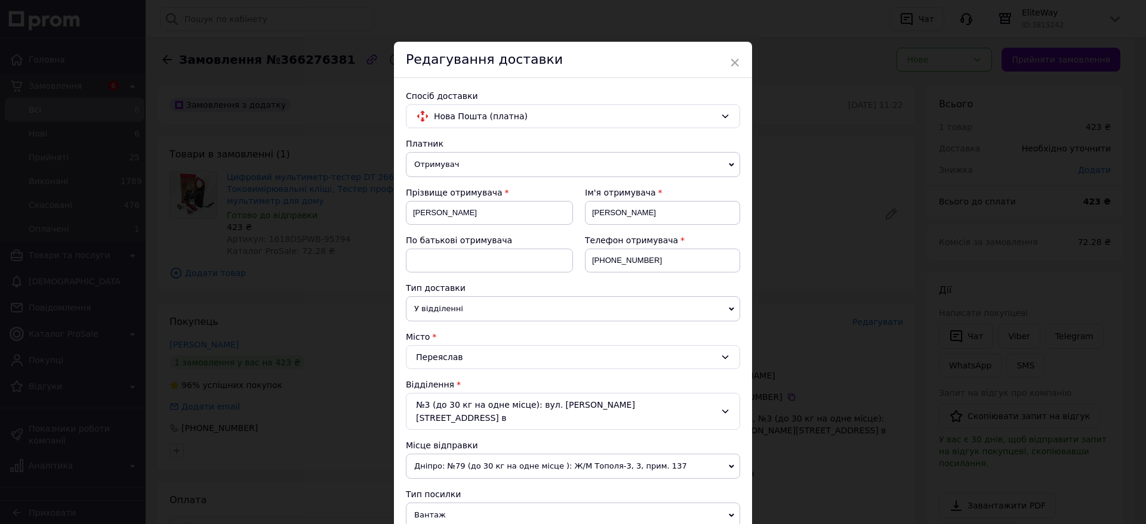
scroll to position [298, 0]
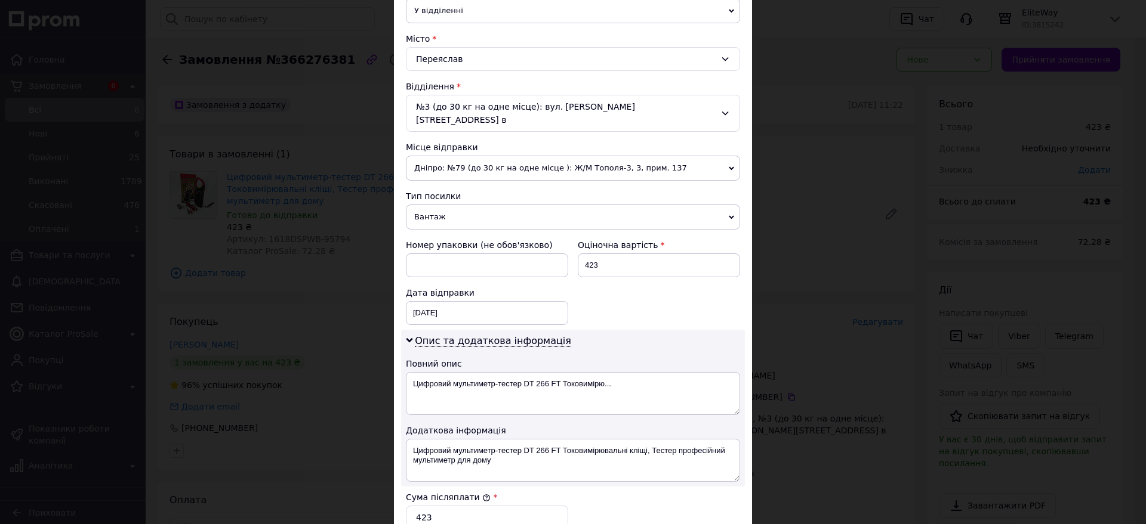
click at [539, 156] on span "Дніпро: №79 (до 30 кг на одне місце ): Ж/М Тополя-3, 3, прим. 137" at bounding box center [573, 168] width 334 height 25
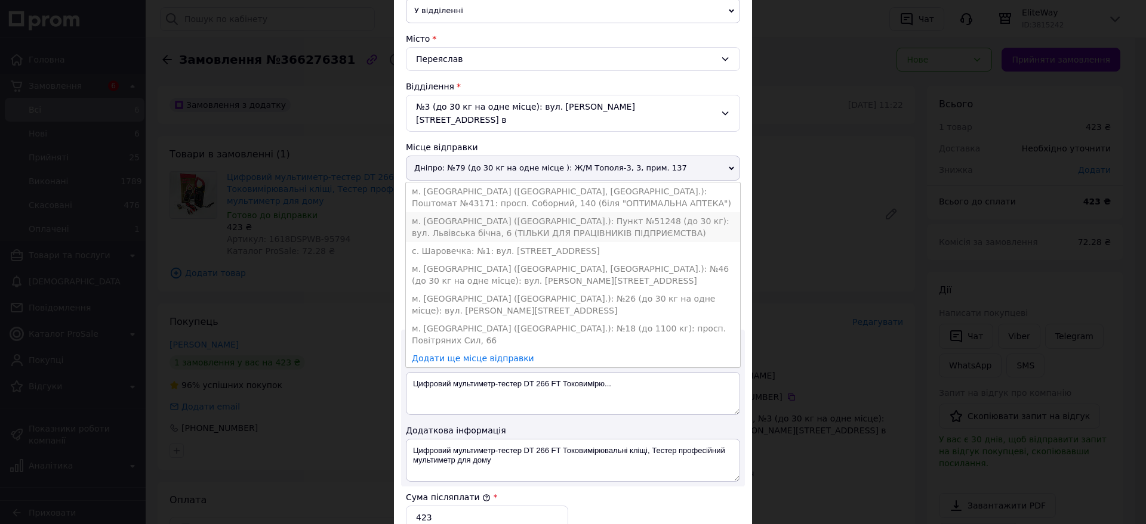
click at [518, 213] on li "м. [GEOGRAPHIC_DATA] ([GEOGRAPHIC_DATA].): Пункт №51248 (до 30 кг): вул. Львівс…" at bounding box center [573, 227] width 334 height 30
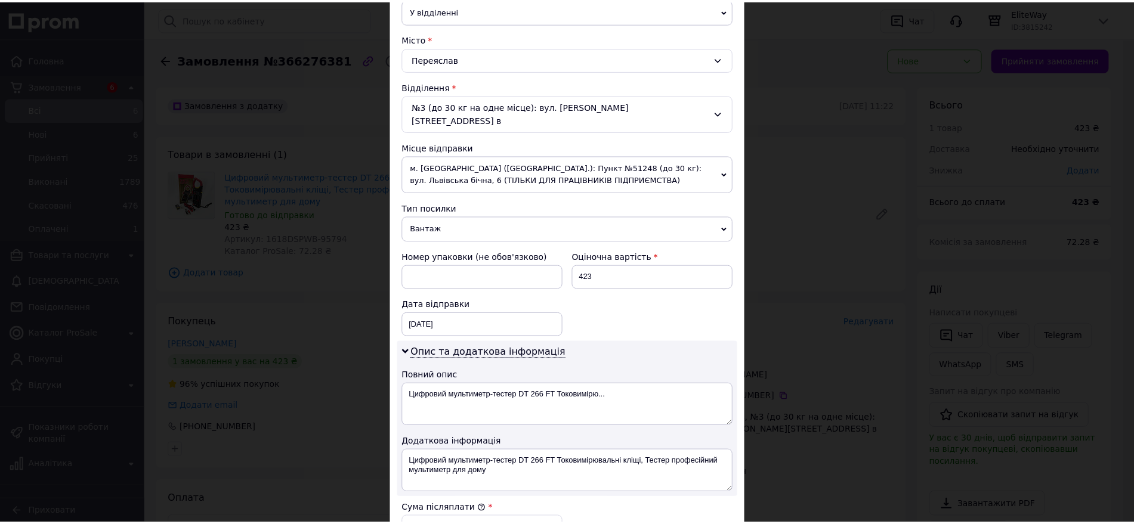
scroll to position [532, 0]
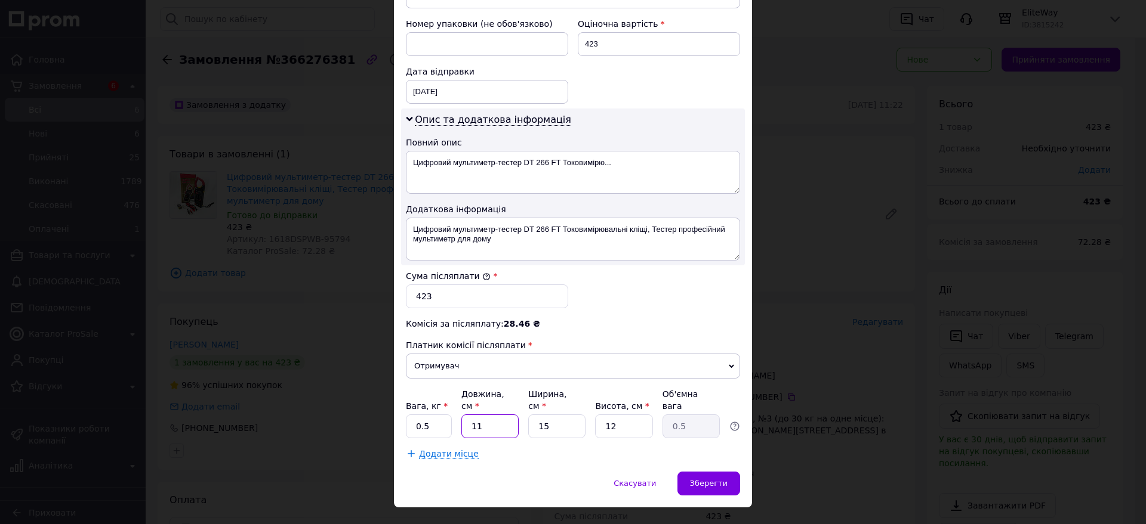
click at [464, 415] on input "11" at bounding box center [489, 427] width 57 height 24
type input "2"
type input "0.1"
type input "20"
type input "0.9"
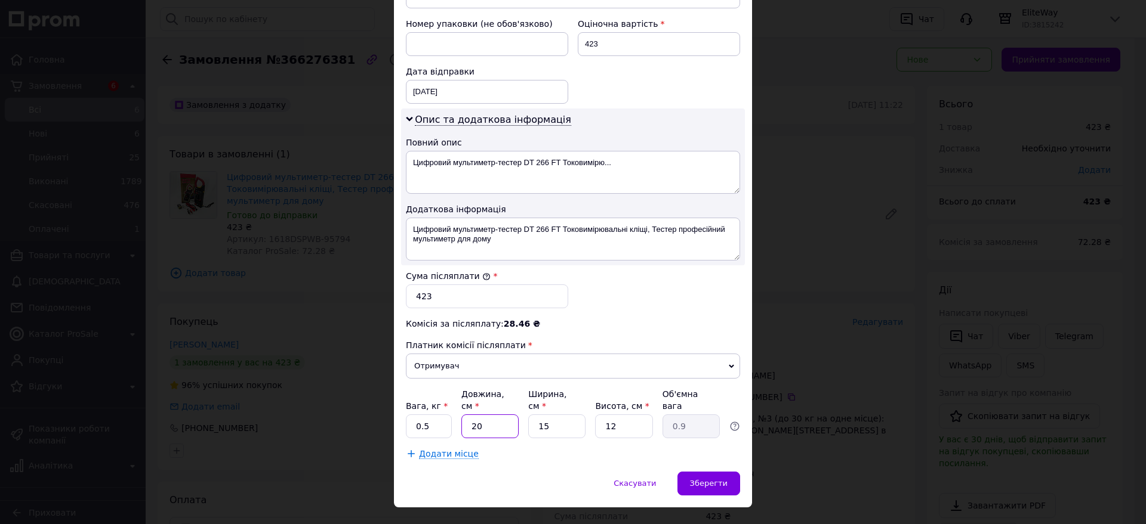
type input "20"
click at [629, 415] on input "12" at bounding box center [623, 427] width 57 height 24
type input "1"
type input "0.1"
type input "15"
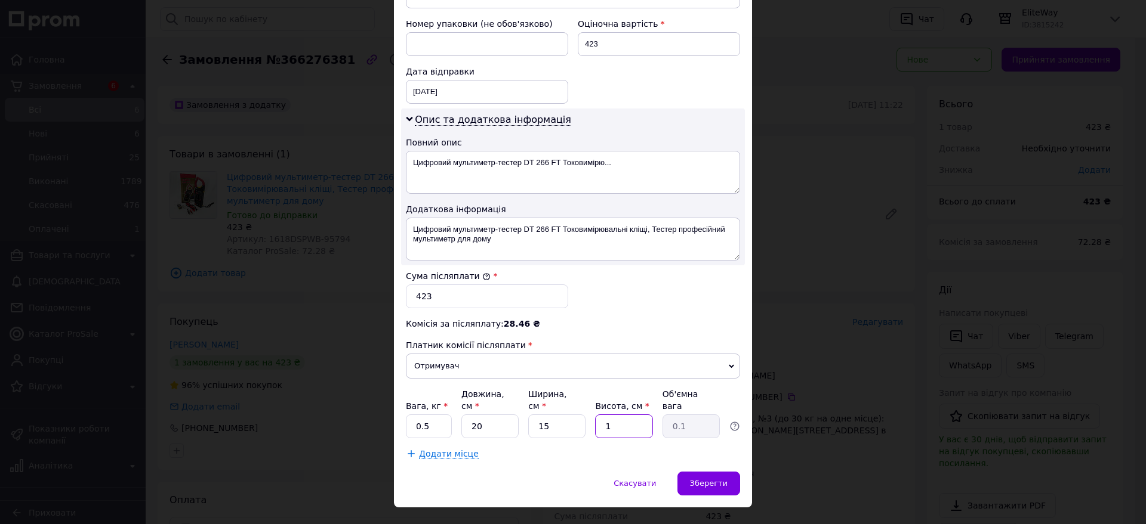
type input "1.13"
type input "15"
click at [430, 80] on div "12.10.2025 < 2025 > < Октябрь > Пн Вт Ср Чт Пт Сб Вс 29 30 1 2 3 4 5 6 7 8 9 10…" at bounding box center [487, 92] width 162 height 24
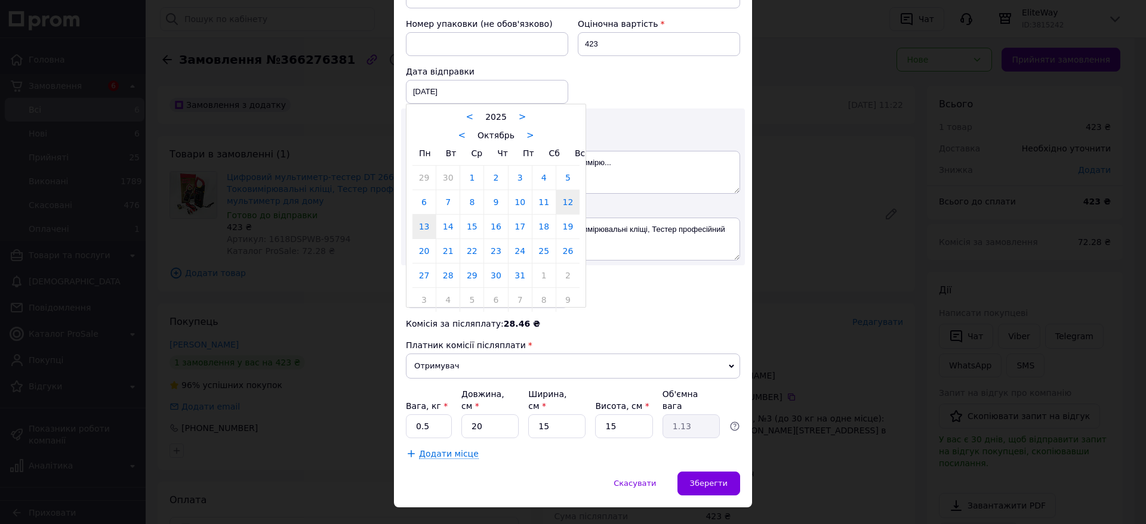
click at [423, 215] on link "13" at bounding box center [423, 227] width 23 height 24
type input "13.10.2025"
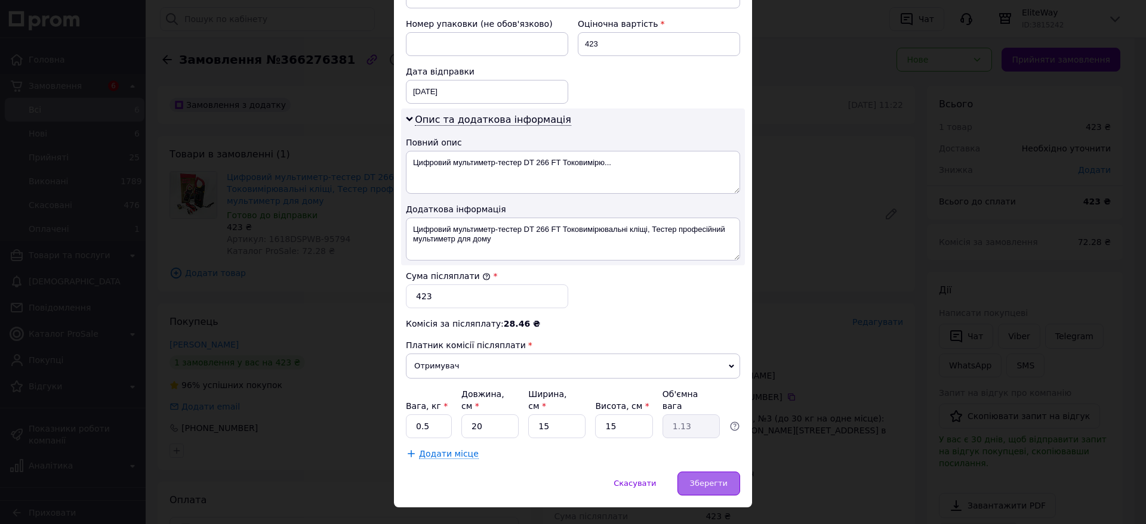
click at [707, 479] on span "Зберегти" at bounding box center [709, 483] width 38 height 9
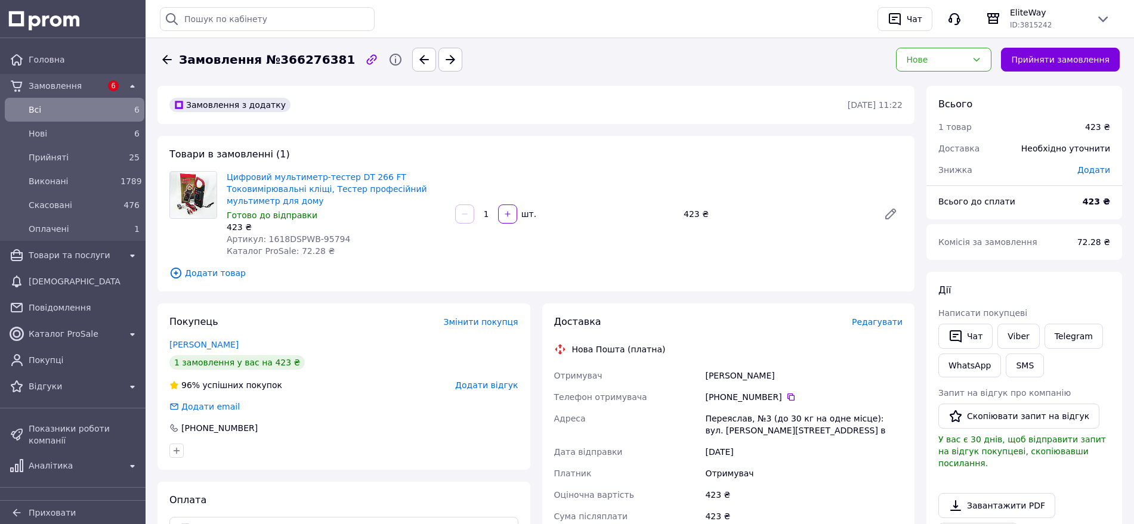
scroll to position [149, 0]
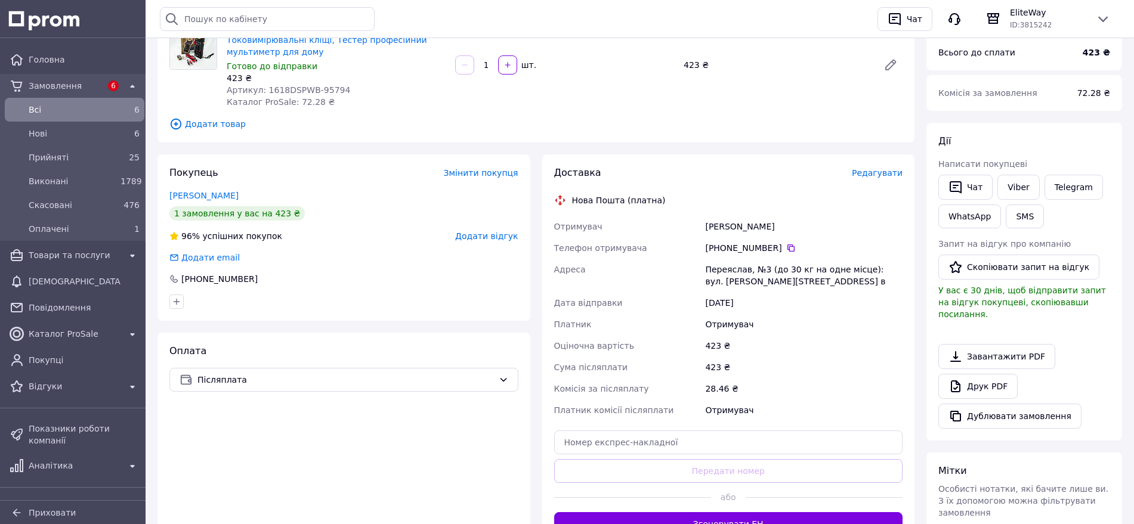
click at [797, 520] on button "Згенерувати ЕН" at bounding box center [728, 524] width 349 height 24
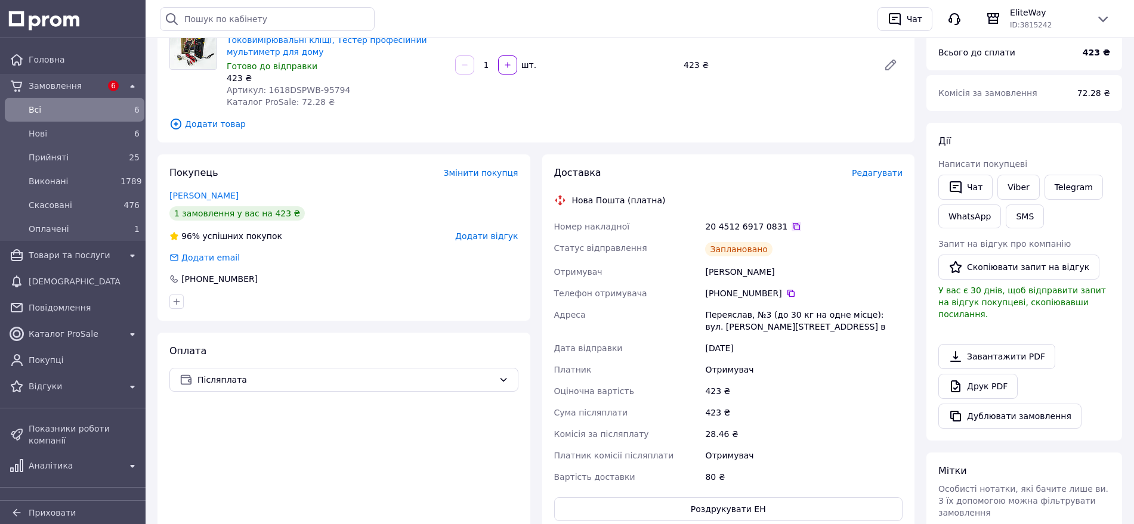
click at [792, 226] on icon at bounding box center [797, 227] width 10 height 10
click at [788, 293] on icon at bounding box center [791, 293] width 7 height 7
click at [730, 273] on div "Кашпур Андрій" at bounding box center [804, 271] width 202 height 21
copy div "Кашпур"
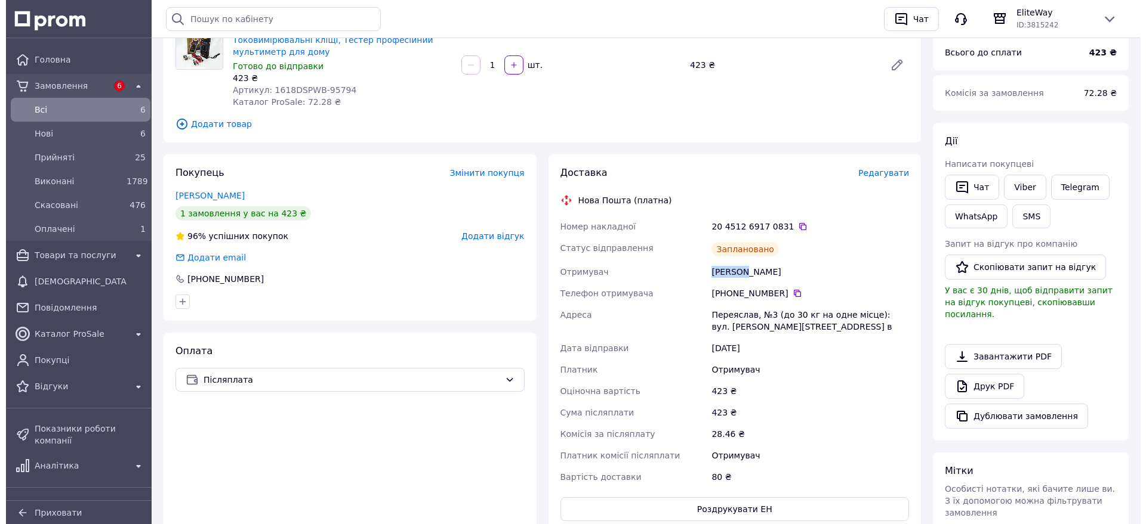
scroll to position [0, 0]
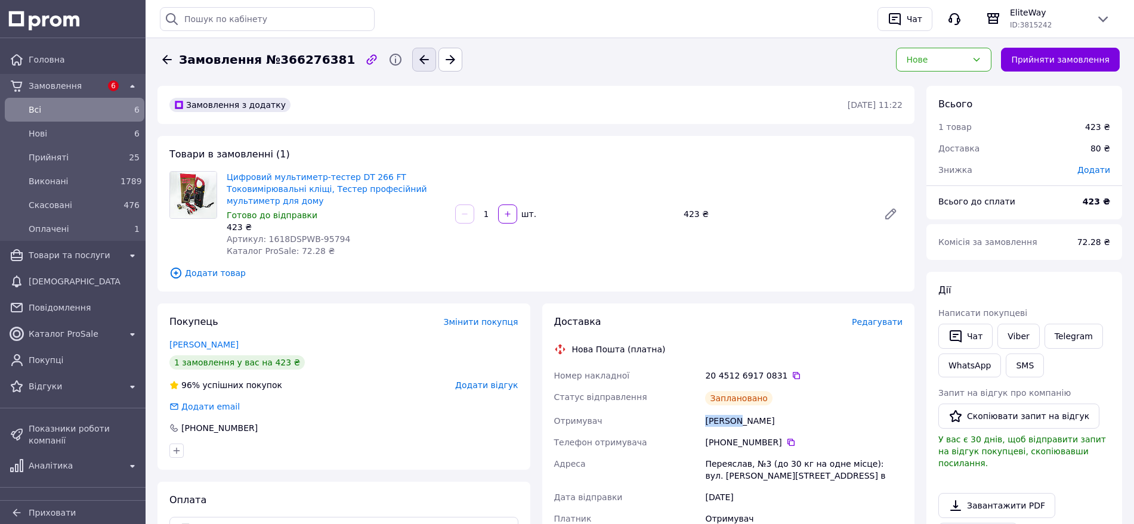
click at [412, 64] on button "button" at bounding box center [424, 60] width 24 height 24
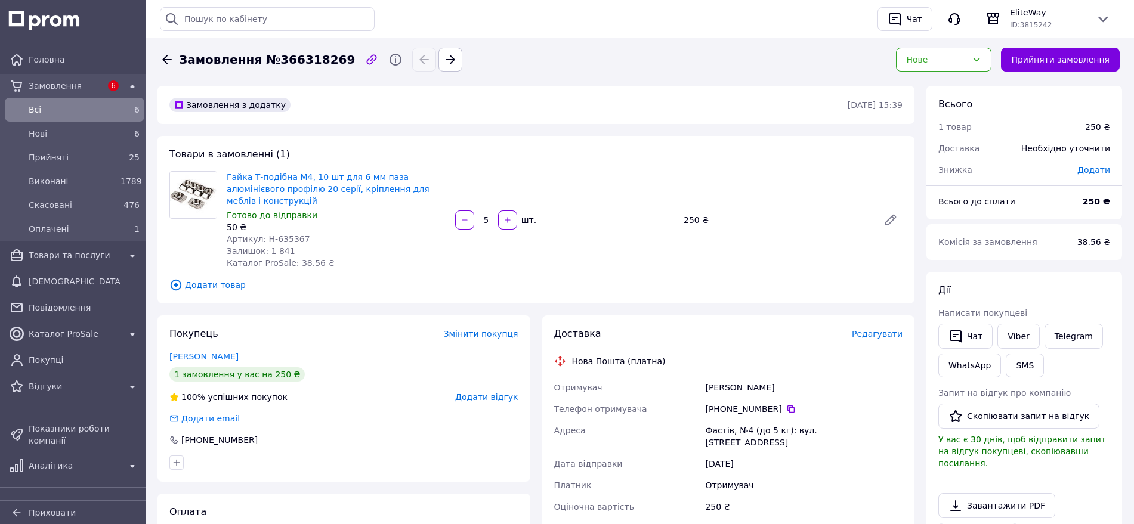
click at [297, 234] on span "Артикул: H-635367" at bounding box center [269, 239] width 84 height 10
click at [292, 234] on span "Артикул: H-635367" at bounding box center [269, 239] width 84 height 10
click at [877, 329] on span "Редагувати" at bounding box center [877, 334] width 51 height 10
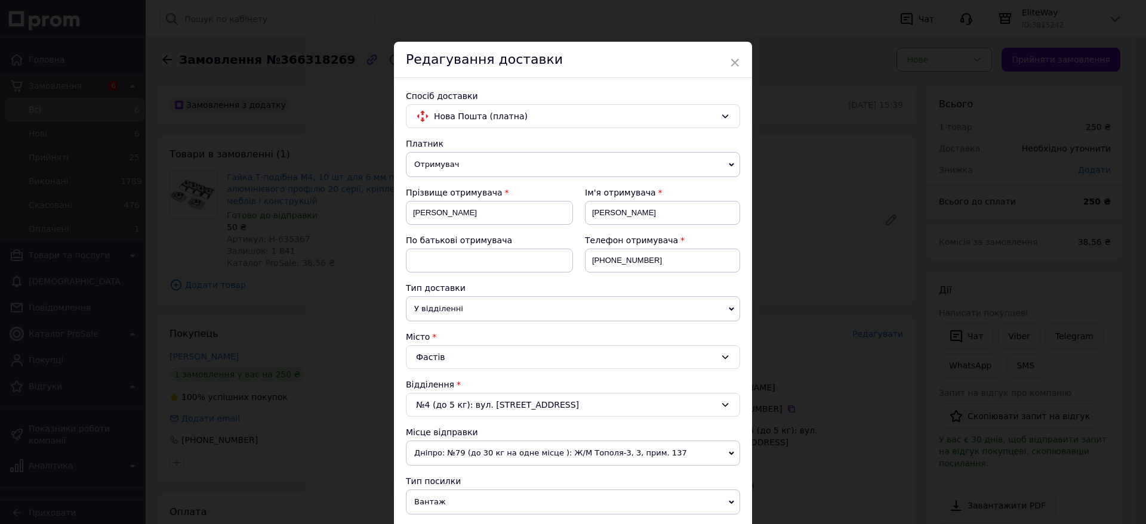
scroll to position [373, 0]
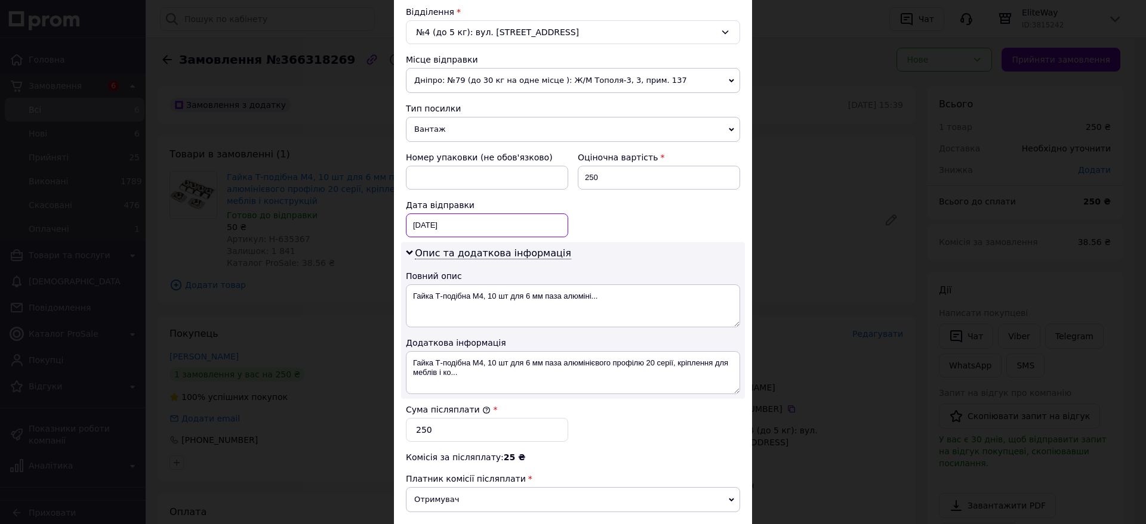
click at [444, 221] on div "12.10.2025 < 2025 > < Октябрь > Пн Вт Ср Чт Пт Сб Вс 29 30 1 2 3 4 5 6 7 8 9 10…" at bounding box center [487, 226] width 162 height 24
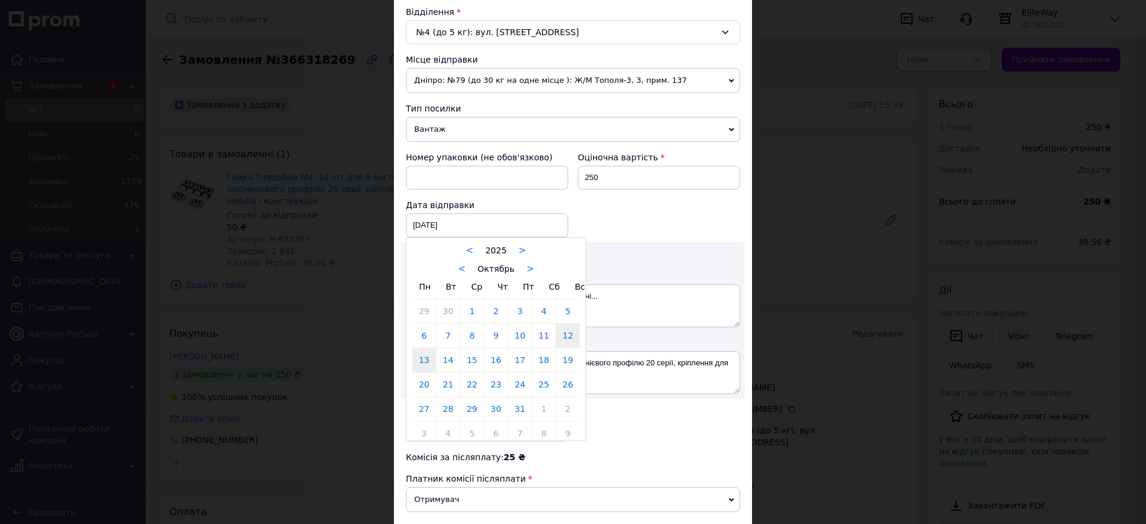
click at [423, 357] on link "13" at bounding box center [423, 360] width 23 height 24
type input "13.10.2025"
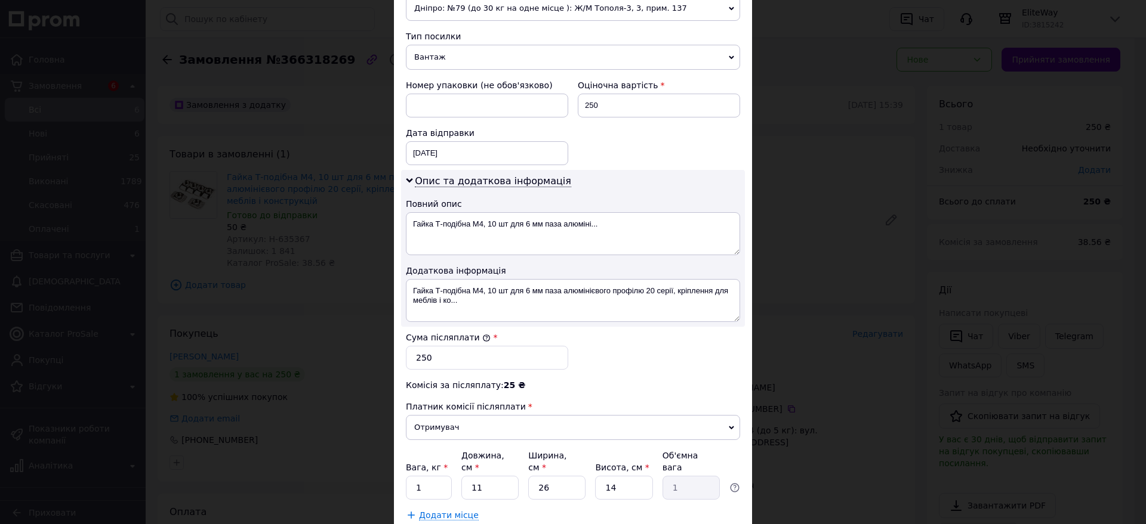
scroll to position [371, 0]
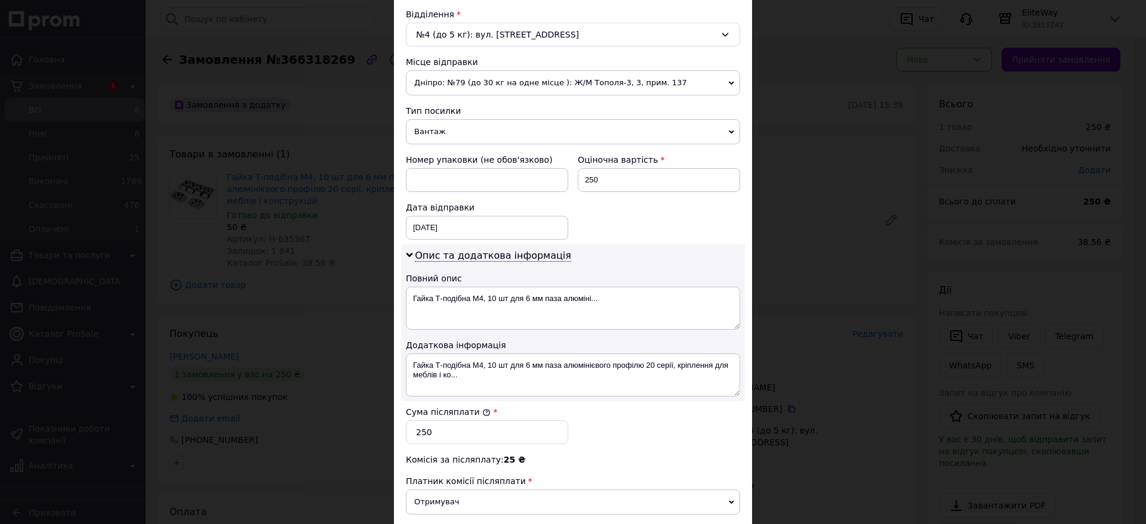
click at [499, 89] on span "Дніпро: №79 (до 30 кг на одне місце ): Ж/М Тополя-3, 3, прим. 137" at bounding box center [573, 82] width 334 height 25
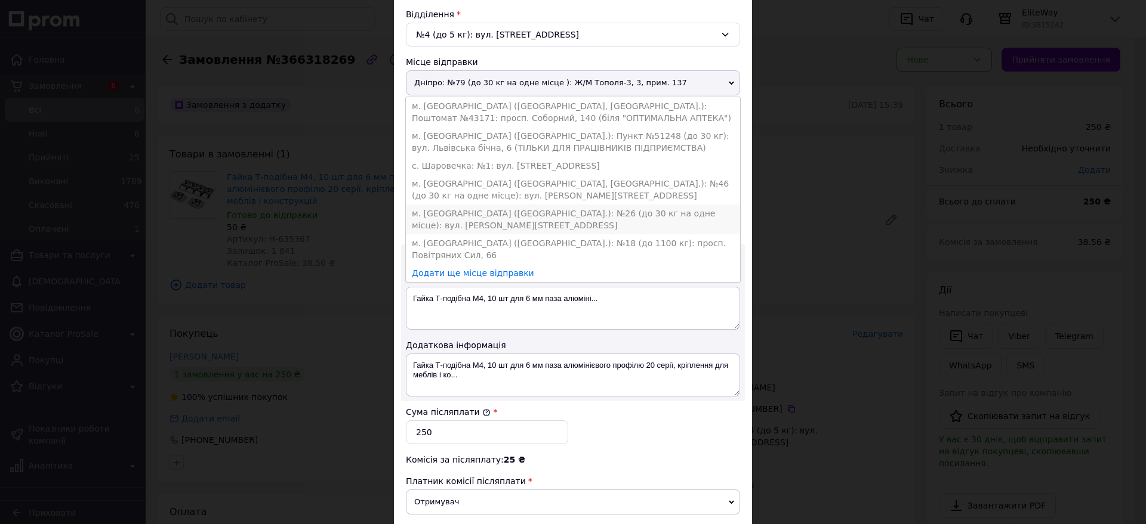
click at [464, 213] on li "м. [GEOGRAPHIC_DATA] ([GEOGRAPHIC_DATA].): №26 (до 30 кг на одне місце): вул. […" at bounding box center [573, 220] width 334 height 30
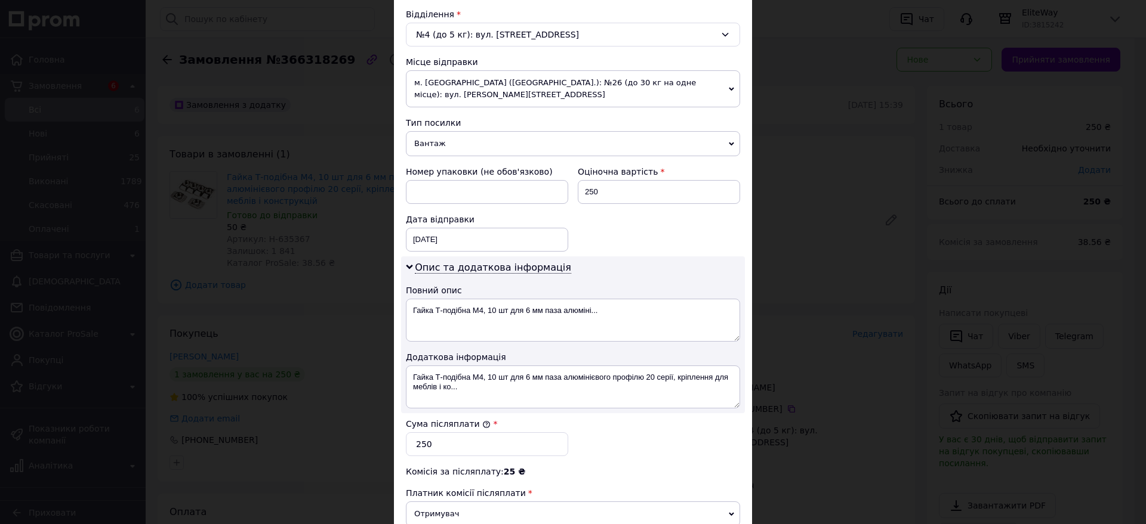
scroll to position [520, 0]
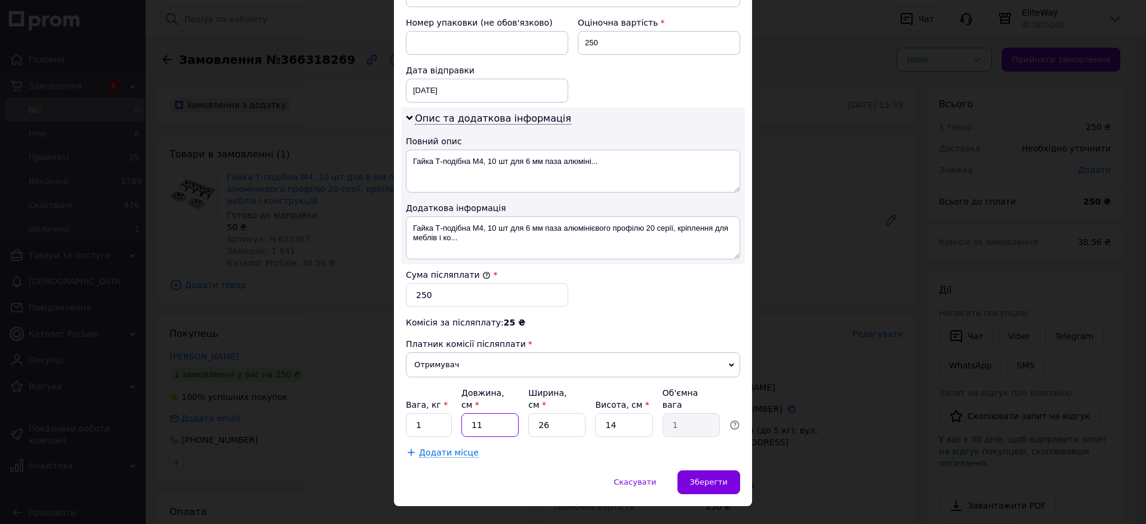
drag, startPoint x: 474, startPoint y: 398, endPoint x: 464, endPoint y: 391, distance: 11.6
click at [464, 413] on input "11" at bounding box center [489, 425] width 57 height 24
type input "2"
type input "0.18"
type input "20"
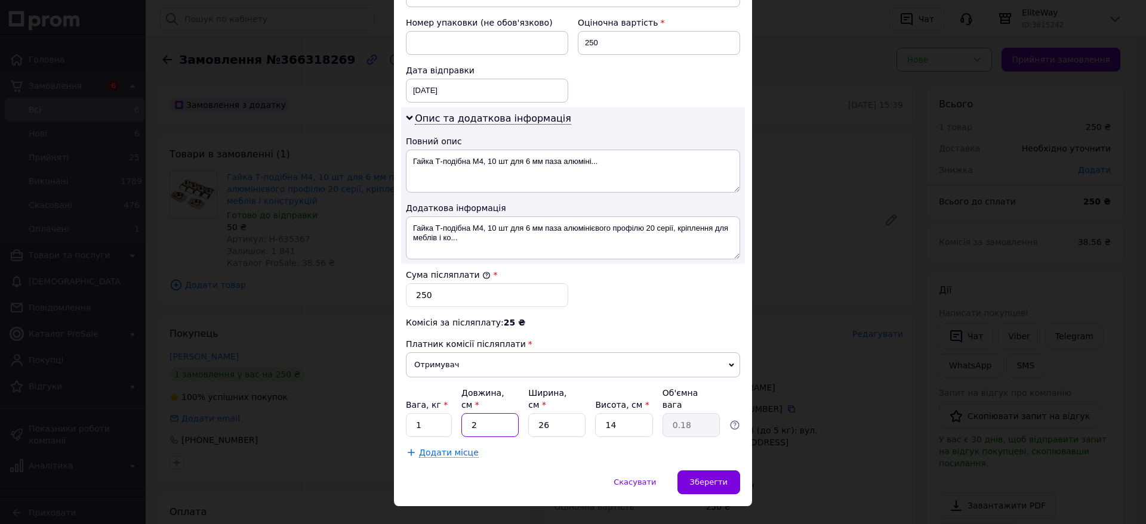
type input "1.82"
type input "20"
drag, startPoint x: 557, startPoint y: 402, endPoint x: 530, endPoint y: 402, distance: 27.5
click at [530, 413] on input "26" at bounding box center [556, 425] width 57 height 24
type input "1"
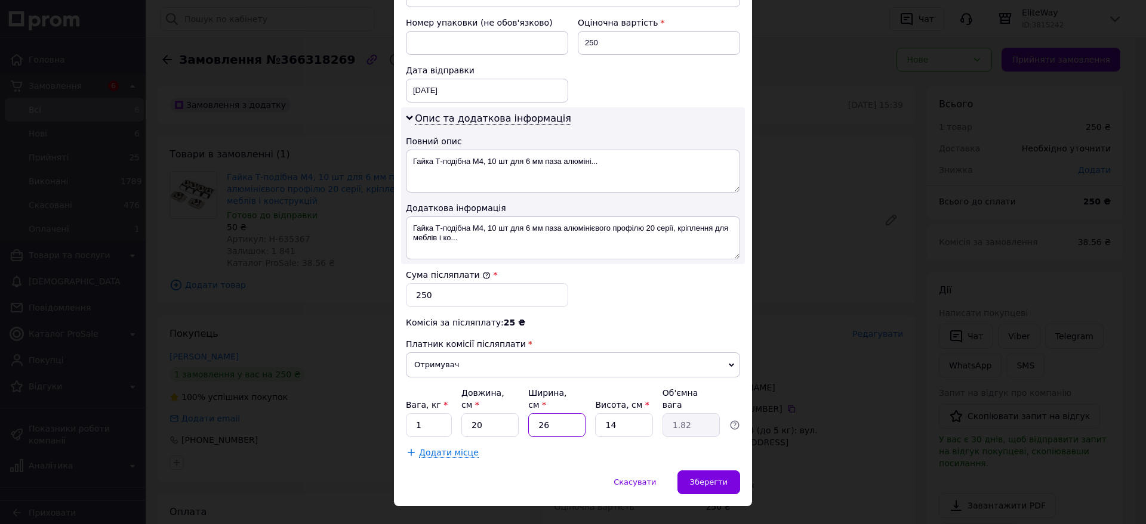
type input "0.1"
type input "15"
type input "1.05"
type input "15"
drag, startPoint x: 623, startPoint y: 402, endPoint x: 603, endPoint y: 393, distance: 22.2
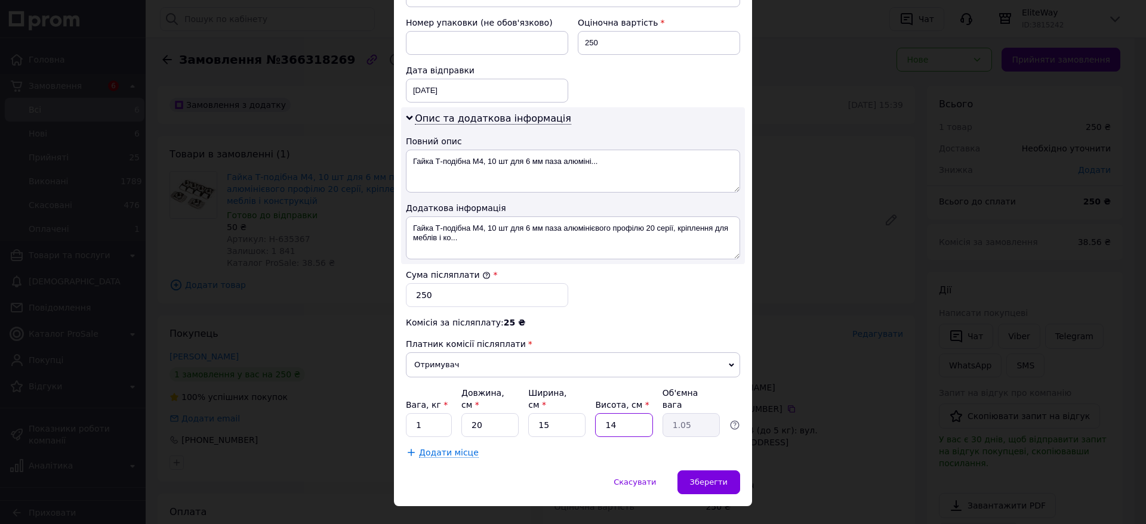
click at [603, 413] on input "14" at bounding box center [623, 425] width 57 height 24
type input "1"
type input "0.1"
type input "15"
type input "1.13"
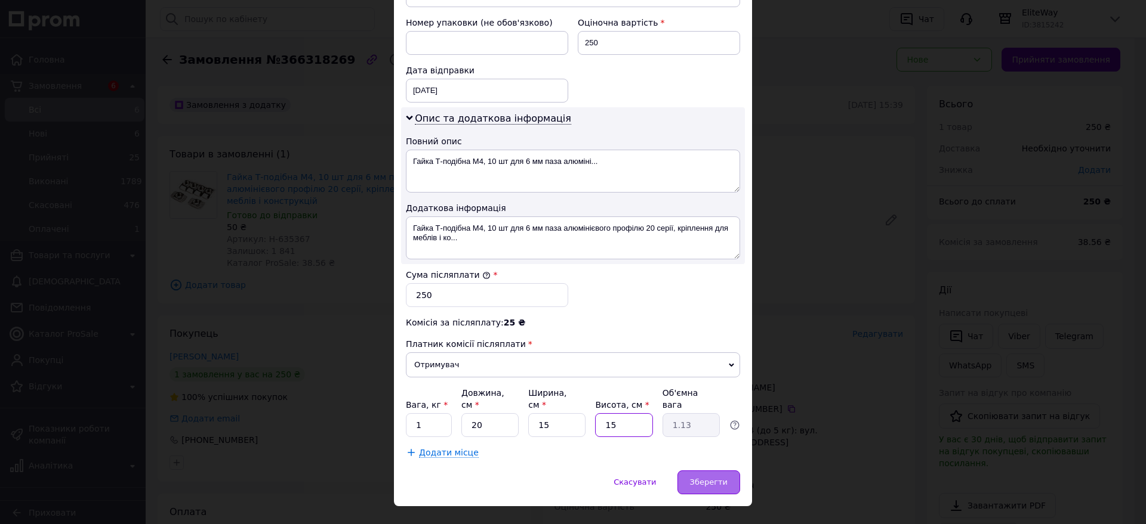
type input "15"
click at [696, 478] on span "Зберегти" at bounding box center [709, 482] width 38 height 9
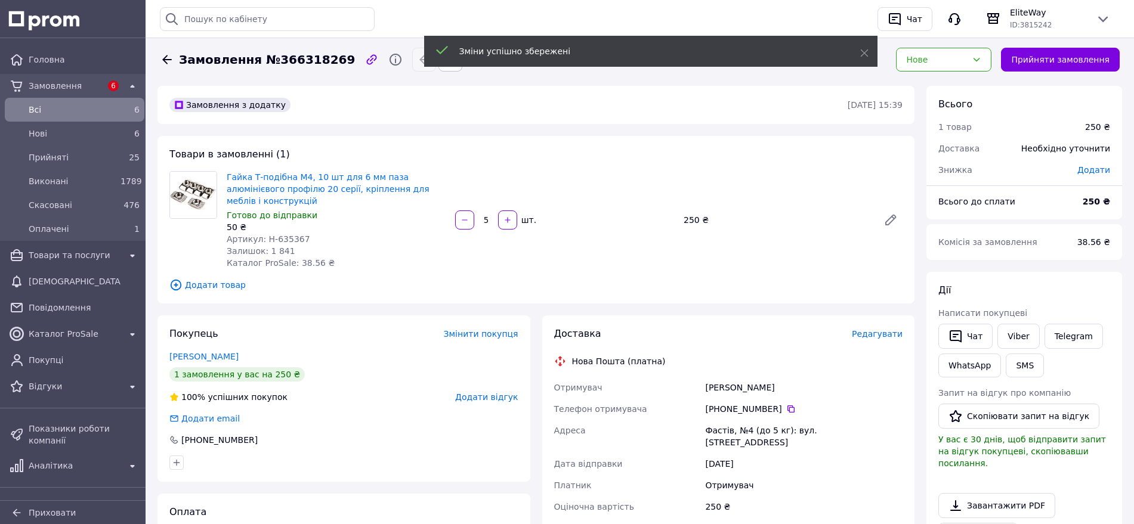
scroll to position [224, 0]
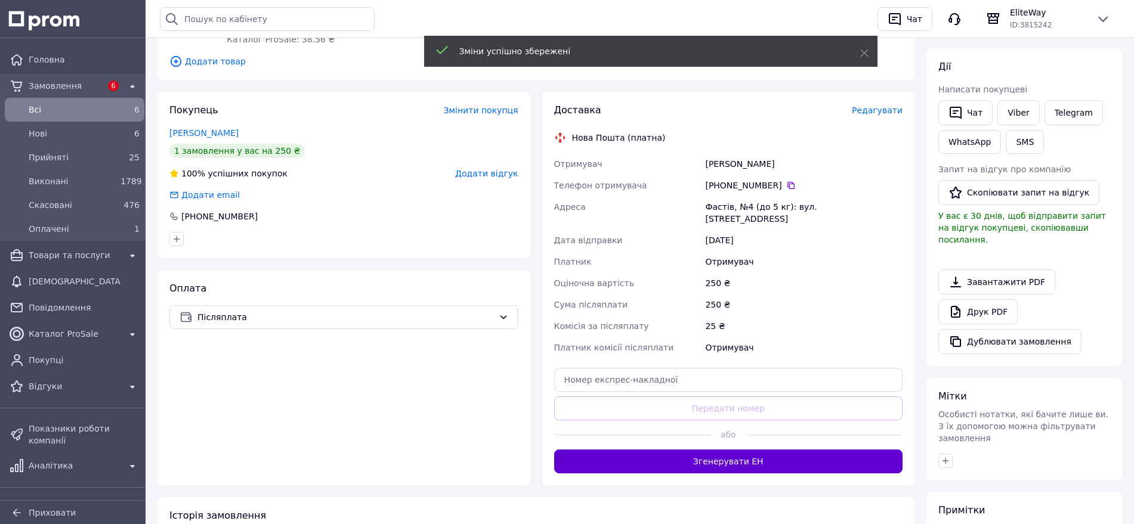
click at [708, 450] on button "Згенерувати ЕН" at bounding box center [728, 462] width 349 height 24
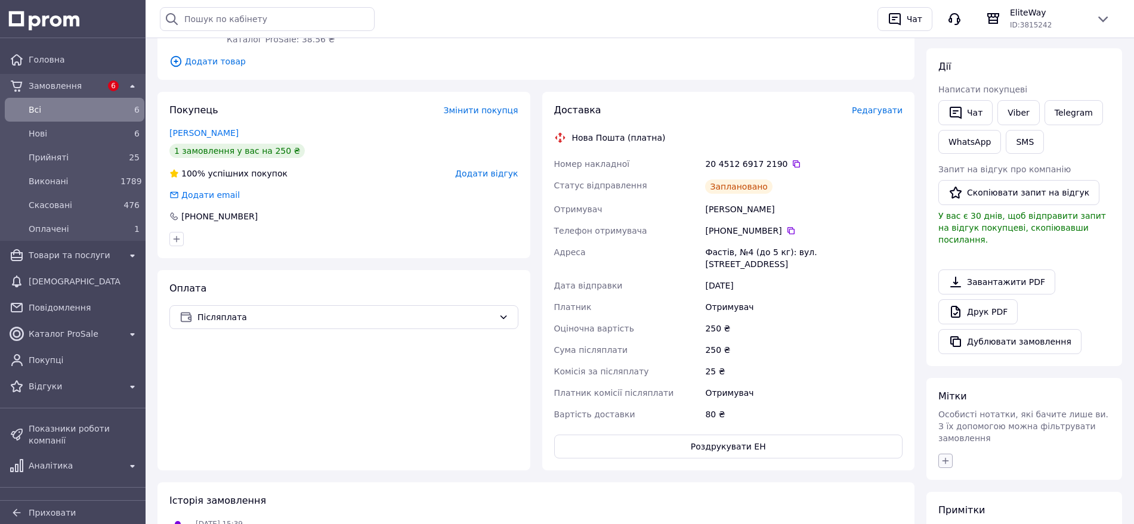
click at [943, 456] on icon "button" at bounding box center [946, 461] width 10 height 10
type input "Х"
click at [952, 514] on input "Х" at bounding box center [949, 518] width 8 height 8
checkbox input "true"
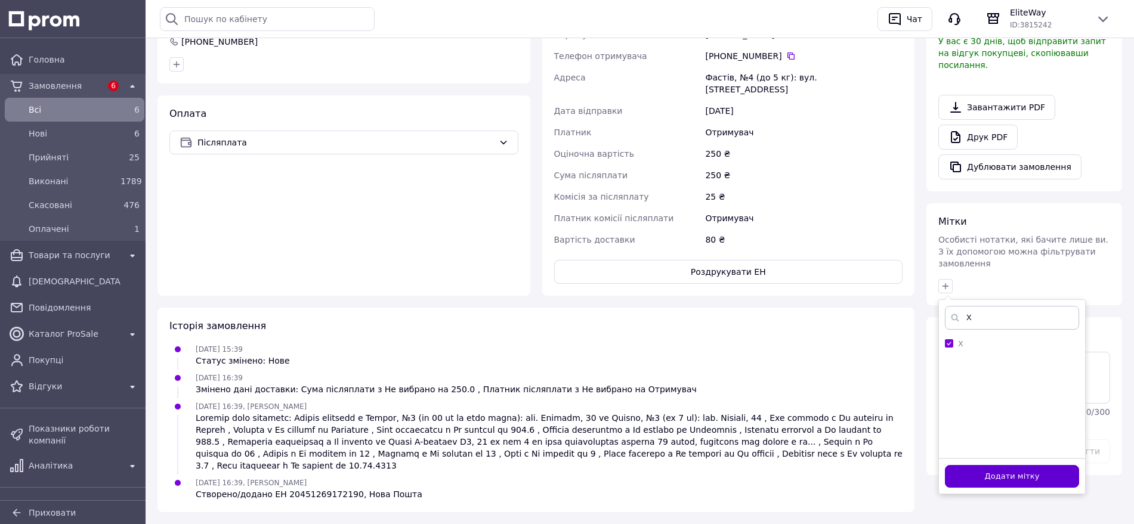
click at [1038, 465] on button "Додати мітку" at bounding box center [1012, 476] width 134 height 23
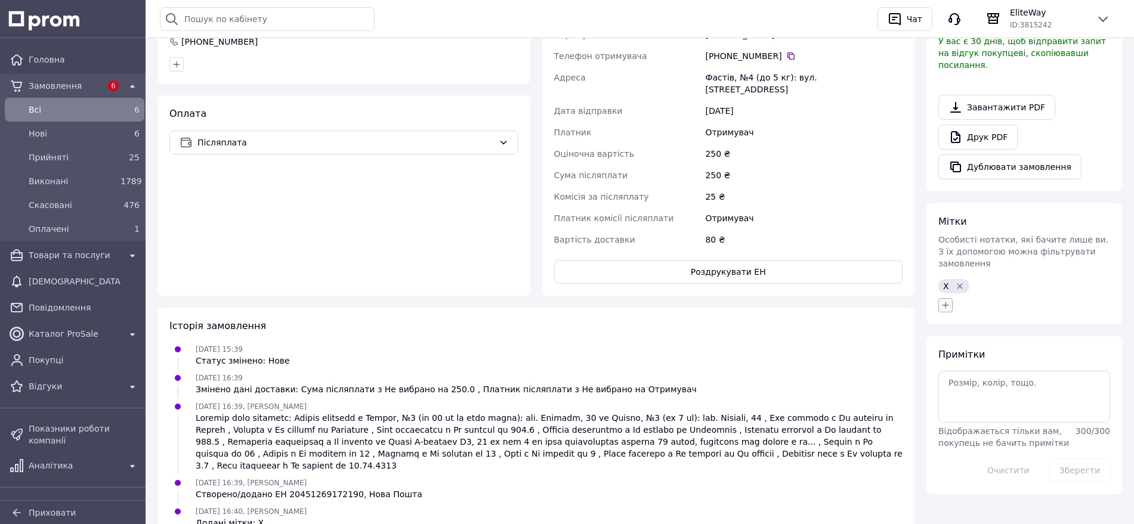
click at [938, 298] on button "button" at bounding box center [945, 305] width 14 height 14
type input "175"
click at [1011, 356] on span "Створити мітку 175" at bounding box center [1000, 361] width 81 height 10
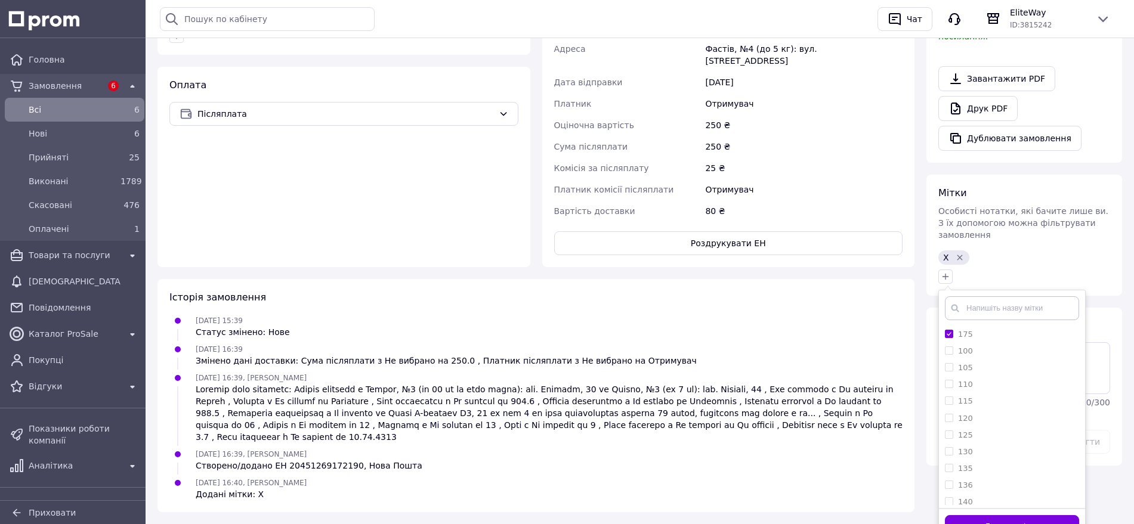
click at [1072, 515] on button "Додати мітку" at bounding box center [1012, 526] width 134 height 23
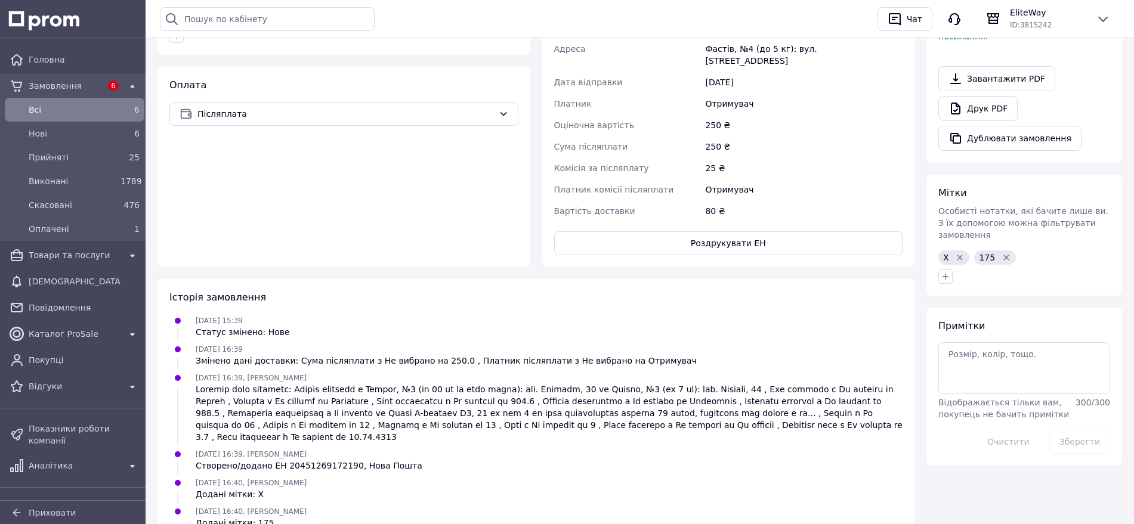
scroll to position [278, 0]
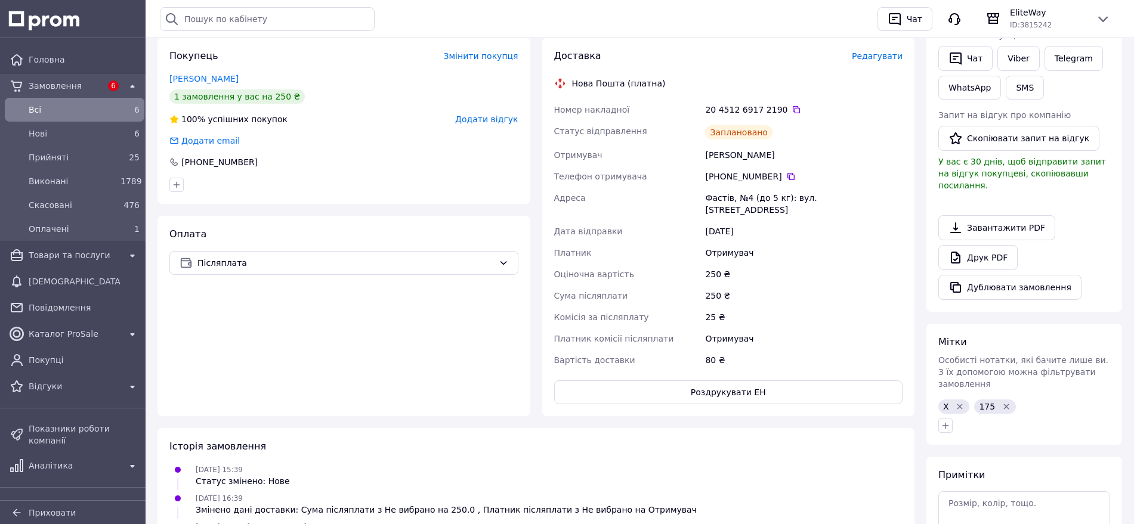
click at [782, 104] on div "20 4512 6917 2190" at bounding box center [803, 110] width 197 height 12
click at [792, 105] on icon at bounding box center [797, 110] width 10 height 10
click at [802, 381] on button "Роздрукувати ЕН" at bounding box center [728, 393] width 349 height 24
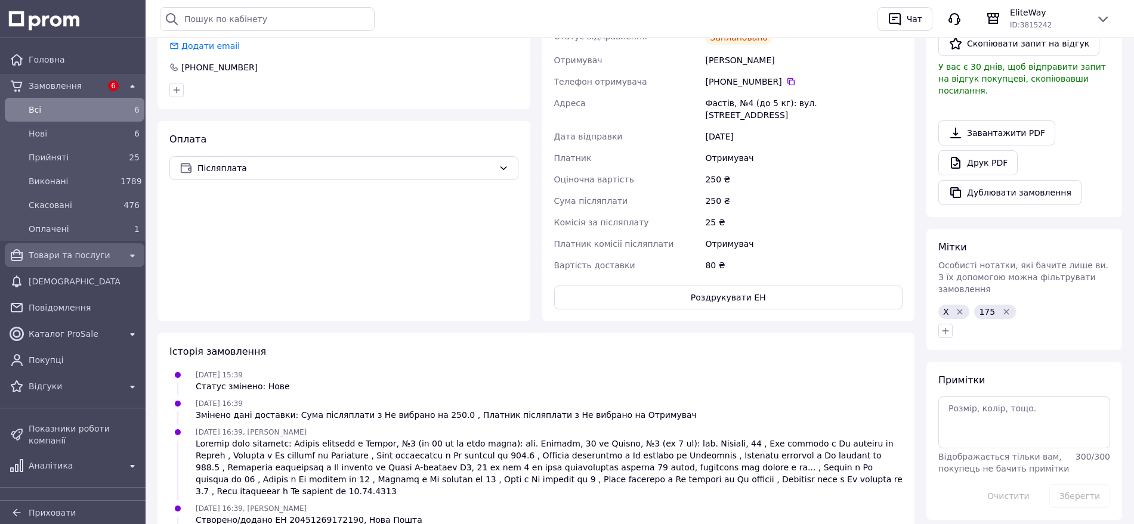
scroll to position [0, 0]
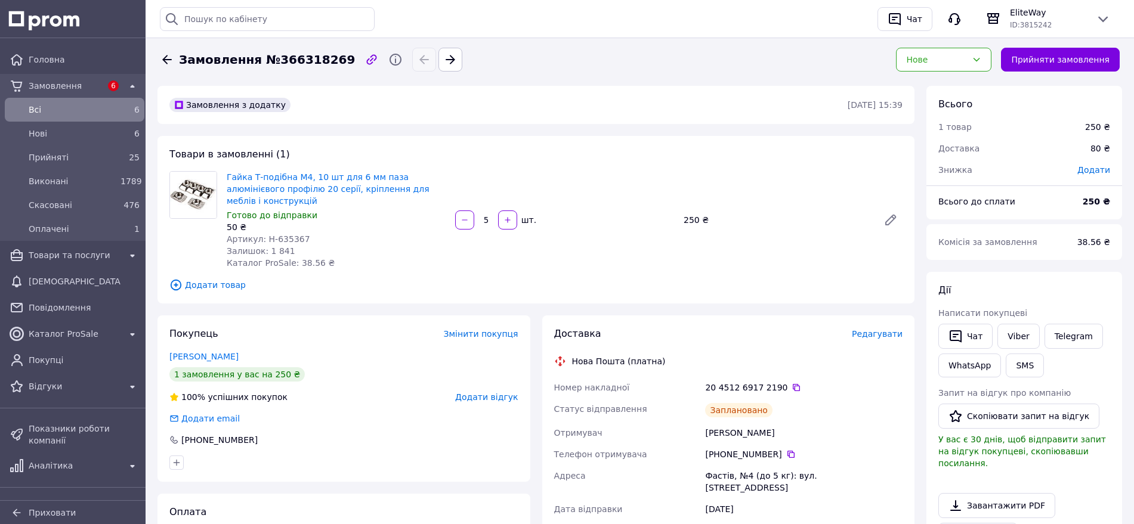
click at [60, 101] on div "Всi" at bounding box center [72, 109] width 92 height 17
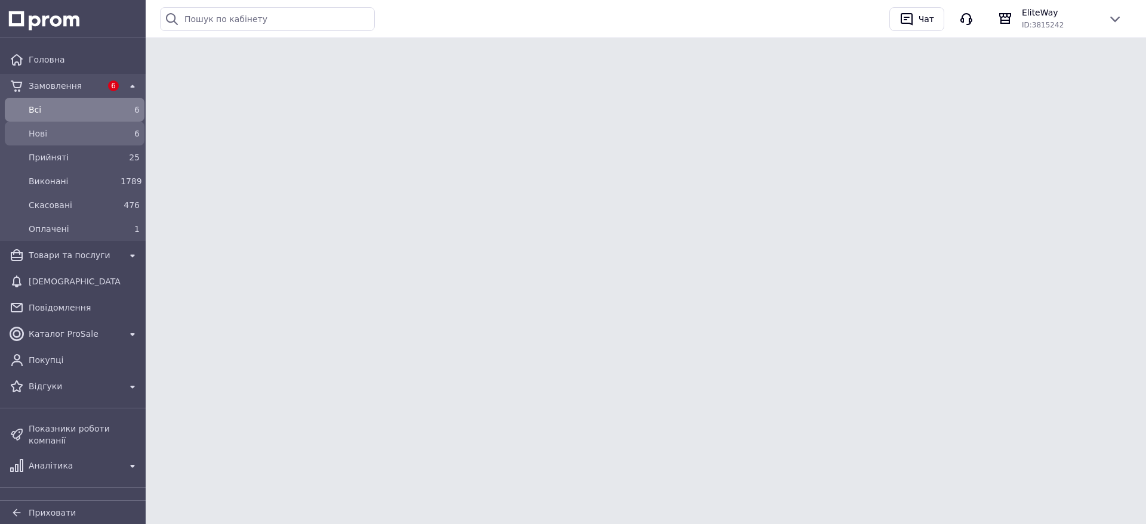
click at [61, 132] on span "Нові" at bounding box center [72, 134] width 87 height 12
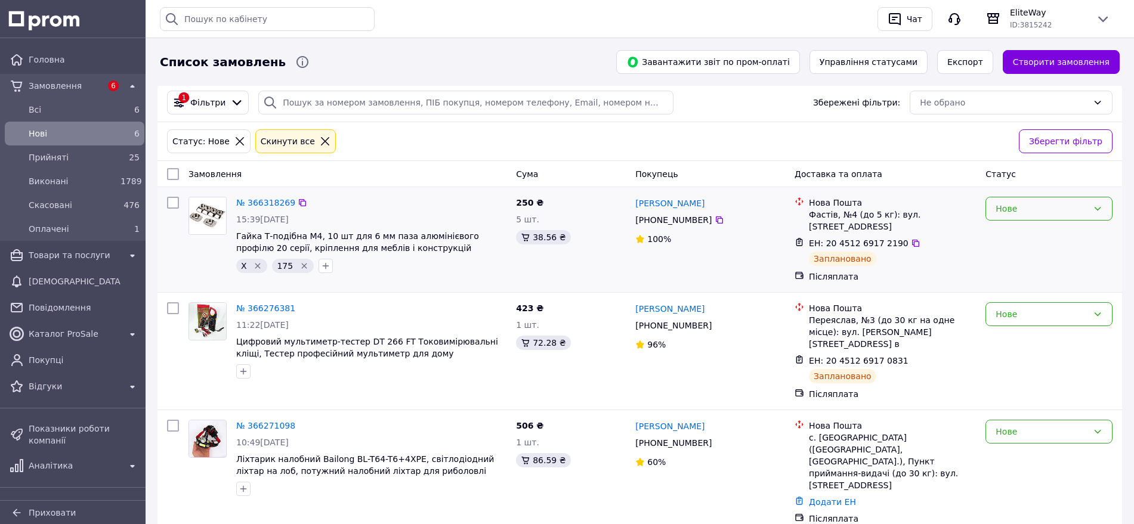
click at [1077, 203] on div "Нове" at bounding box center [1042, 208] width 92 height 13
click at [1072, 232] on li "Прийнято" at bounding box center [1049, 234] width 126 height 21
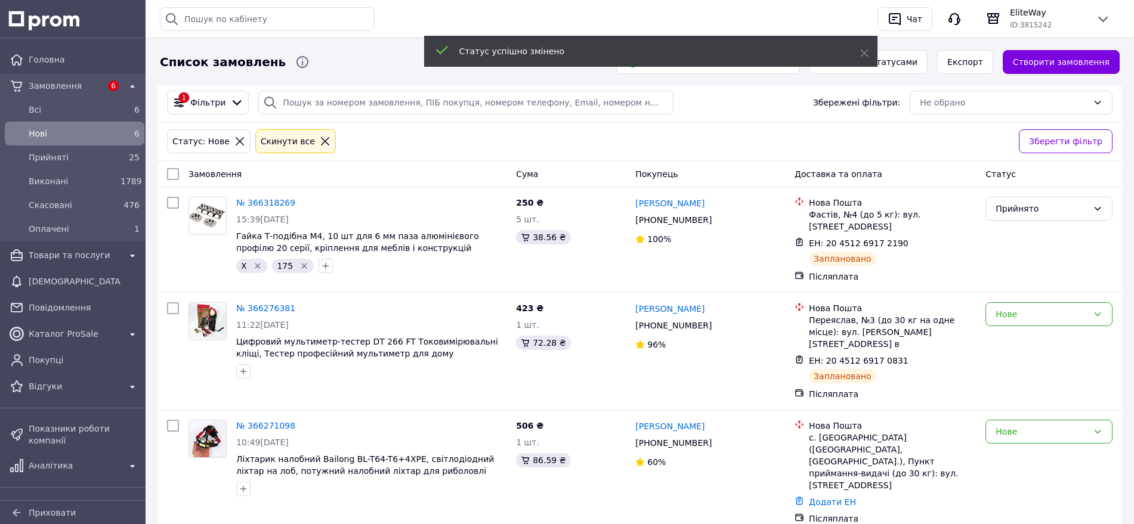
click at [1057, 308] on div "Нове" at bounding box center [1042, 314] width 92 height 13
click at [1058, 331] on li "Прийнято" at bounding box center [1049, 330] width 126 height 21
click at [1043, 425] on div "Нове" at bounding box center [1042, 431] width 92 height 13
click at [1046, 474] on li "Скасовано" at bounding box center [1049, 479] width 126 height 21
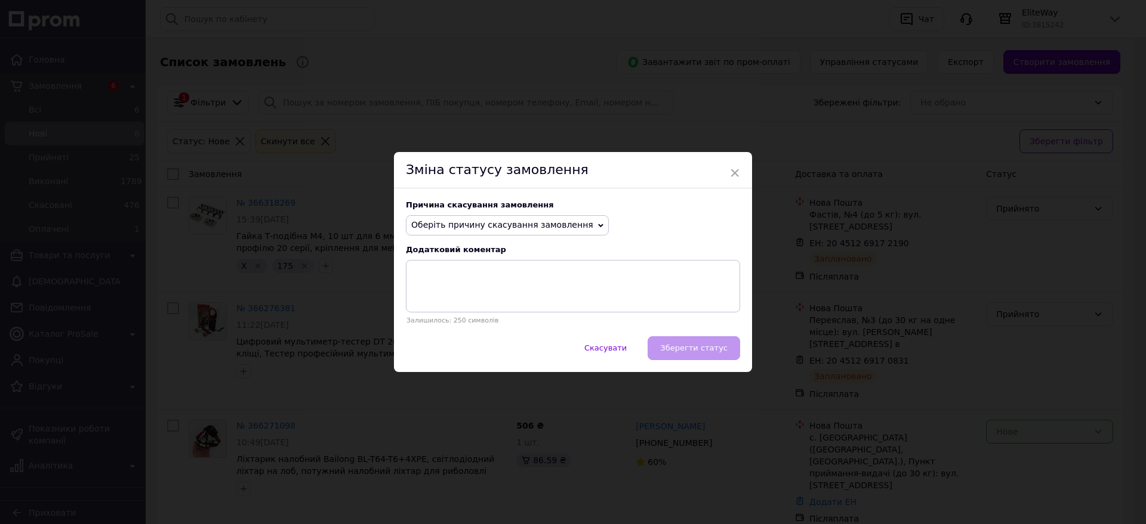
click at [542, 215] on span "Оберіть причину скасування замовлення" at bounding box center [507, 225] width 203 height 20
click at [515, 288] on li "Оплата не надійшла" at bounding box center [507, 282] width 202 height 17
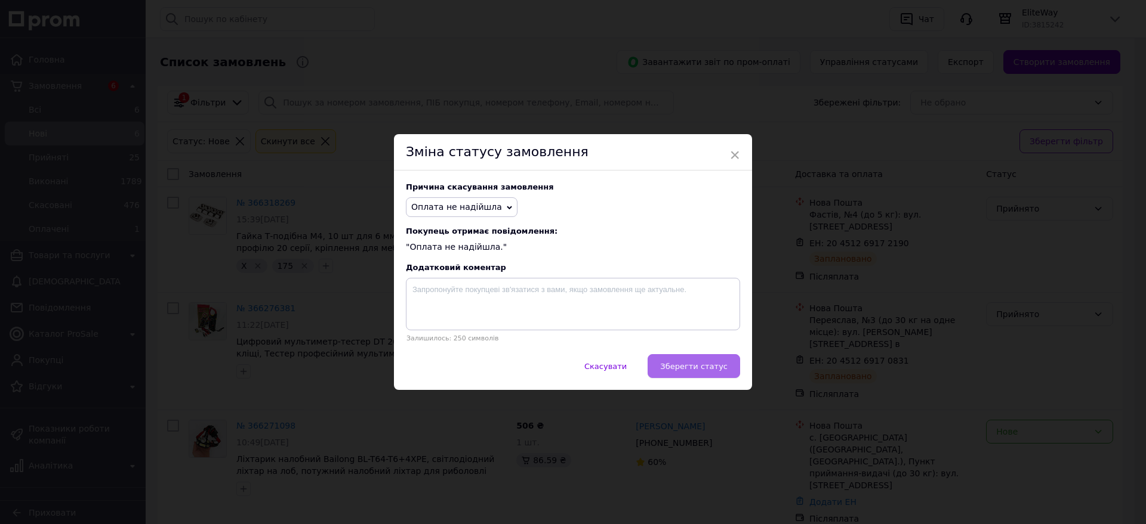
click at [703, 375] on button "Зберегти статус" at bounding box center [693, 366] width 92 height 24
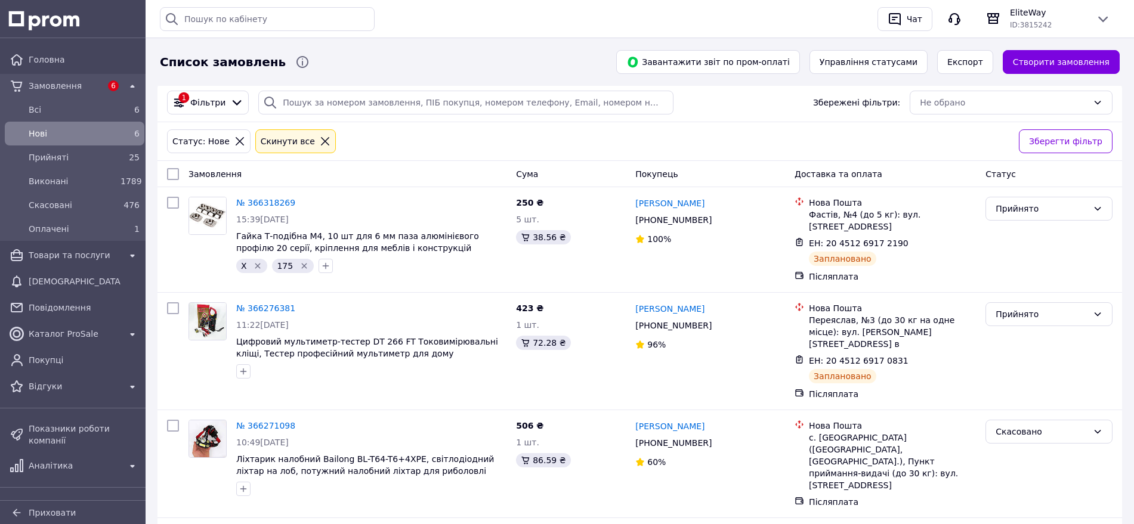
click at [80, 132] on span "Нові" at bounding box center [72, 134] width 87 height 12
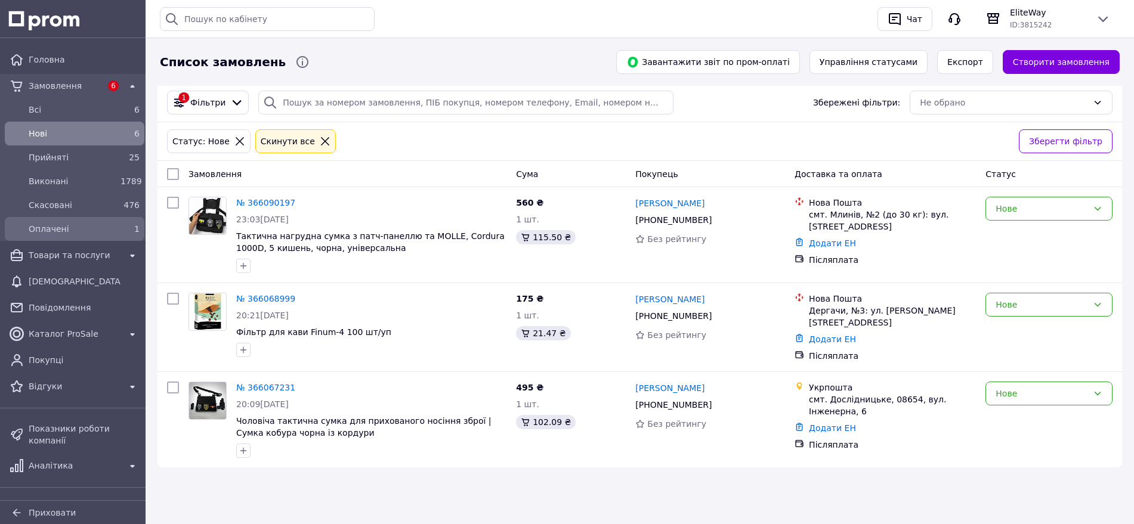
click at [51, 230] on span "Оплачені" at bounding box center [72, 229] width 87 height 12
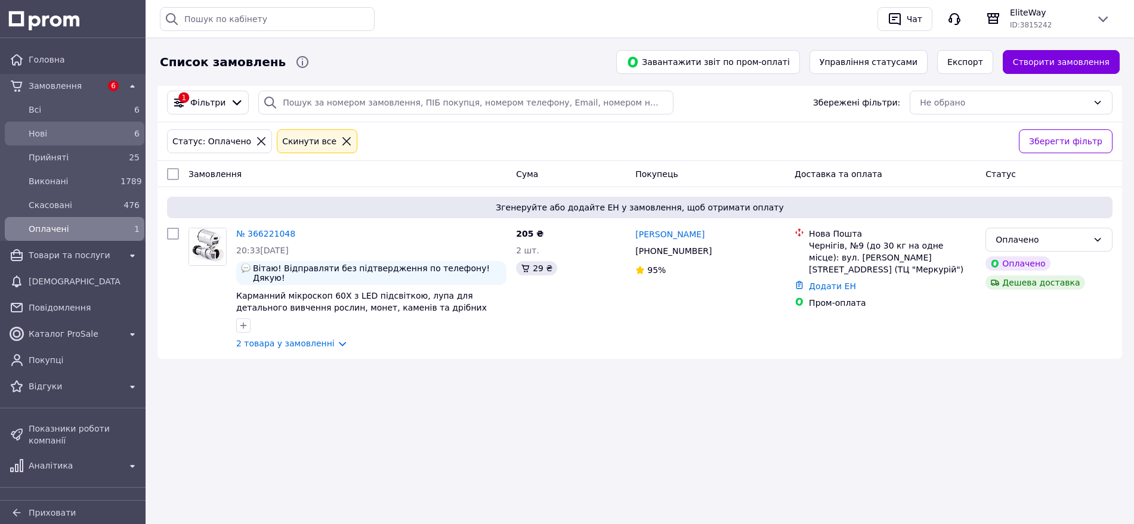
click at [75, 128] on span "Нові" at bounding box center [72, 134] width 87 height 12
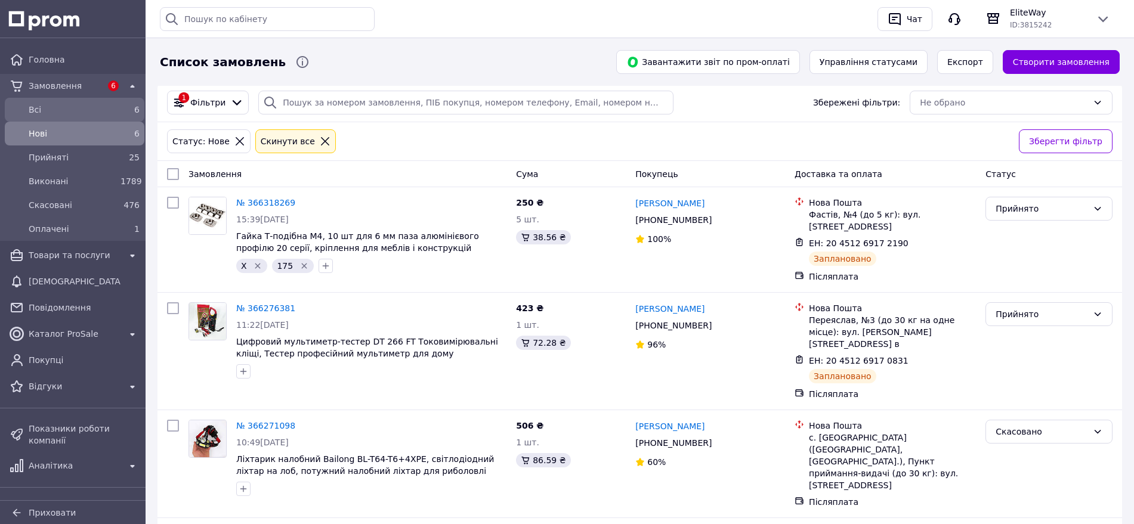
click at [55, 116] on div "Всi" at bounding box center [72, 109] width 92 height 17
click at [57, 130] on span "Нові" at bounding box center [72, 134] width 87 height 12
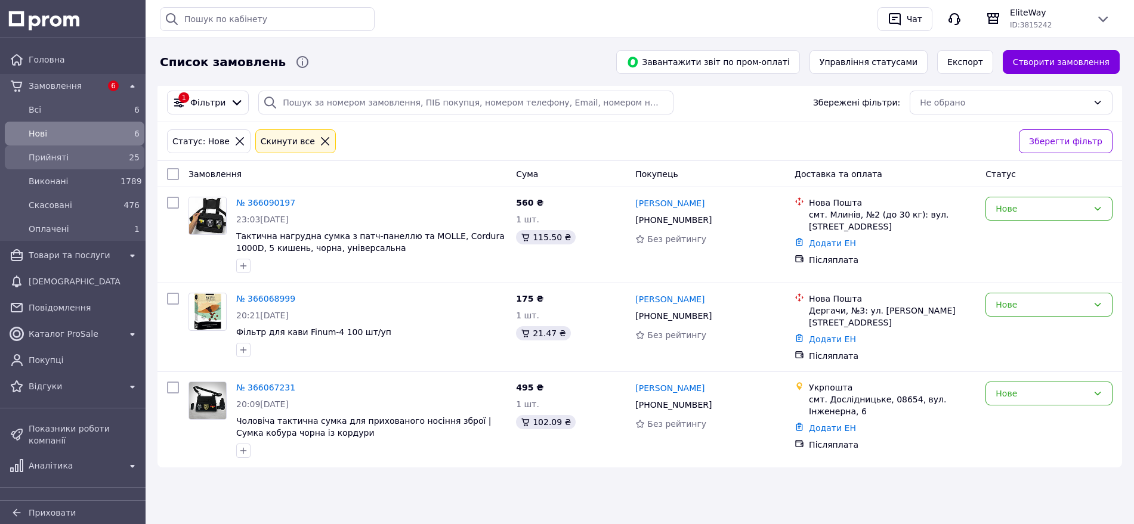
click at [89, 153] on span "Прийняті" at bounding box center [72, 158] width 87 height 12
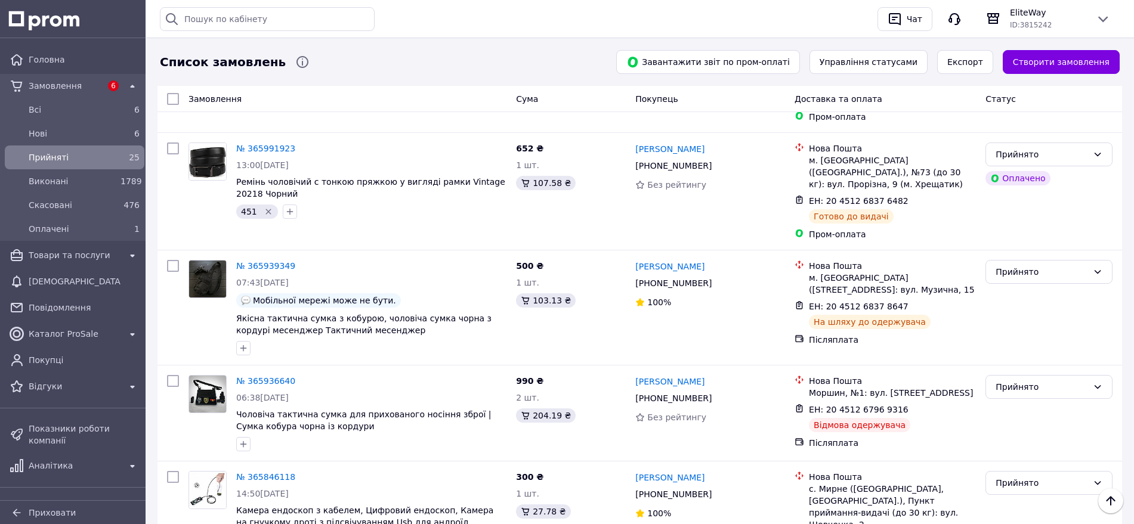
scroll to position [2022, 0]
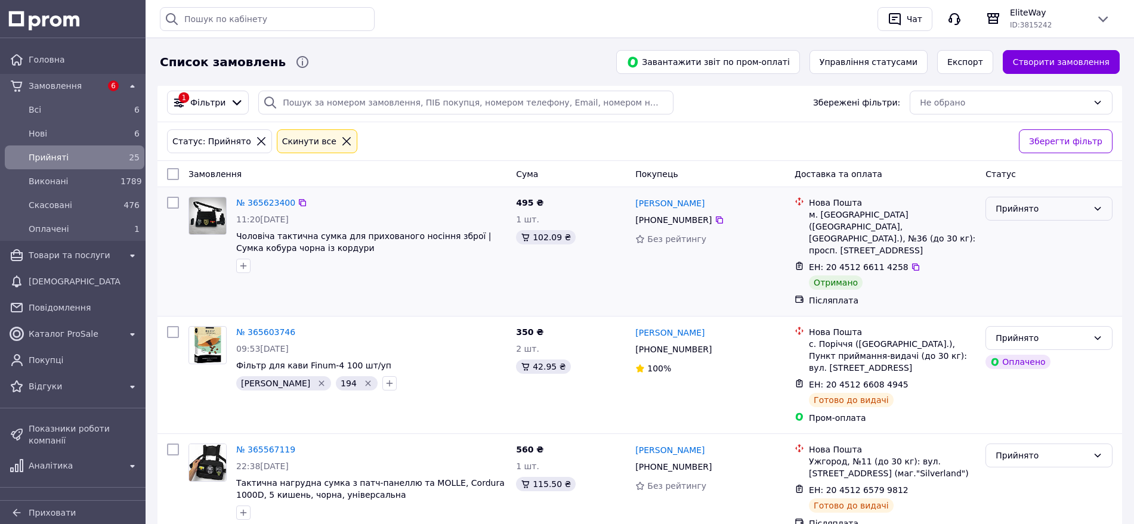
click at [1036, 213] on div "Прийнято" at bounding box center [1042, 208] width 92 height 13
click at [1027, 239] on li "Виконано" at bounding box center [1049, 234] width 126 height 21
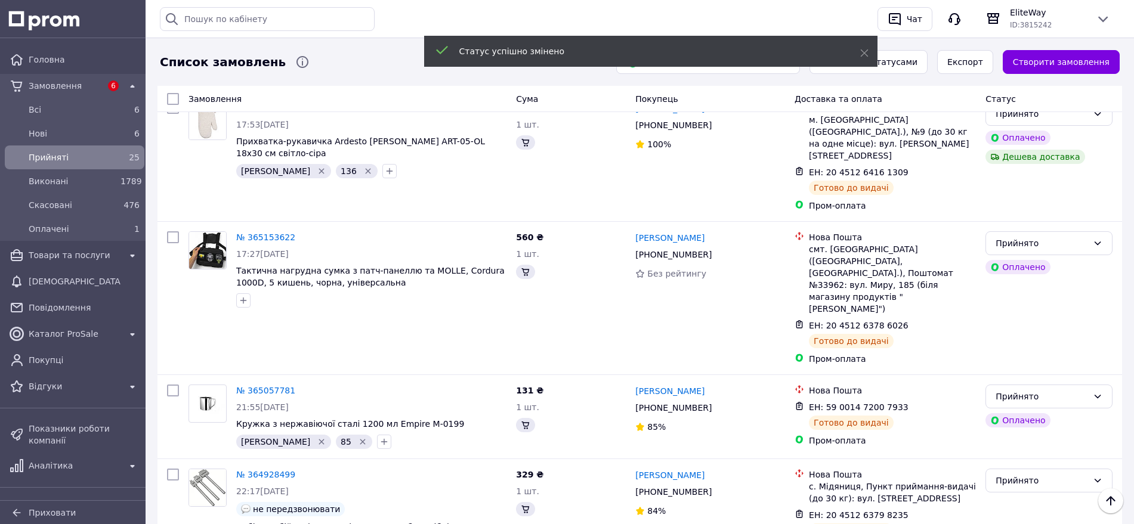
scroll to position [511, 0]
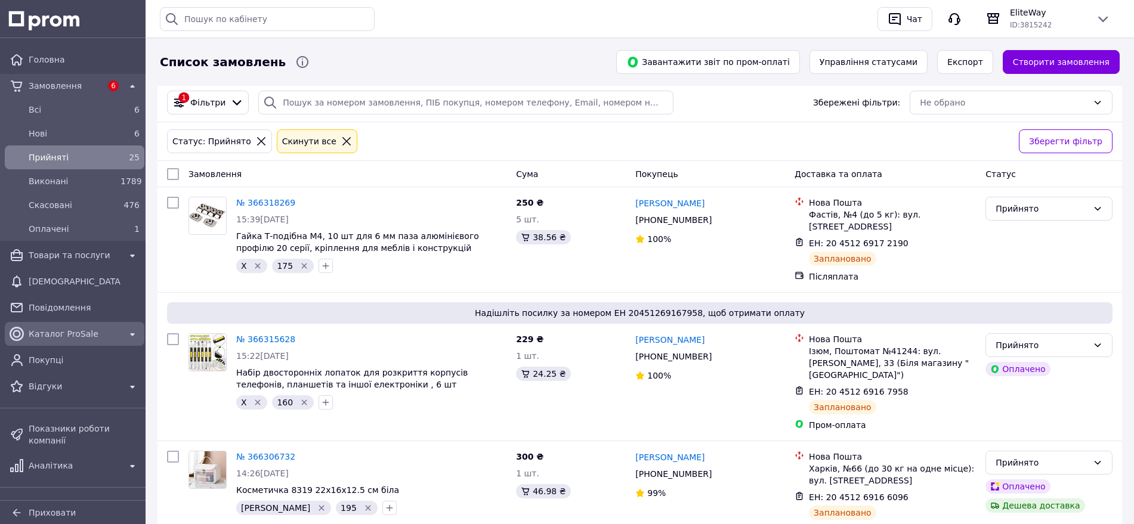
click at [75, 339] on span "Каталог ProSale" at bounding box center [75, 334] width 92 height 12
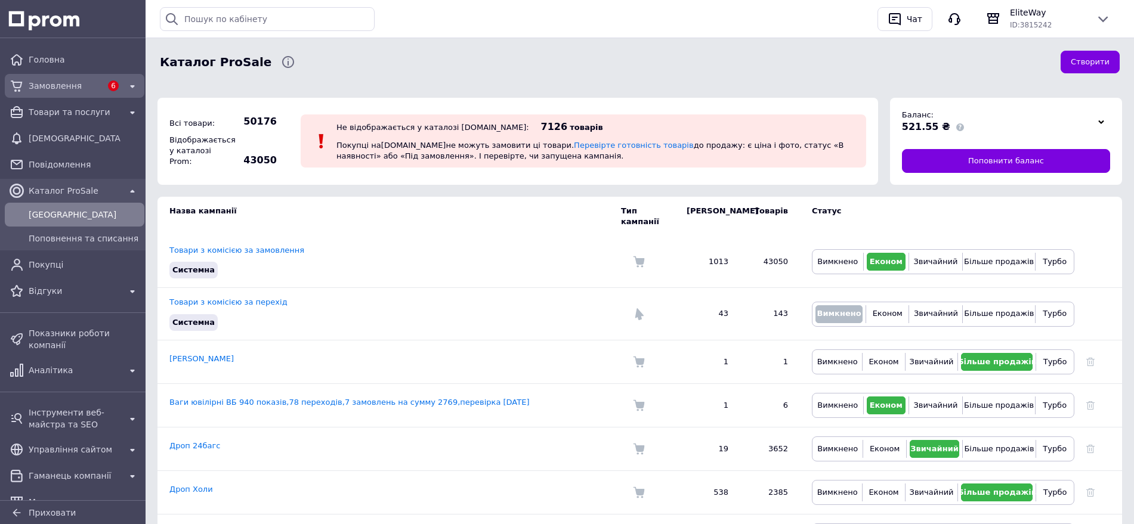
click at [45, 81] on span "Замовлення" at bounding box center [65, 86] width 73 height 12
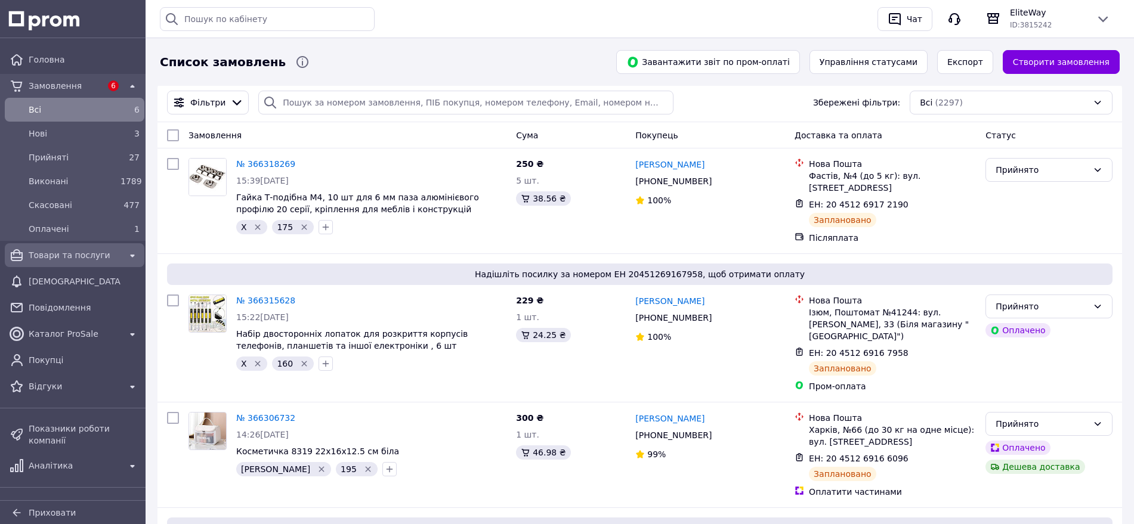
click at [58, 252] on span "Товари та послуги" at bounding box center [75, 255] width 92 height 12
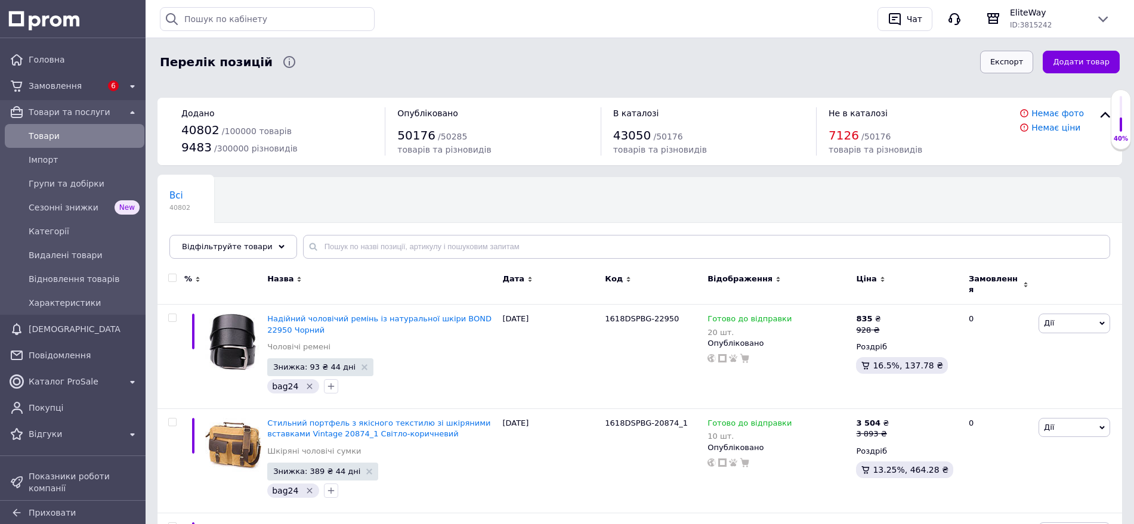
click at [1034, 56] on button "Експорт" at bounding box center [1007, 62] width 54 height 23
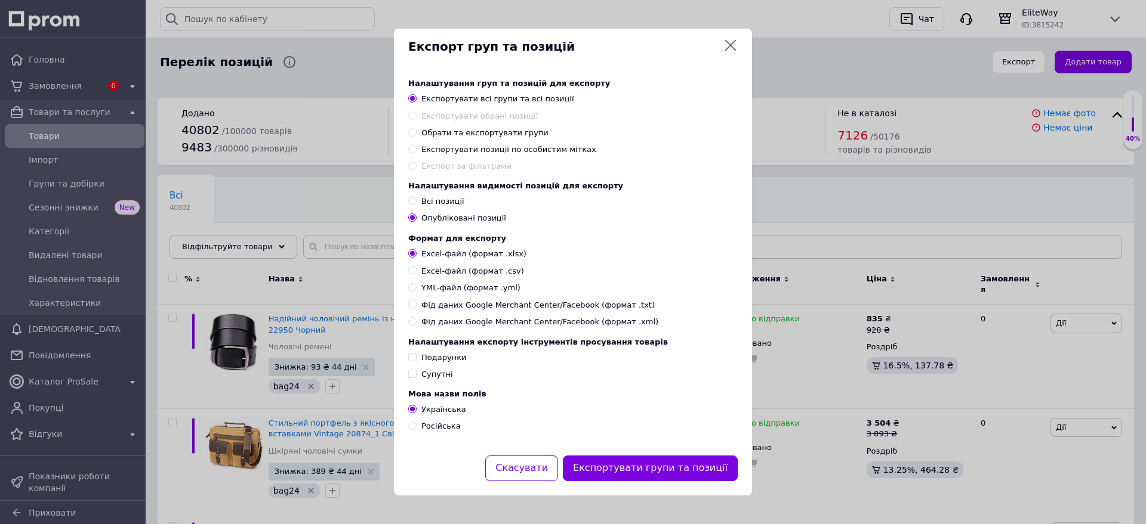
click at [438, 197] on span "Всі позиції" at bounding box center [442, 201] width 43 height 9
click at [416, 197] on input "Всі позиції" at bounding box center [412, 201] width 8 height 8
radio input "true"
click at [440, 145] on span "Експортувати позиції по особистим мітках" at bounding box center [508, 149] width 175 height 9
click at [416, 145] on input "Експортувати позиції по особистим мітках" at bounding box center [412, 149] width 8 height 8
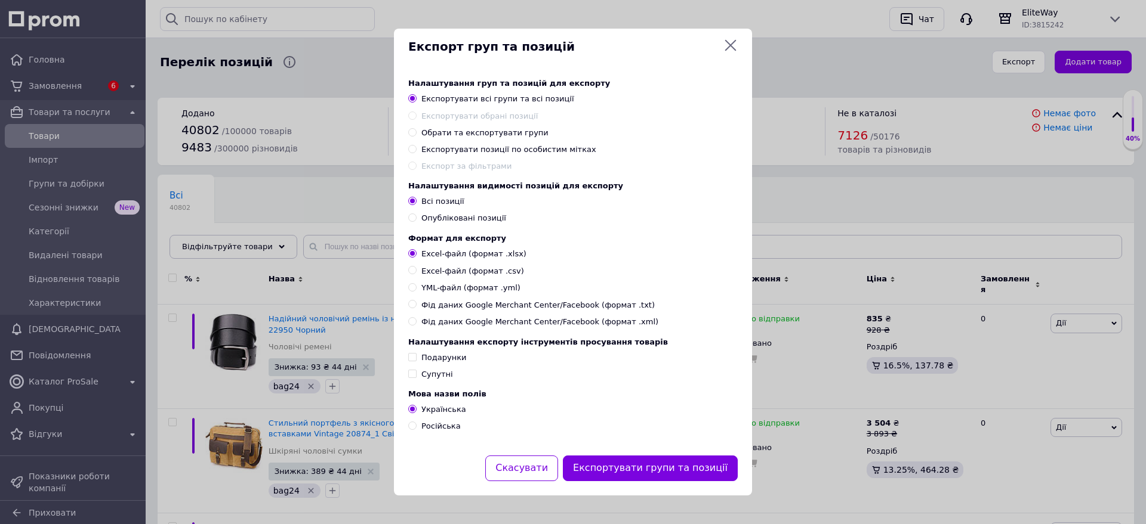
radio input "true"
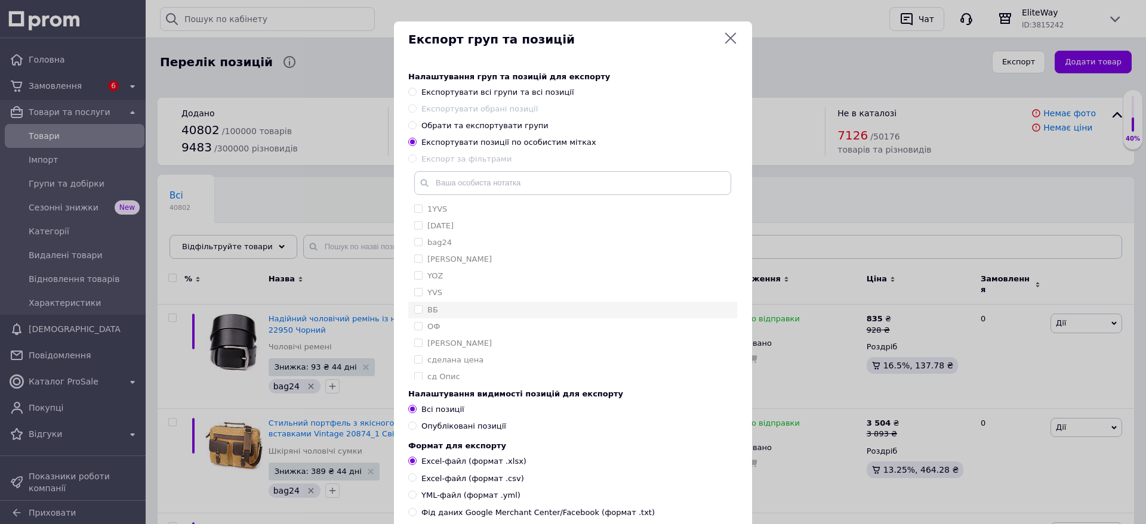
click at [415, 310] on input "ВБ" at bounding box center [418, 309] width 8 height 8
checkbox input "true"
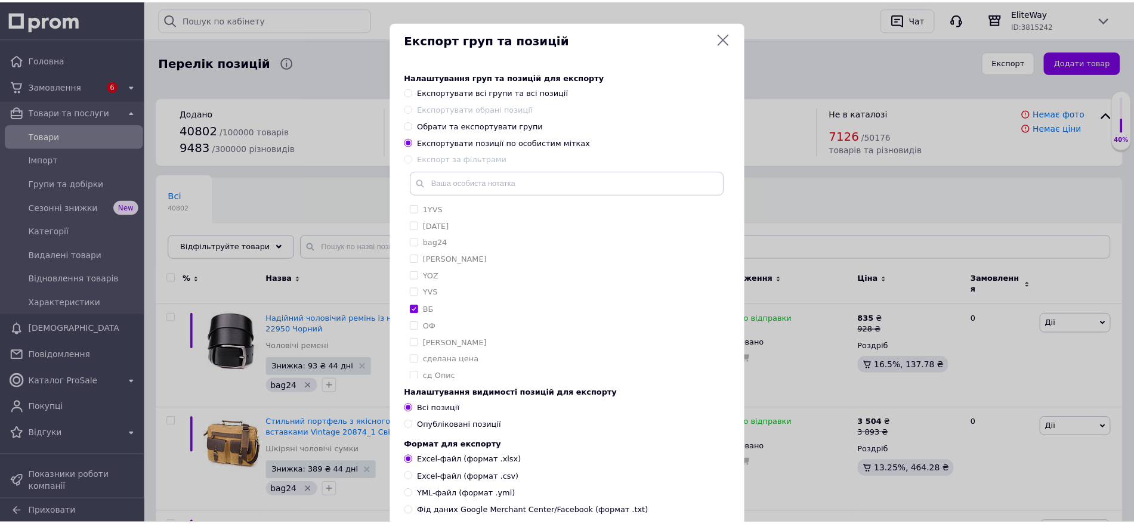
scroll to position [211, 0]
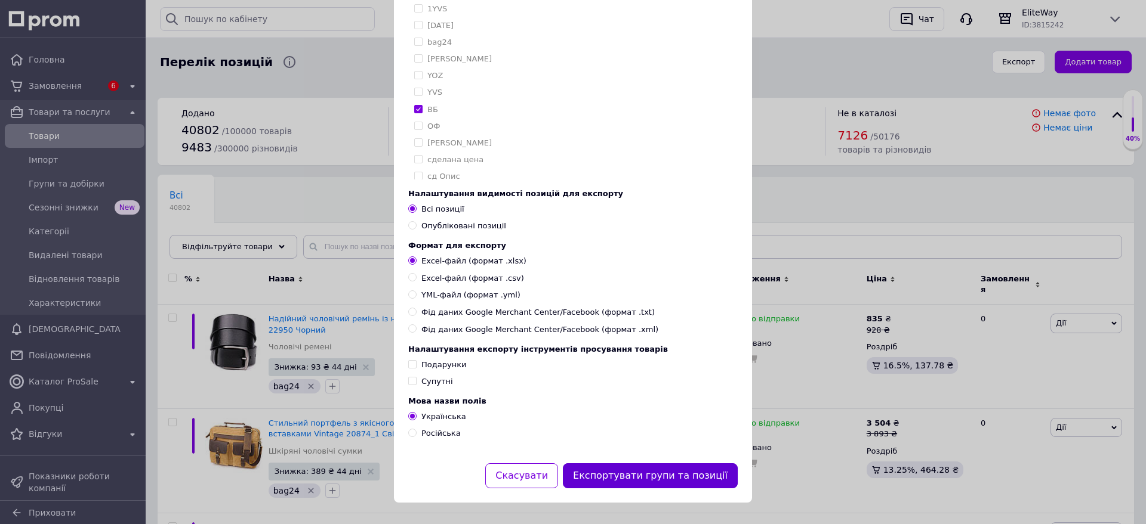
click at [645, 471] on button "Експортувати групи та позиції" at bounding box center [650, 477] width 175 height 26
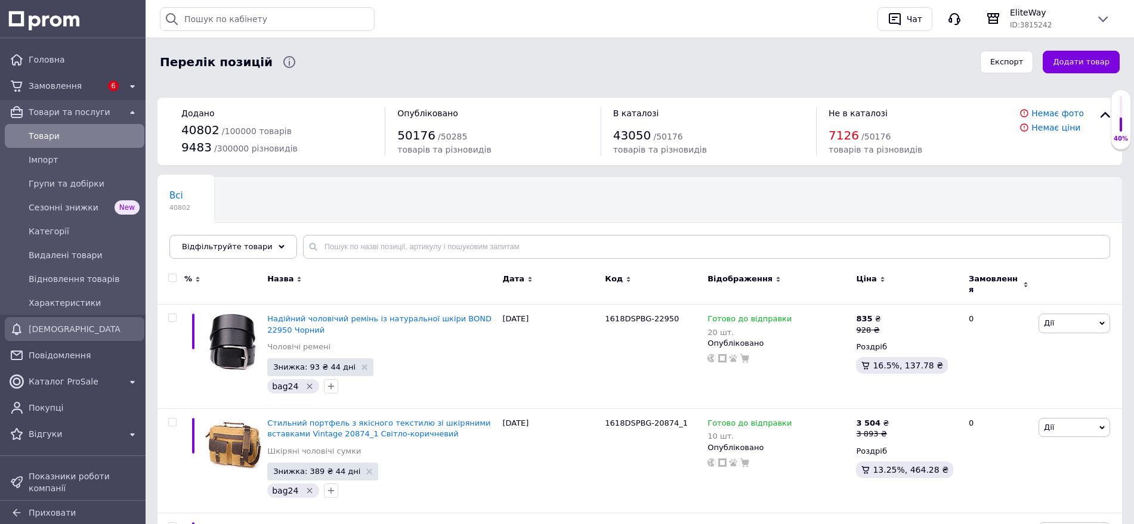
click at [18, 323] on icon at bounding box center [17, 329] width 14 height 14
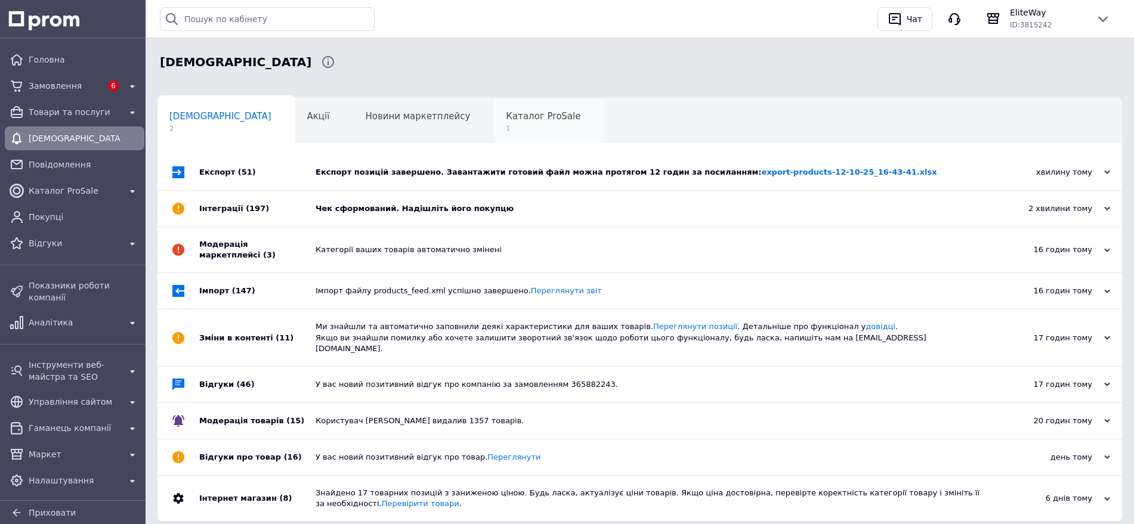
click at [506, 125] on span "1" at bounding box center [543, 128] width 75 height 9
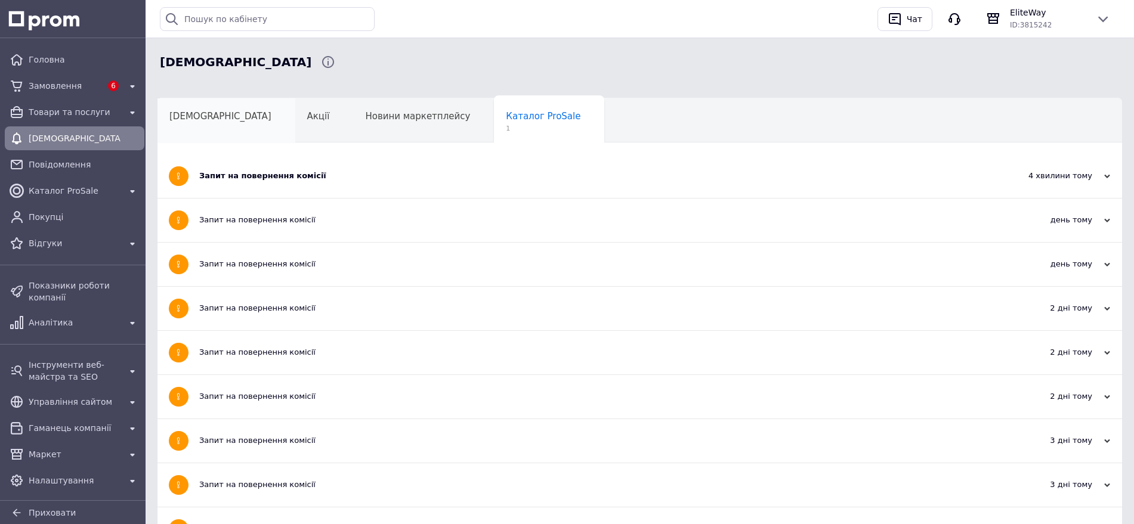
click at [202, 126] on div "[DEMOGRAPHIC_DATA]" at bounding box center [227, 120] width 138 height 45
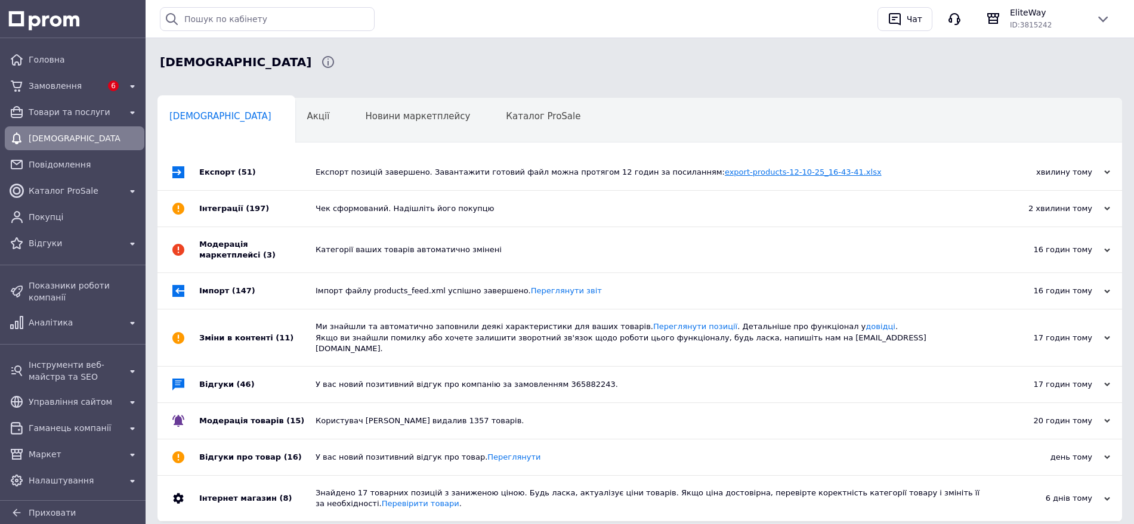
click at [753, 168] on link "export-products-12-10-25_16-43-41.xlsx" at bounding box center [803, 172] width 157 height 9
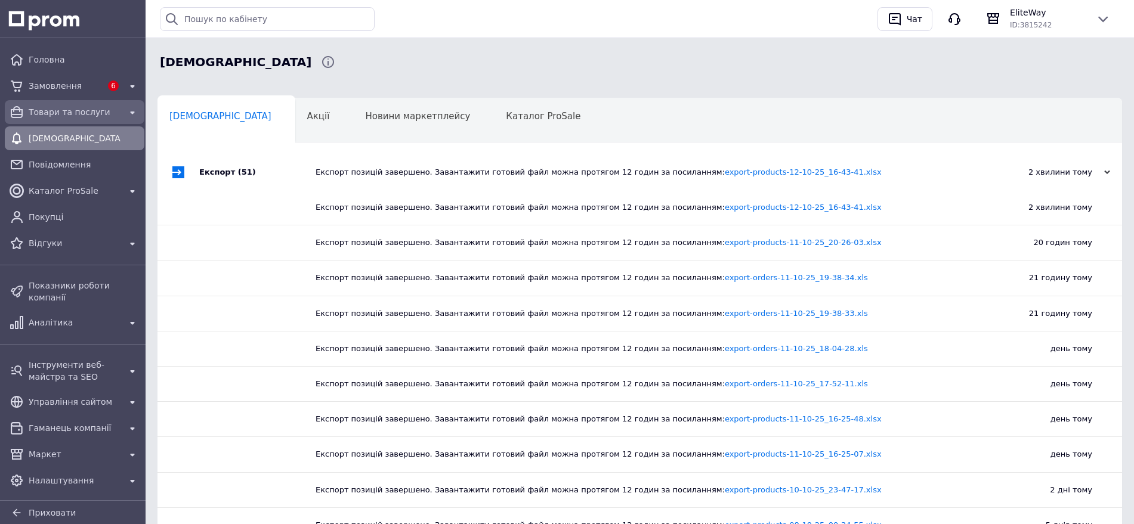
click at [53, 112] on span "Товари та послуги" at bounding box center [75, 112] width 92 height 12
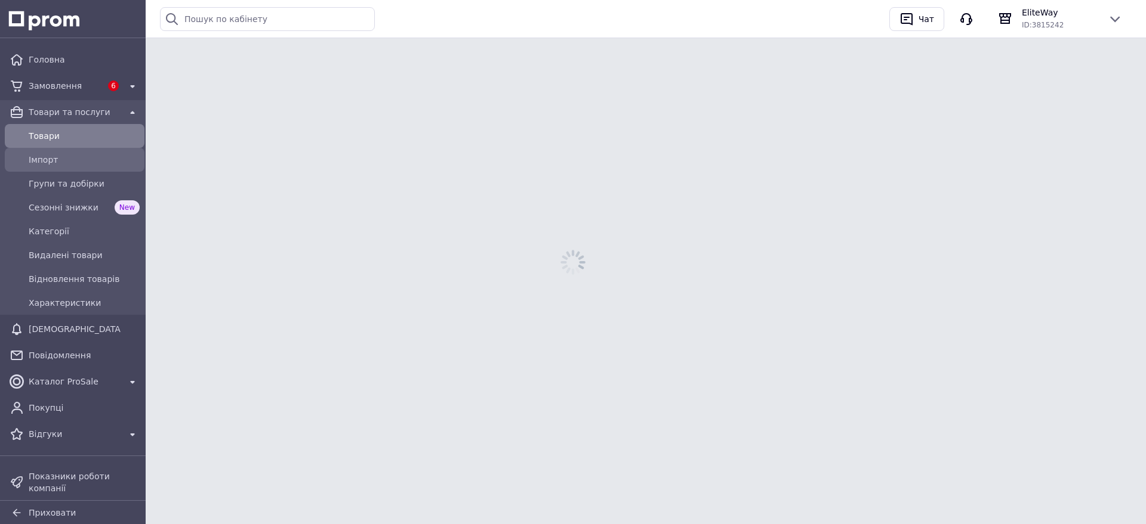
click at [53, 155] on span "Імпорт" at bounding box center [84, 160] width 111 height 12
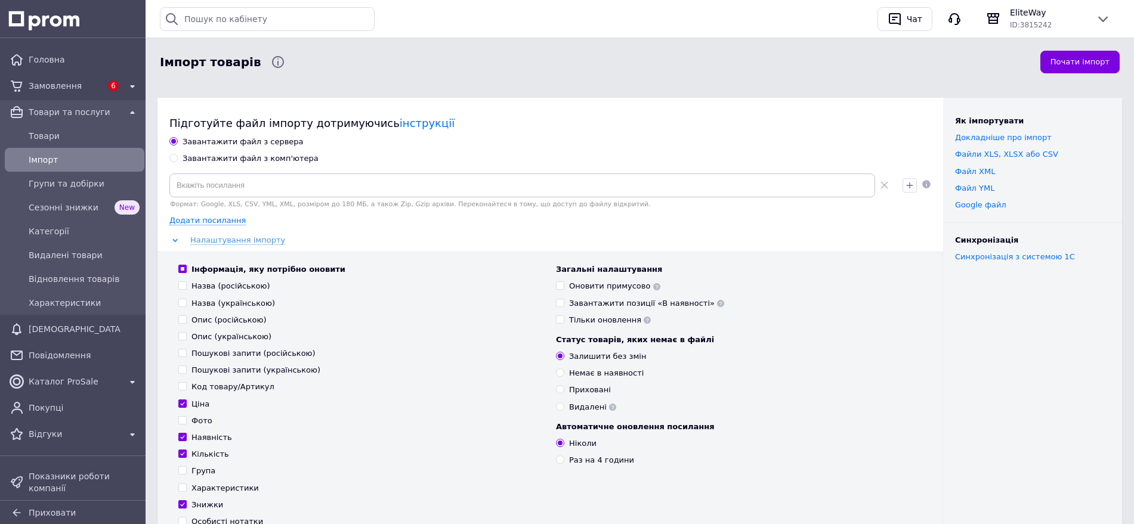
click at [184, 167] on div "Завантажити файл з сервера Завантажити файл з комп'ютера Формат: Google, XLS, C…" at bounding box center [550, 367] width 762 height 460
click at [184, 162] on div "Завантажити файл з комп'ютера" at bounding box center [251, 158] width 136 height 11
click at [177, 162] on input "Завантажити файл з комп'ютера" at bounding box center [173, 158] width 8 height 8
radio input "true"
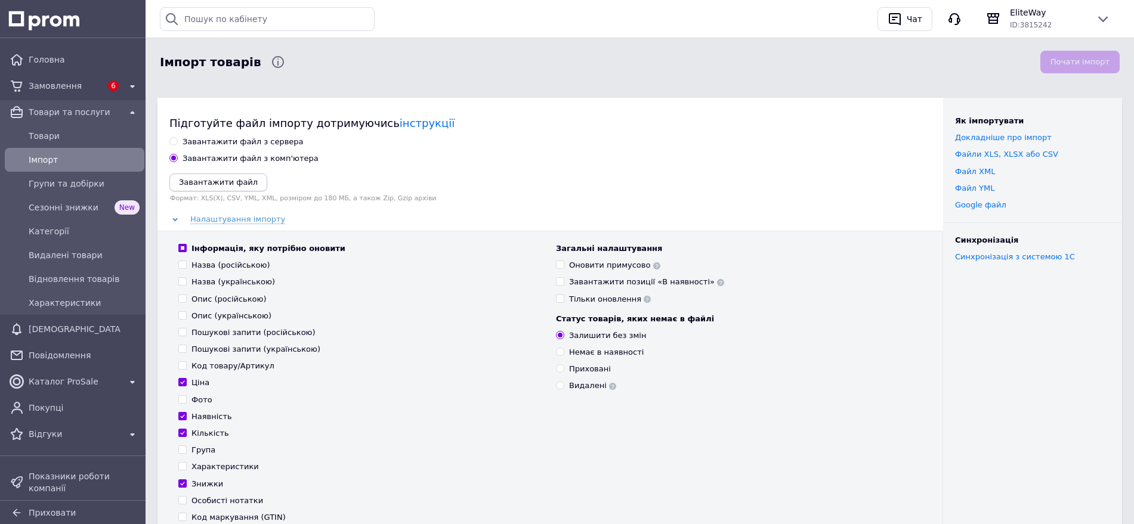
click at [239, 185] on icon "Завантажити файл" at bounding box center [218, 182] width 79 height 9
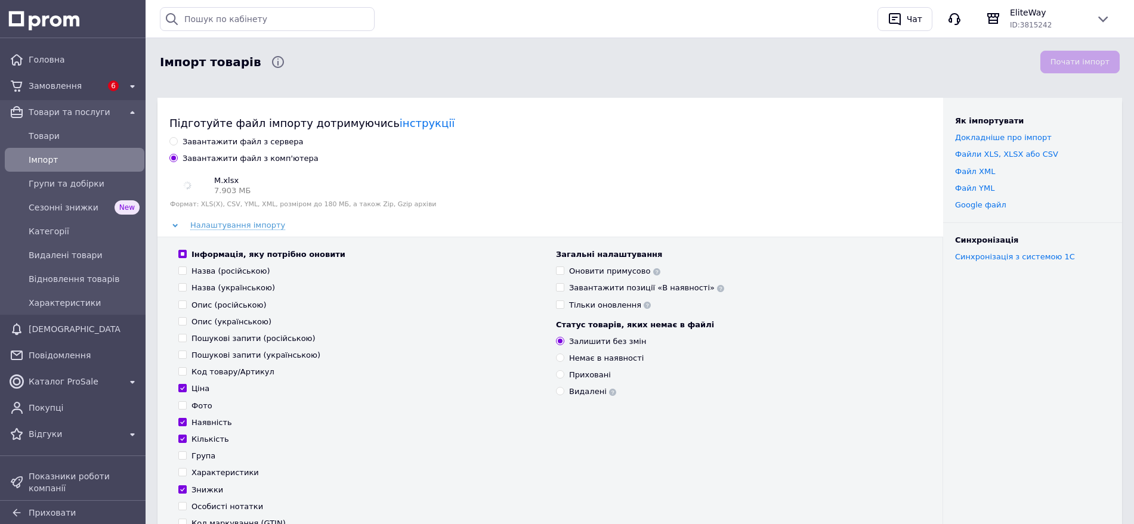
drag, startPoint x: 182, startPoint y: 253, endPoint x: 181, endPoint y: 265, distance: 12.0
click at [182, 252] on input "Інформація, яку потрібно оновити" at bounding box center [182, 254] width 8 height 8
checkbox input "false"
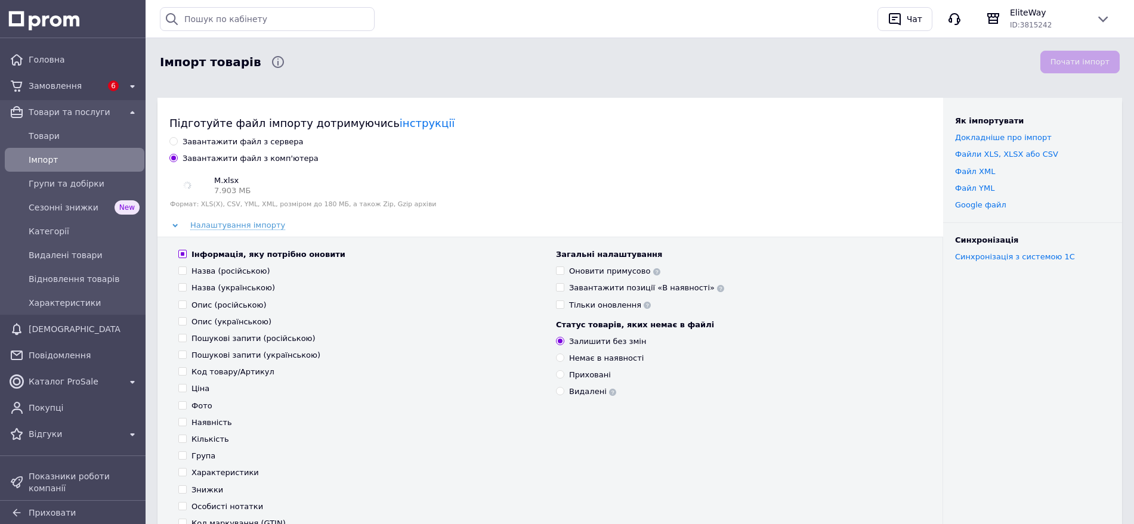
checkbox input "false"
click at [184, 424] on input "Наявність" at bounding box center [182, 422] width 8 height 8
checkbox input "true"
click at [1068, 59] on button "Почати імпорт" at bounding box center [1080, 62] width 79 height 23
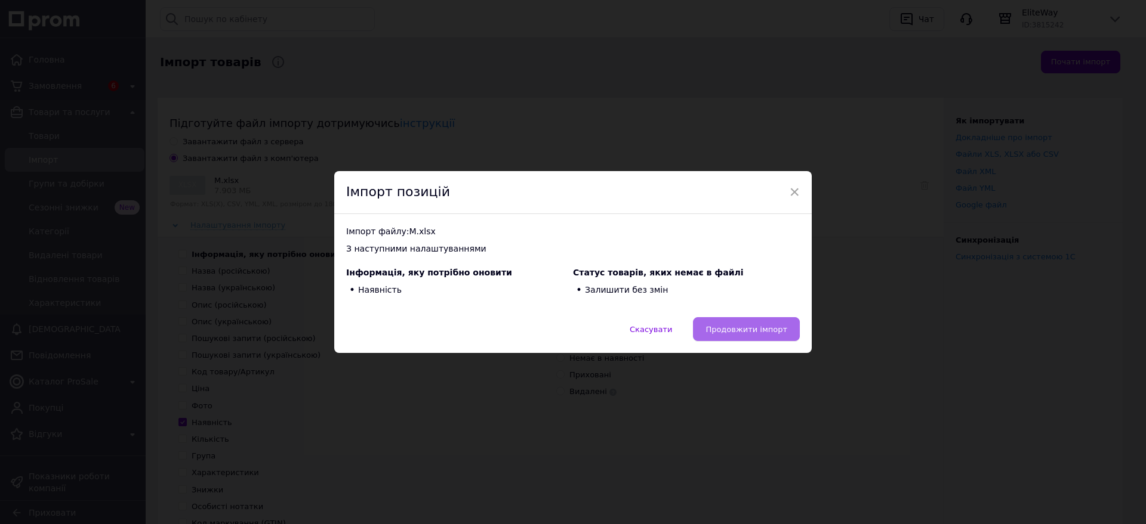
click at [712, 335] on button "Продовжити імпорт" at bounding box center [746, 329] width 107 height 24
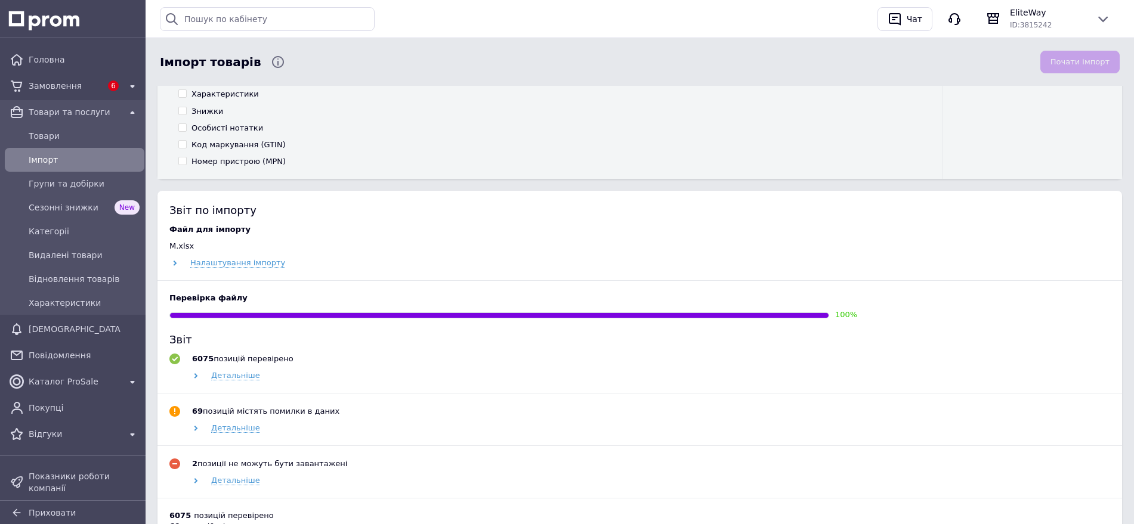
scroll to position [522, 0]
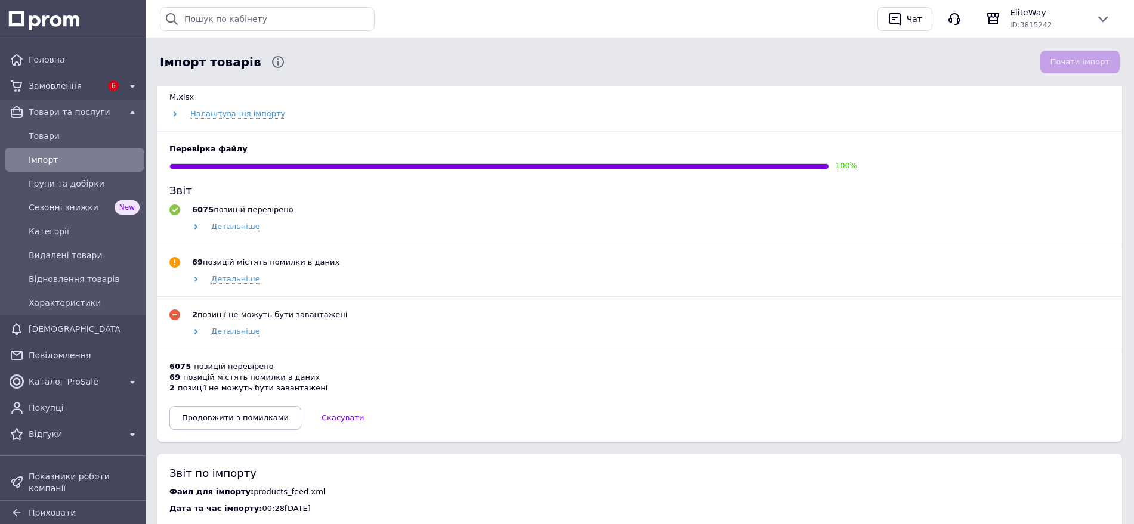
click at [246, 416] on span "Продовжити з помилками" at bounding box center [235, 417] width 107 height 9
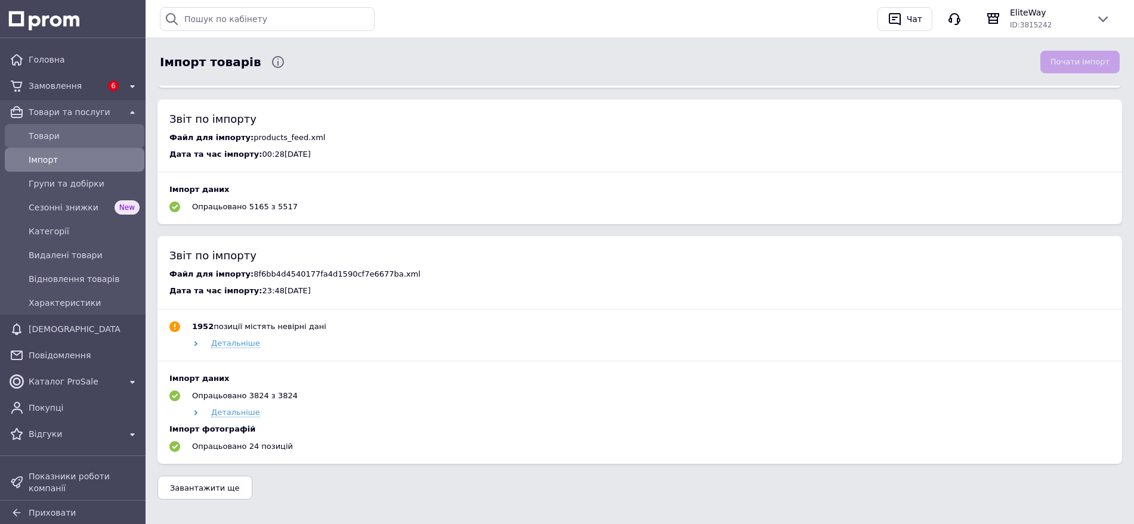
click at [42, 138] on span "Товари" at bounding box center [84, 136] width 111 height 12
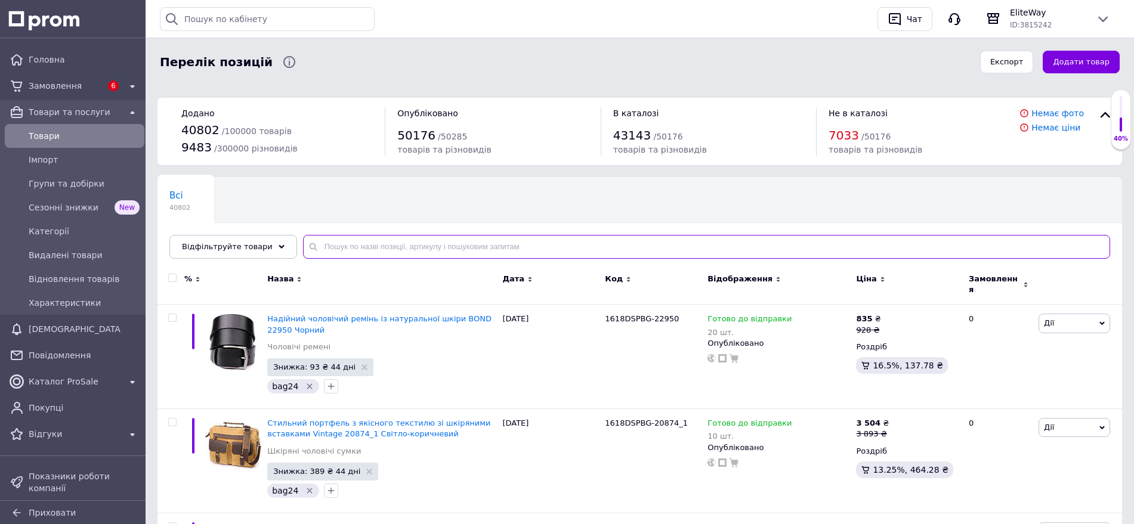
click at [454, 244] on input "text" at bounding box center [706, 247] width 807 height 24
click at [453, 244] on input "8249" at bounding box center [706, 247] width 807 height 24
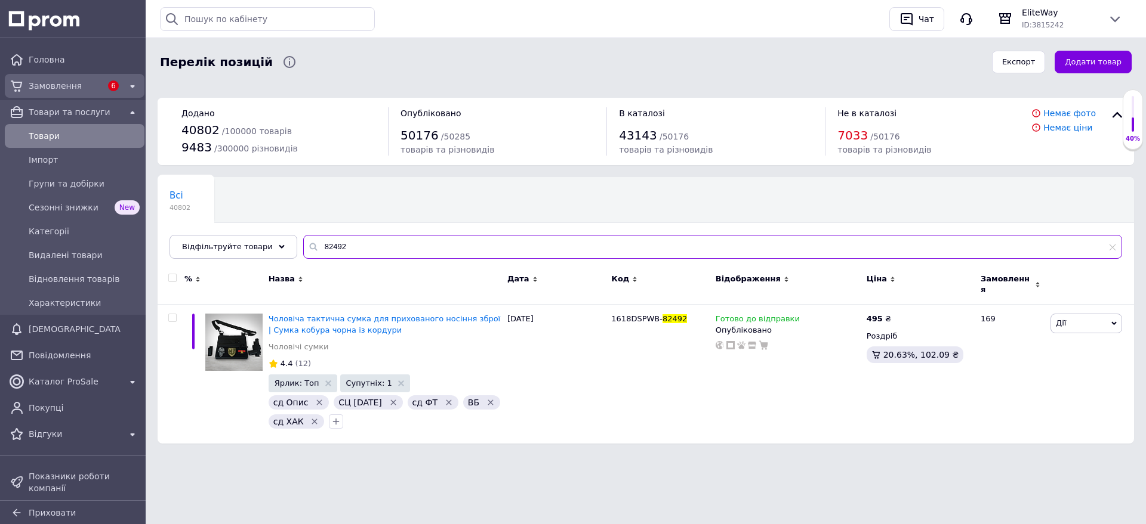
type input "82492"
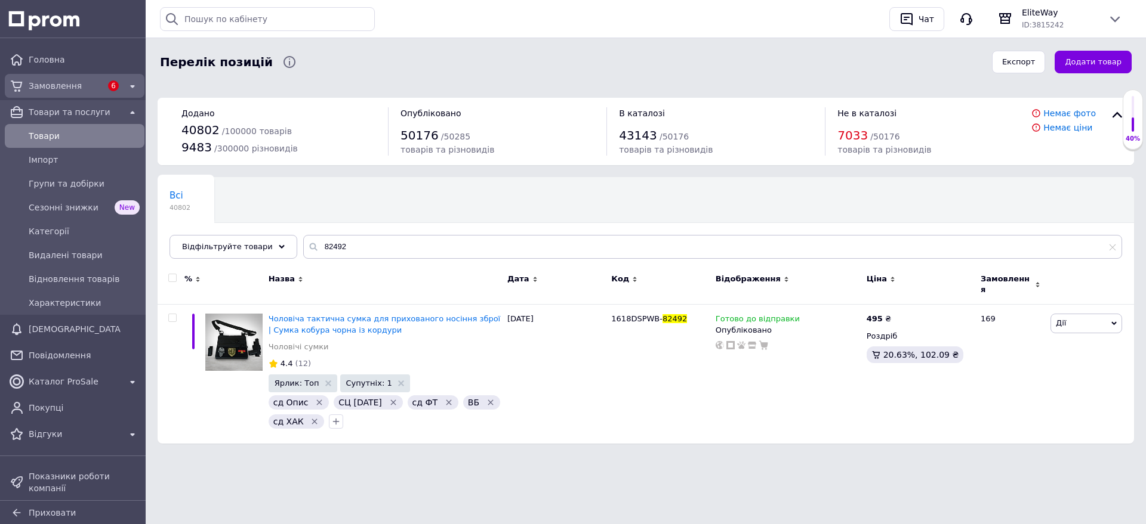
click at [54, 85] on span "Замовлення" at bounding box center [65, 86] width 73 height 12
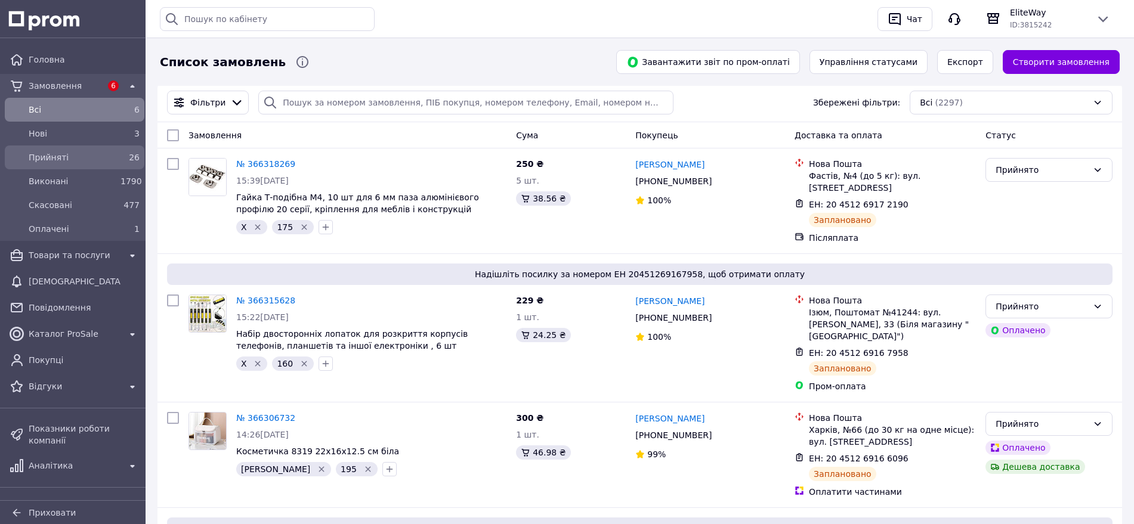
click at [97, 159] on span "Прийняті" at bounding box center [72, 158] width 87 height 12
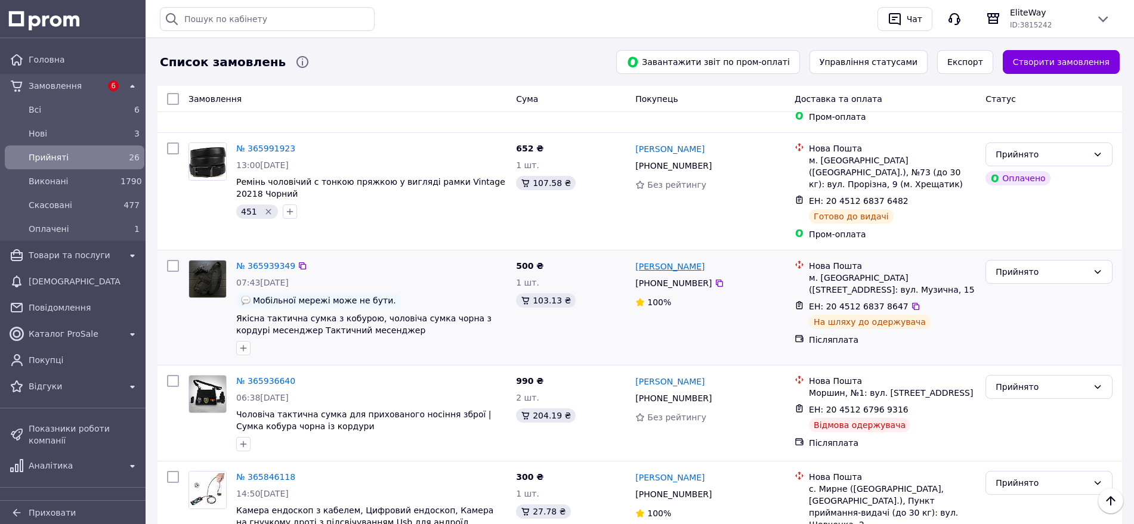
scroll to position [2014, 0]
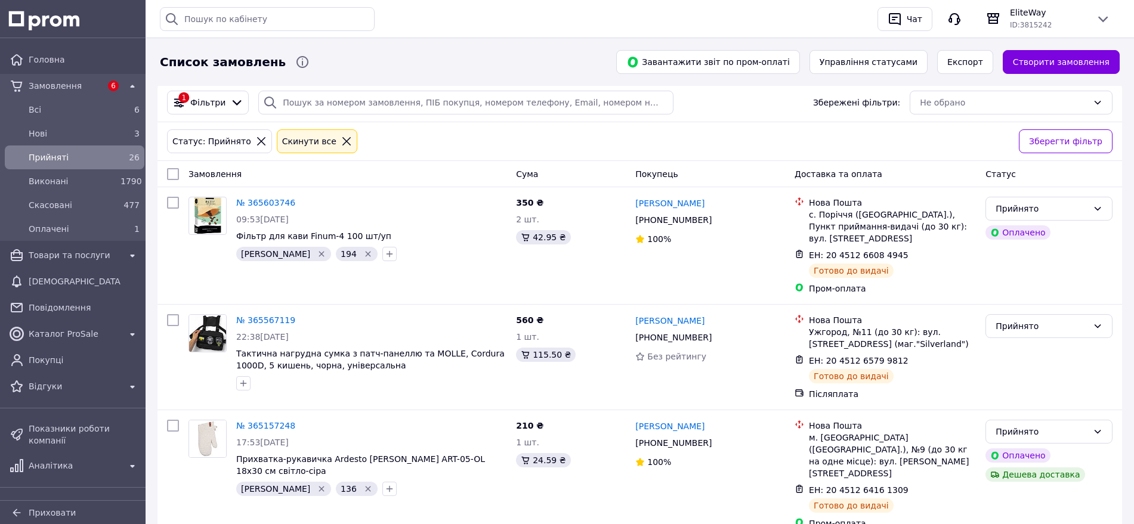
scroll to position [393, 0]
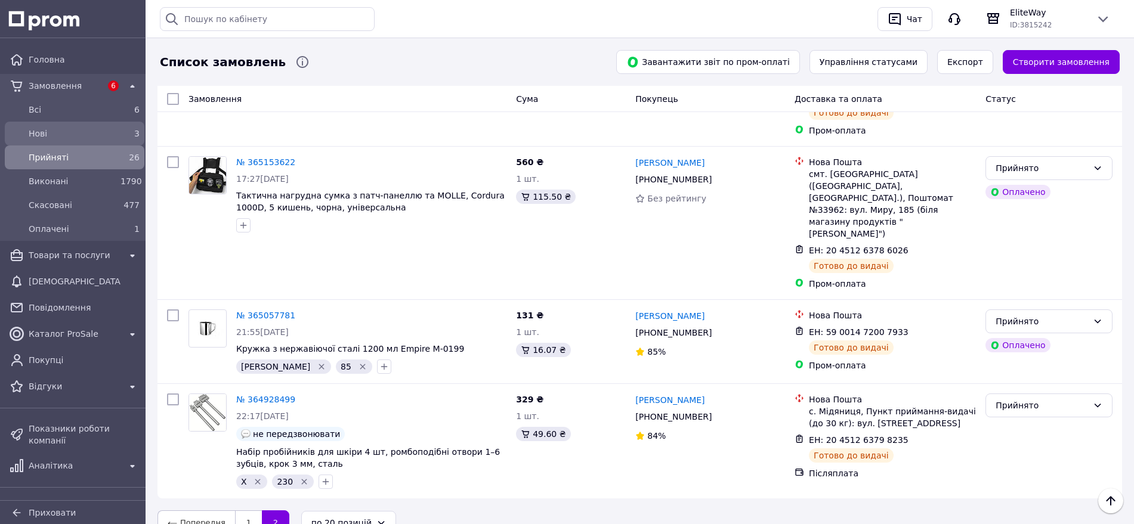
click at [113, 128] on div "Нові" at bounding box center [72, 133] width 92 height 17
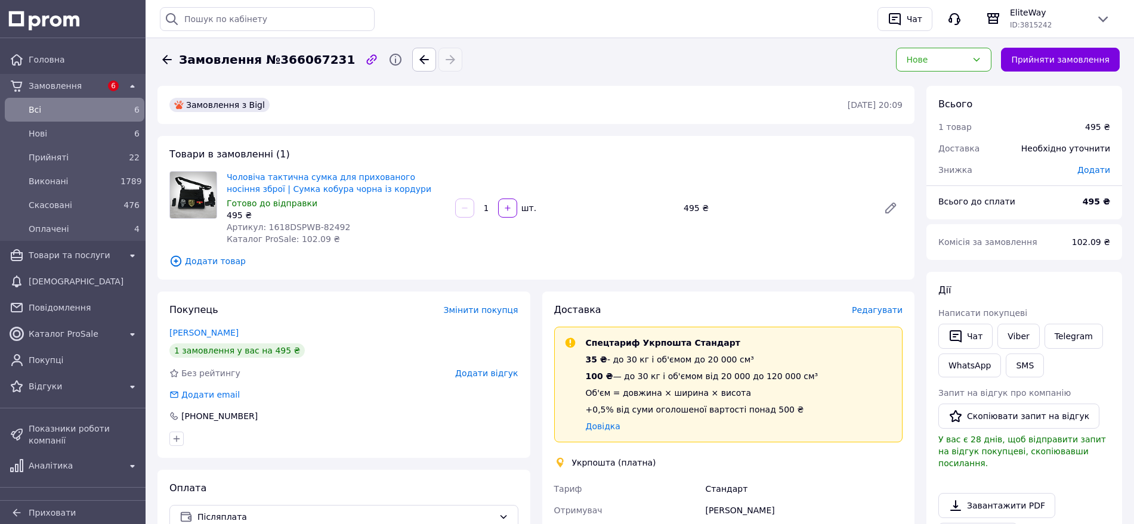
scroll to position [224, 0]
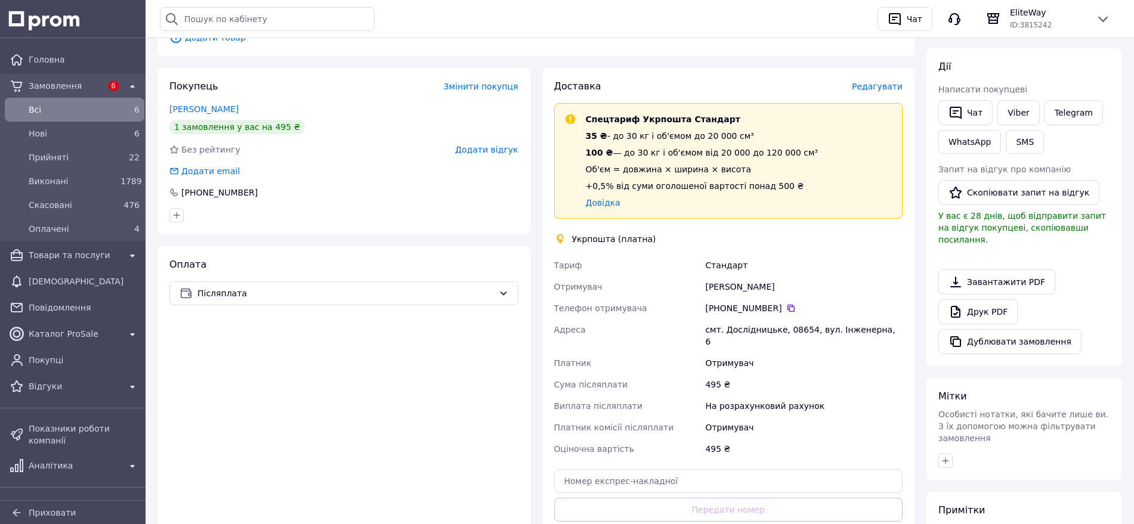
click at [475, 150] on span "Додати відгук" at bounding box center [486, 150] width 63 height 10
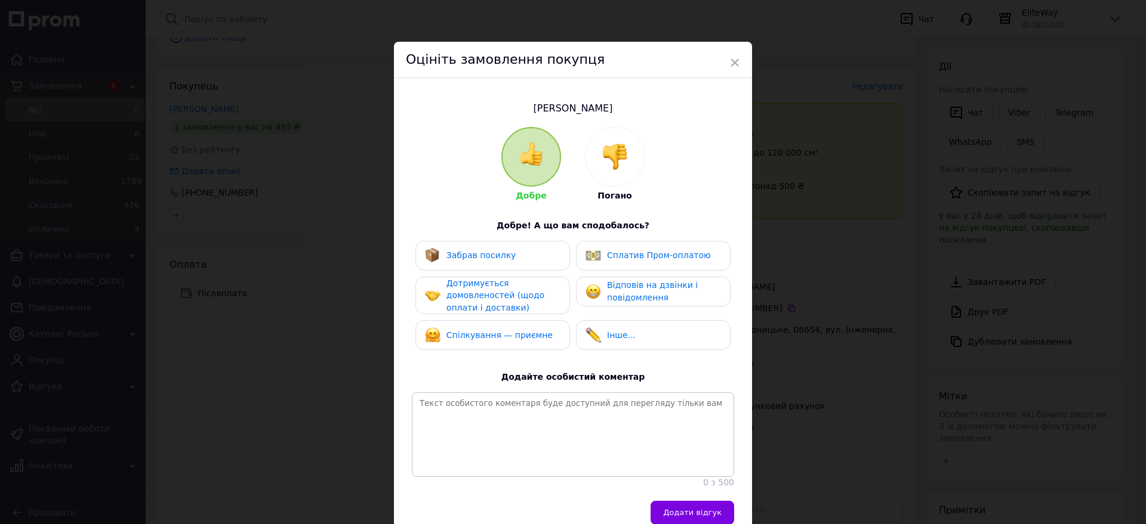
click at [628, 169] on div at bounding box center [614, 157] width 58 height 58
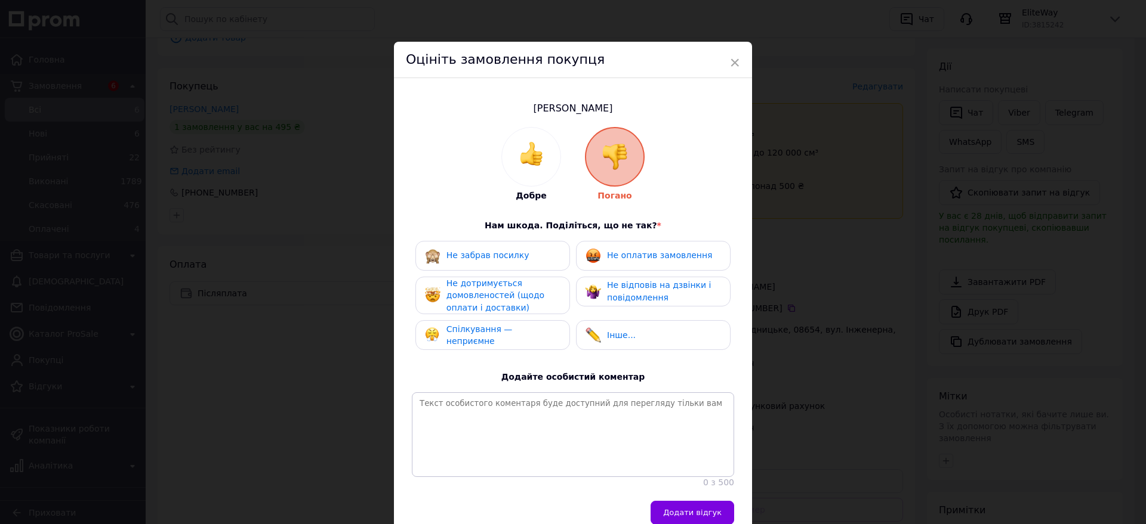
click at [512, 329] on span "Спілкування — неприємне" at bounding box center [479, 336] width 66 height 22
click at [635, 293] on span "Не відповів на дзвінки і повідомлення" at bounding box center [659, 291] width 104 height 22
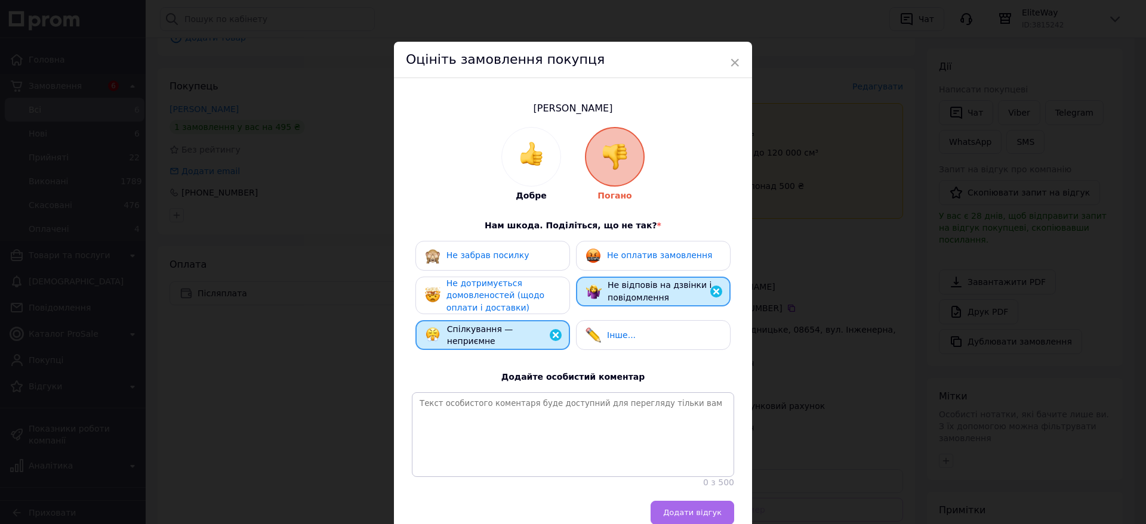
click at [710, 512] on button "Додати відгук" at bounding box center [692, 513] width 84 height 24
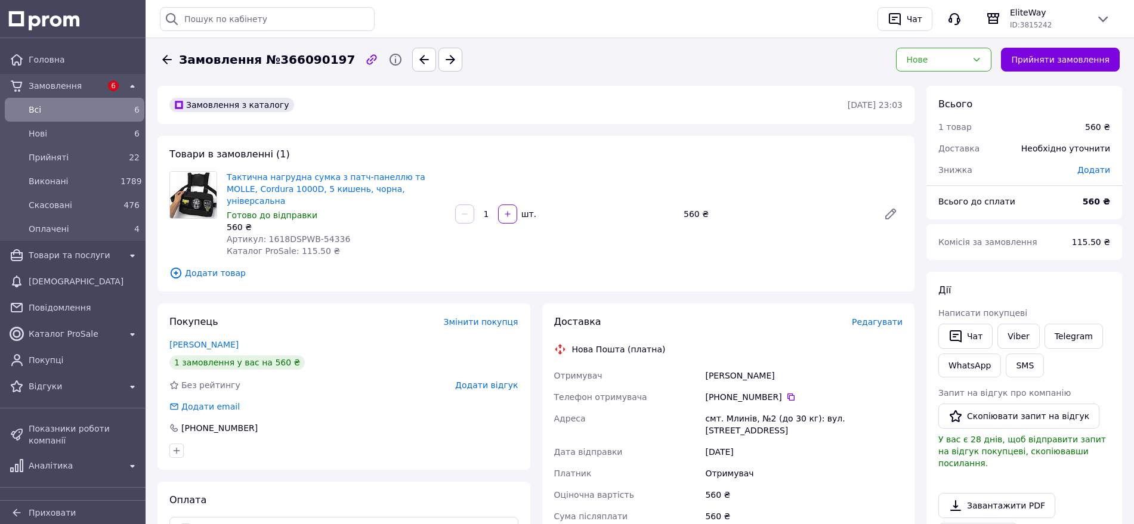
click at [487, 381] on span "Додати відгук" at bounding box center [486, 386] width 63 height 10
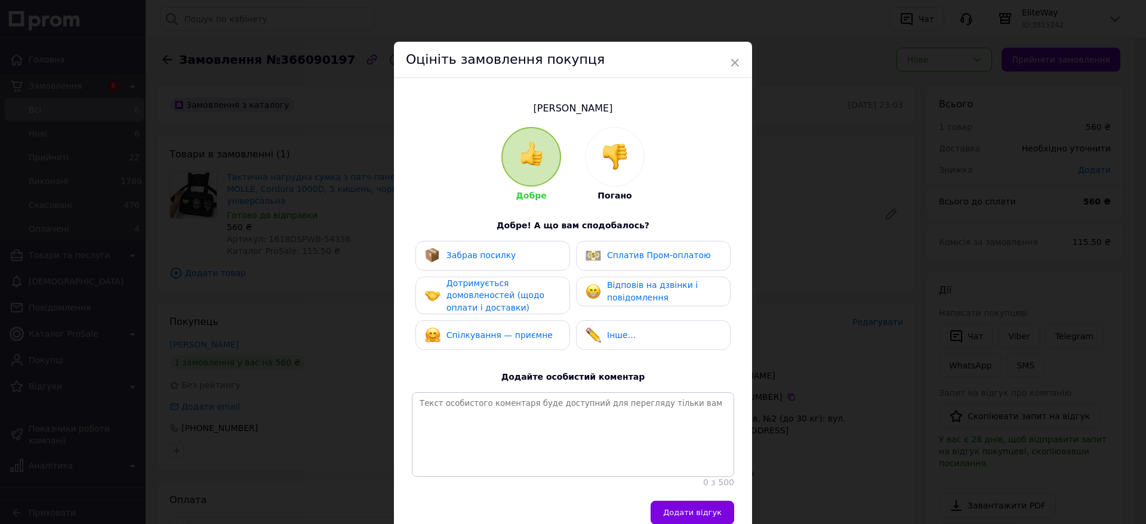
click at [658, 289] on span "Відповів на дзвінки і повідомлення" at bounding box center [652, 291] width 91 height 22
click at [606, 160] on img at bounding box center [614, 157] width 26 height 26
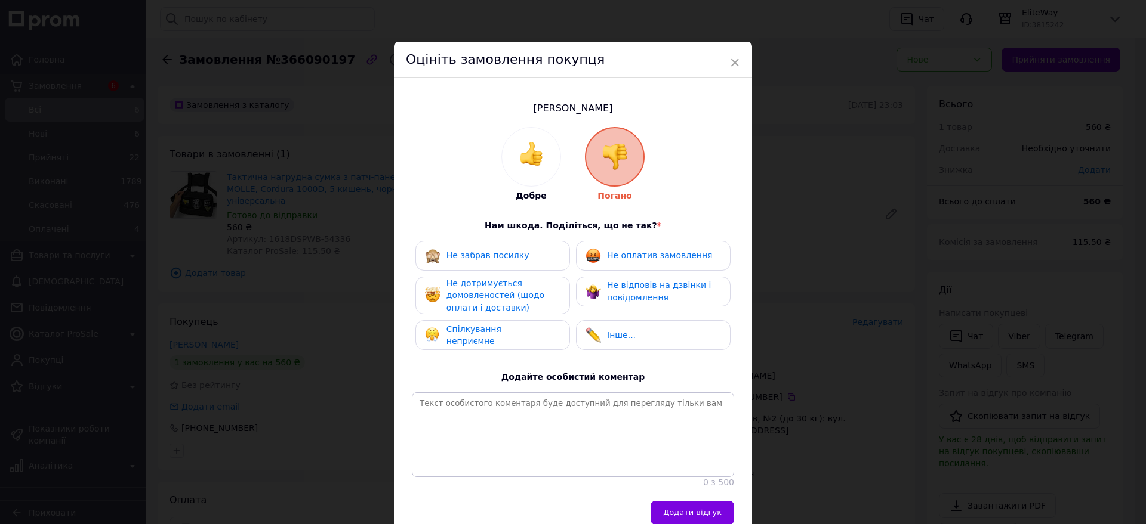
click at [635, 277] on div "Не відповів на дзвінки і повідомлення" at bounding box center [653, 292] width 155 height 30
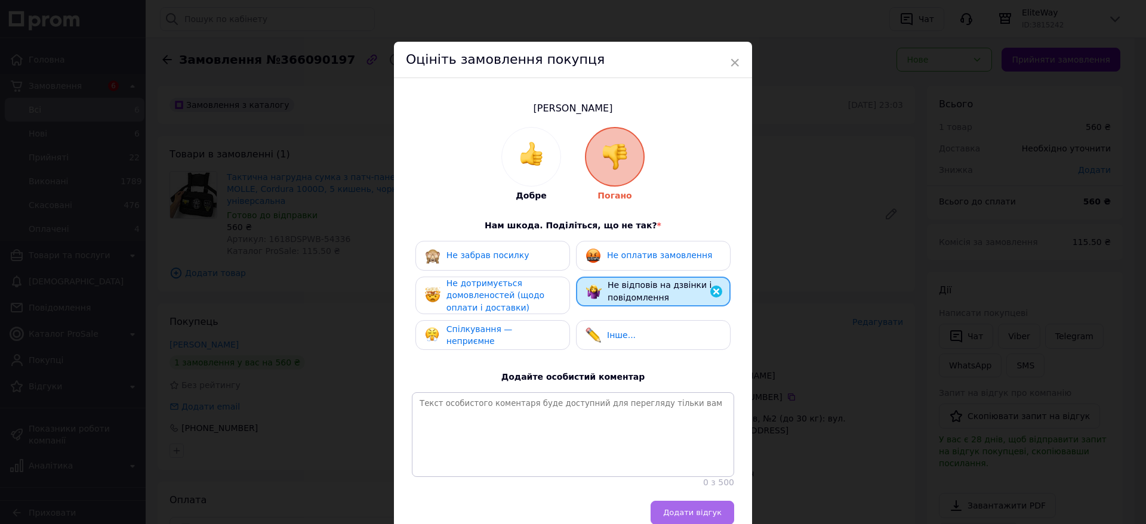
click at [701, 510] on button "Додати відгук" at bounding box center [692, 513] width 84 height 24
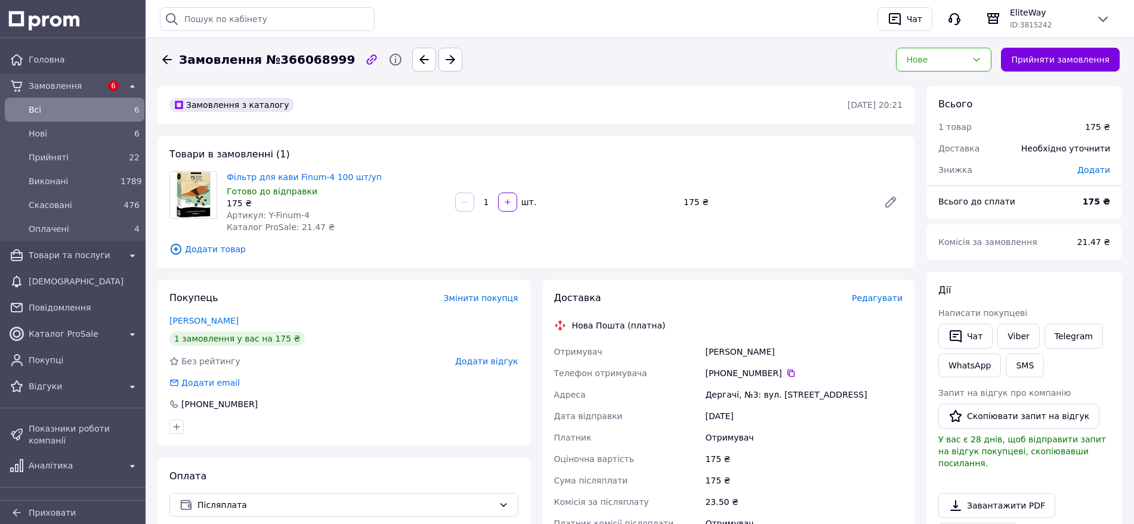
click at [511, 363] on span "Додати відгук" at bounding box center [486, 362] width 63 height 10
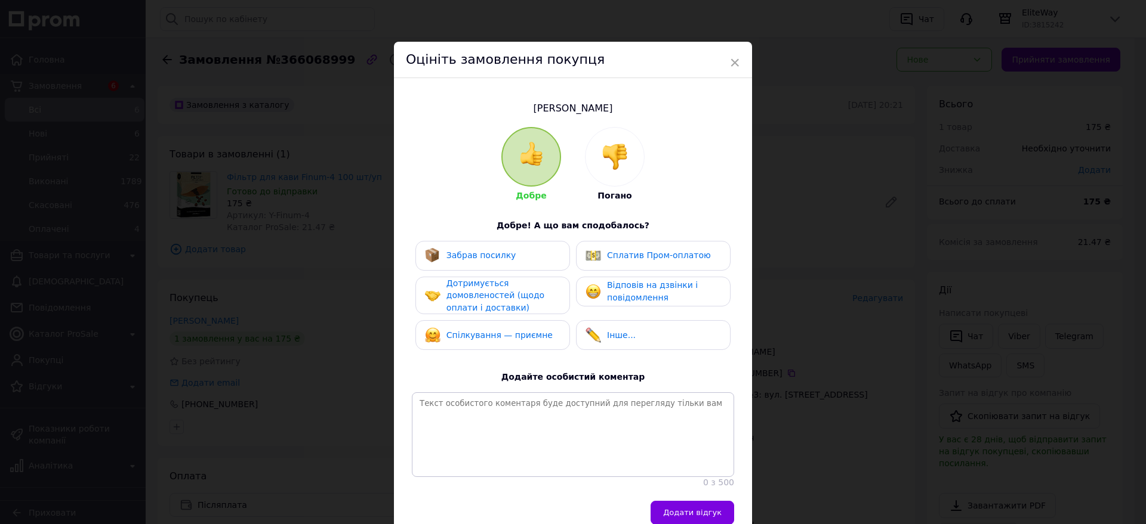
click at [601, 151] on img at bounding box center [614, 157] width 26 height 26
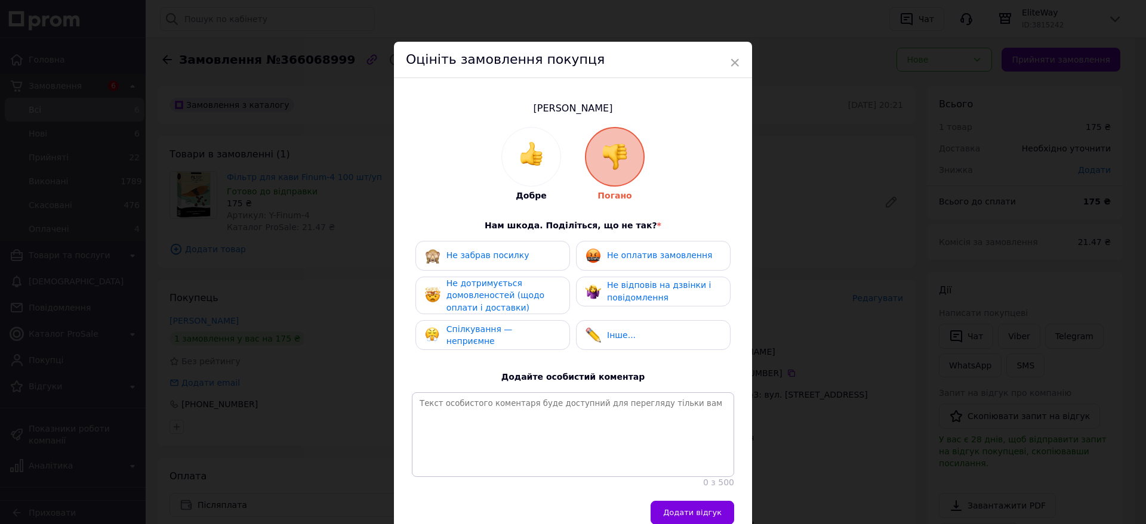
click at [651, 291] on span "Не відповів на дзвінки і повідомлення" at bounding box center [659, 291] width 104 height 22
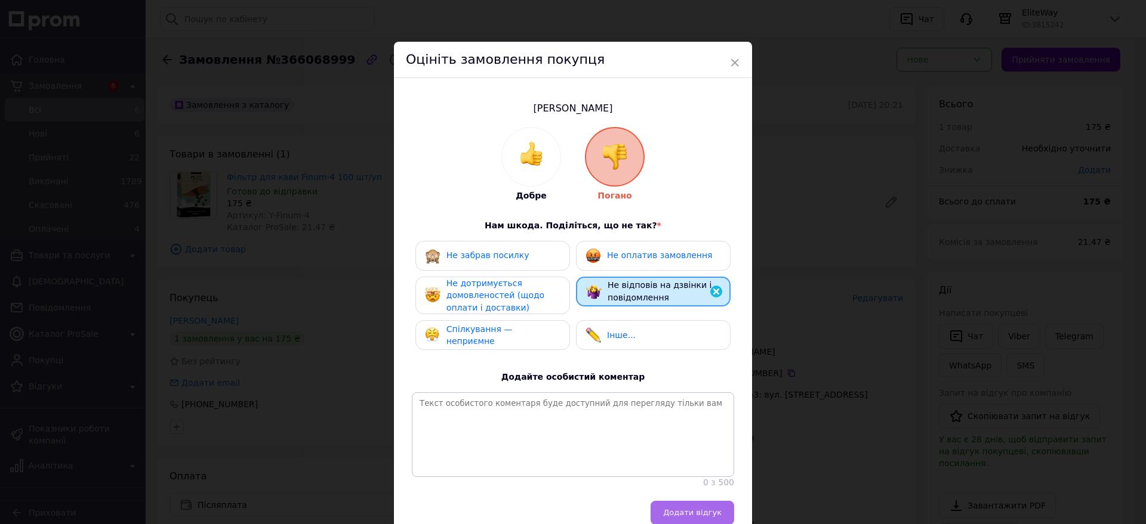
click at [724, 519] on button "Додати відгук" at bounding box center [692, 513] width 84 height 24
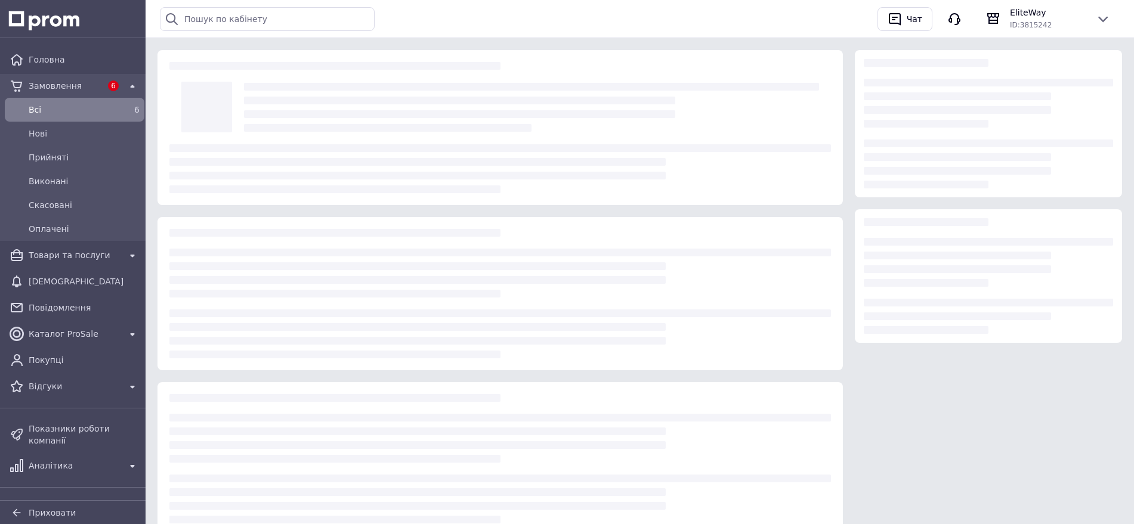
scroll to position [47, 0]
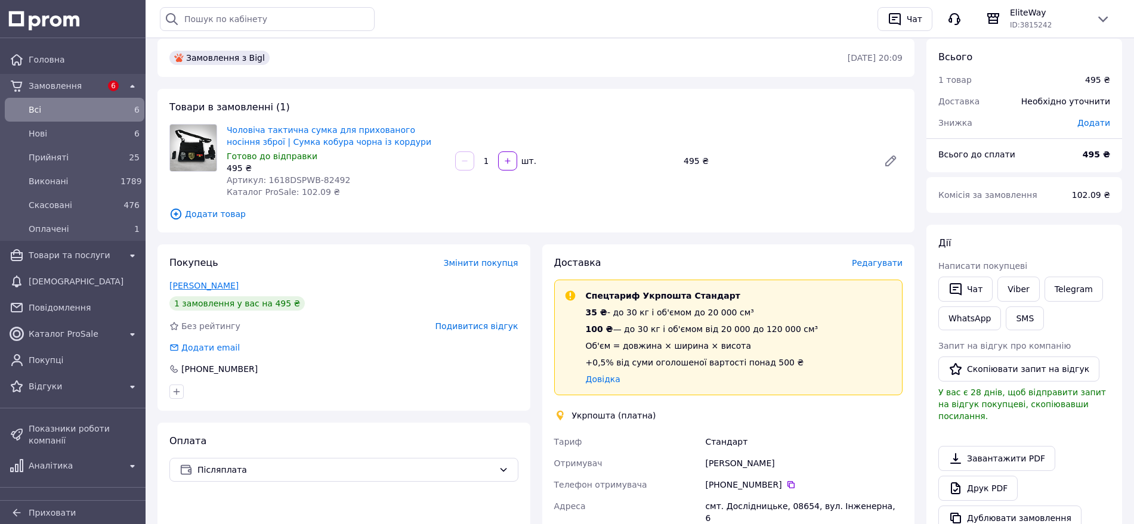
click at [199, 286] on link "[PERSON_NAME]" at bounding box center [203, 286] width 69 height 10
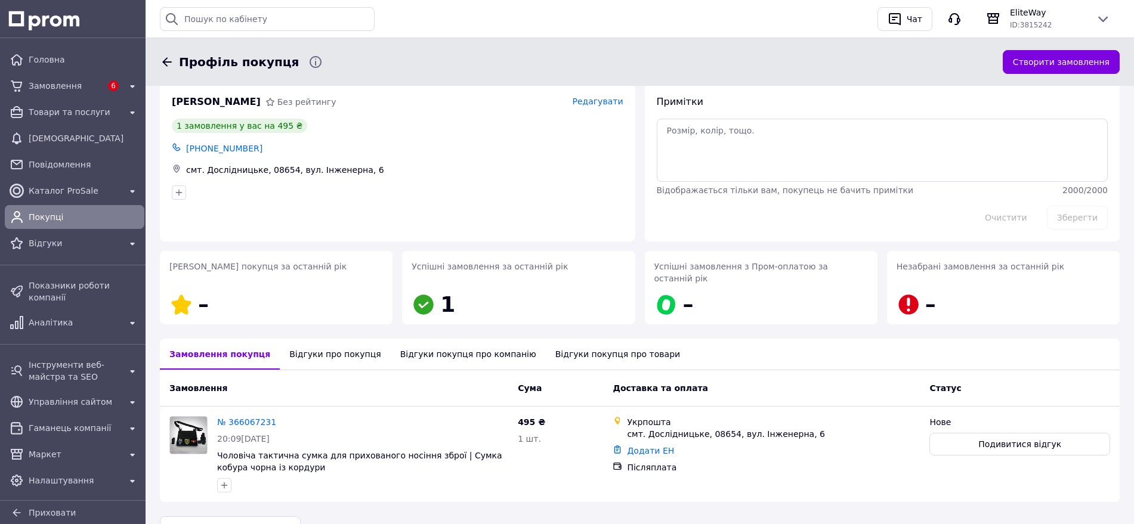
click at [339, 350] on div "Відгуки про покупця" at bounding box center [335, 354] width 110 height 31
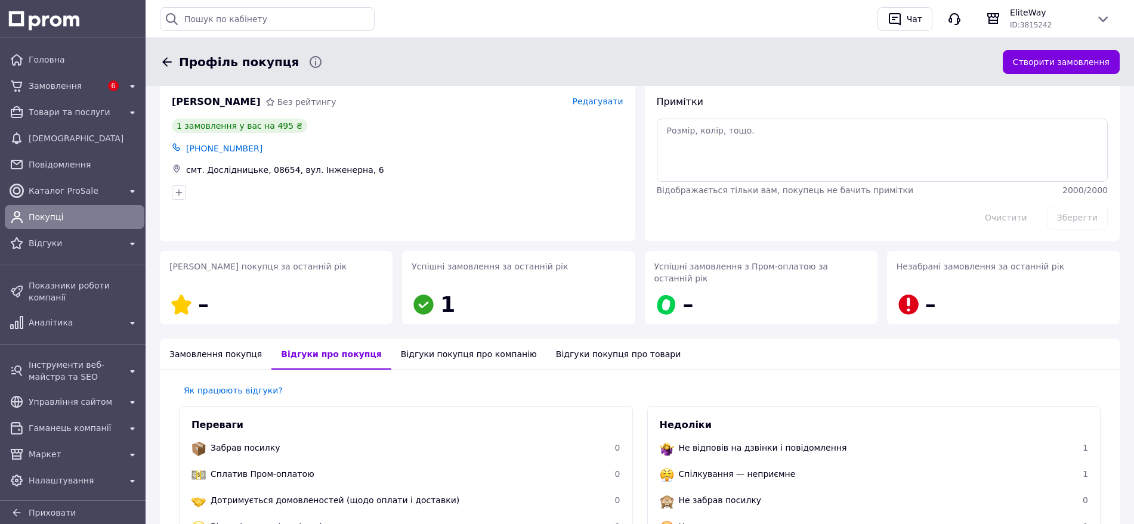
scroll to position [241, 0]
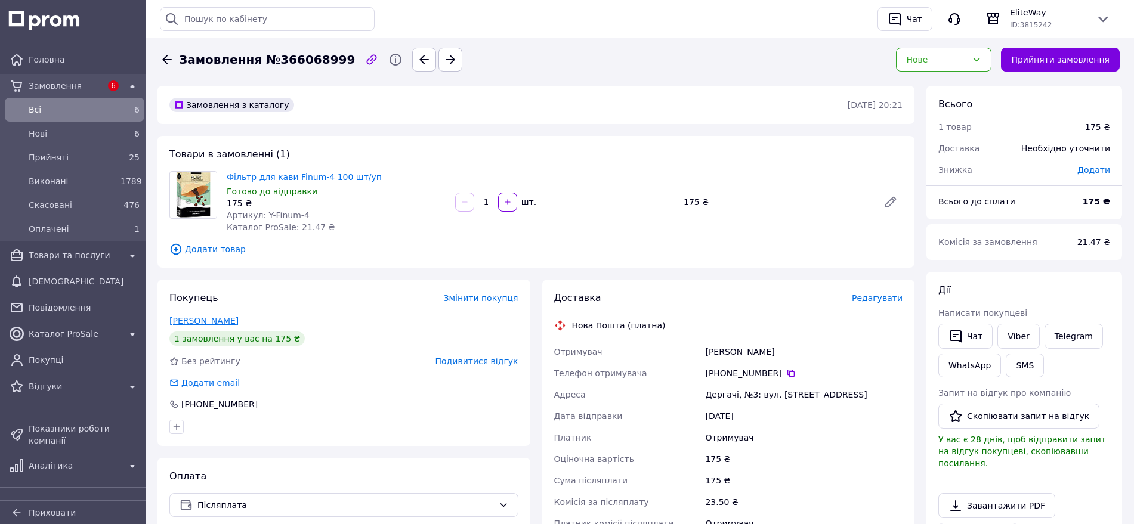
click at [213, 322] on link "[PERSON_NAME]" at bounding box center [203, 321] width 69 height 10
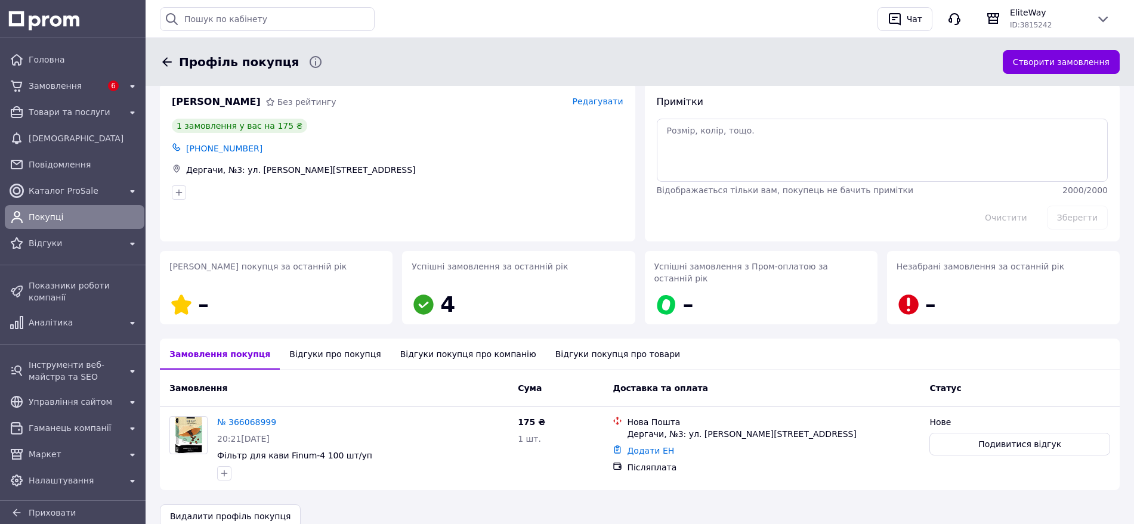
click at [356, 339] on div "Відгуки про покупця" at bounding box center [335, 354] width 110 height 31
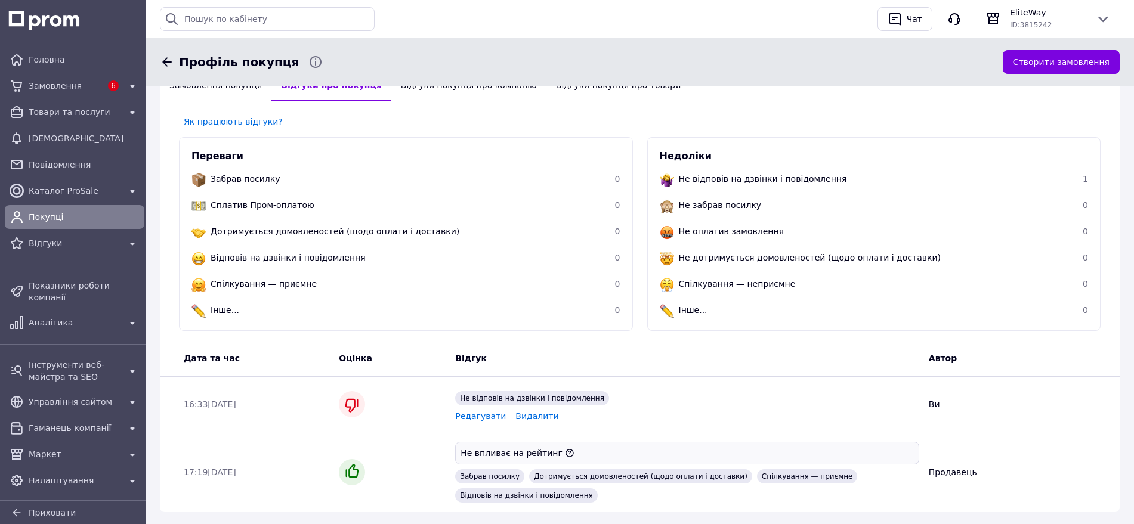
scroll to position [322, 0]
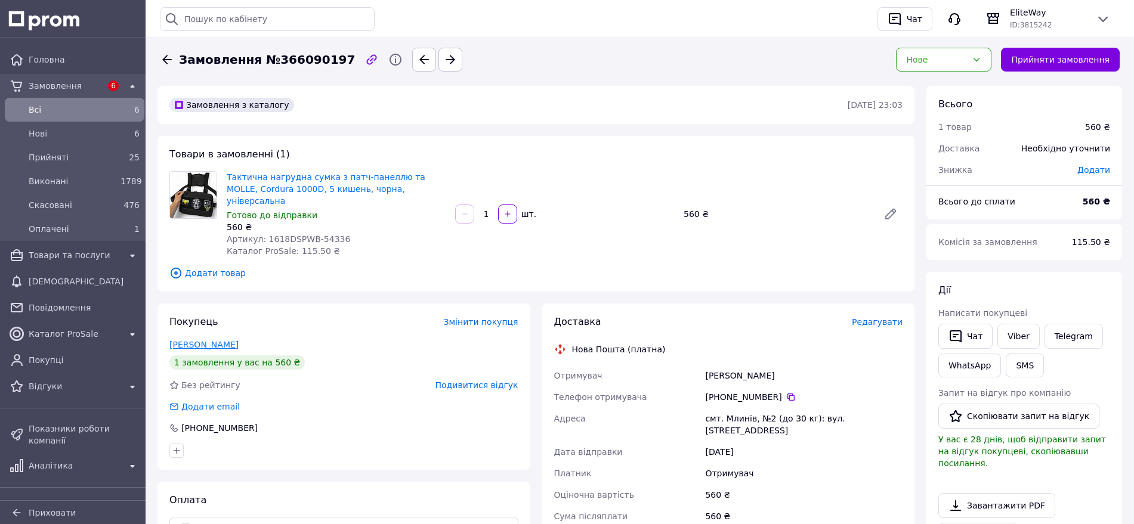
click at [215, 340] on link "[PERSON_NAME]" at bounding box center [203, 345] width 69 height 10
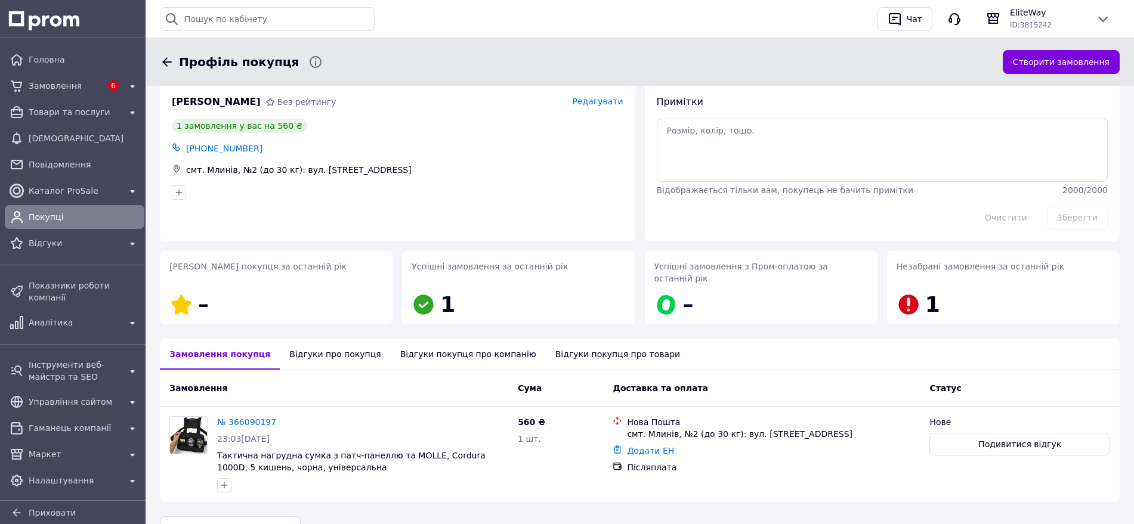
click at [316, 339] on div "Відгуки про покупця" at bounding box center [335, 354] width 110 height 31
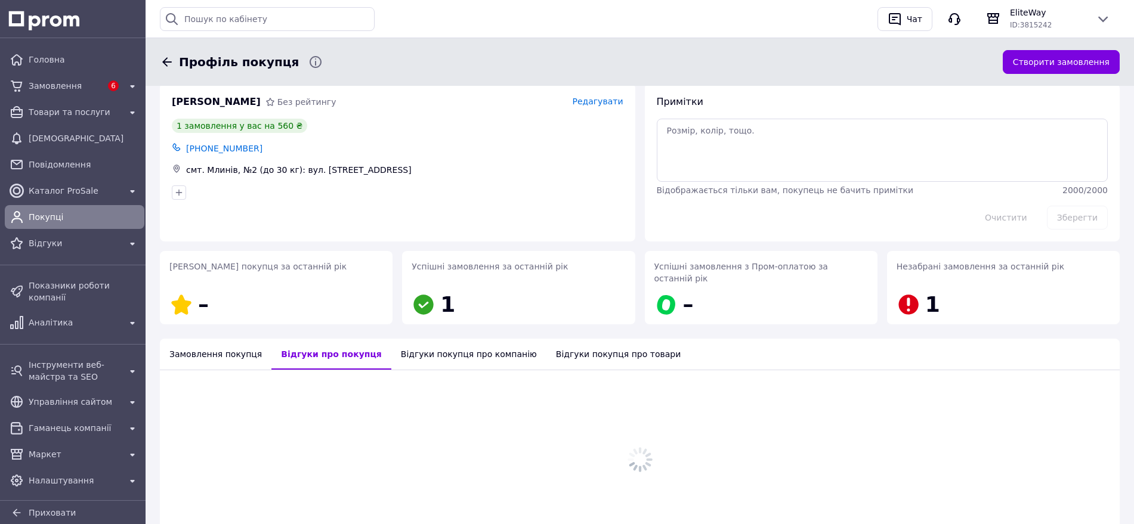
scroll to position [269, 0]
